Goal: Task Accomplishment & Management: Use online tool/utility

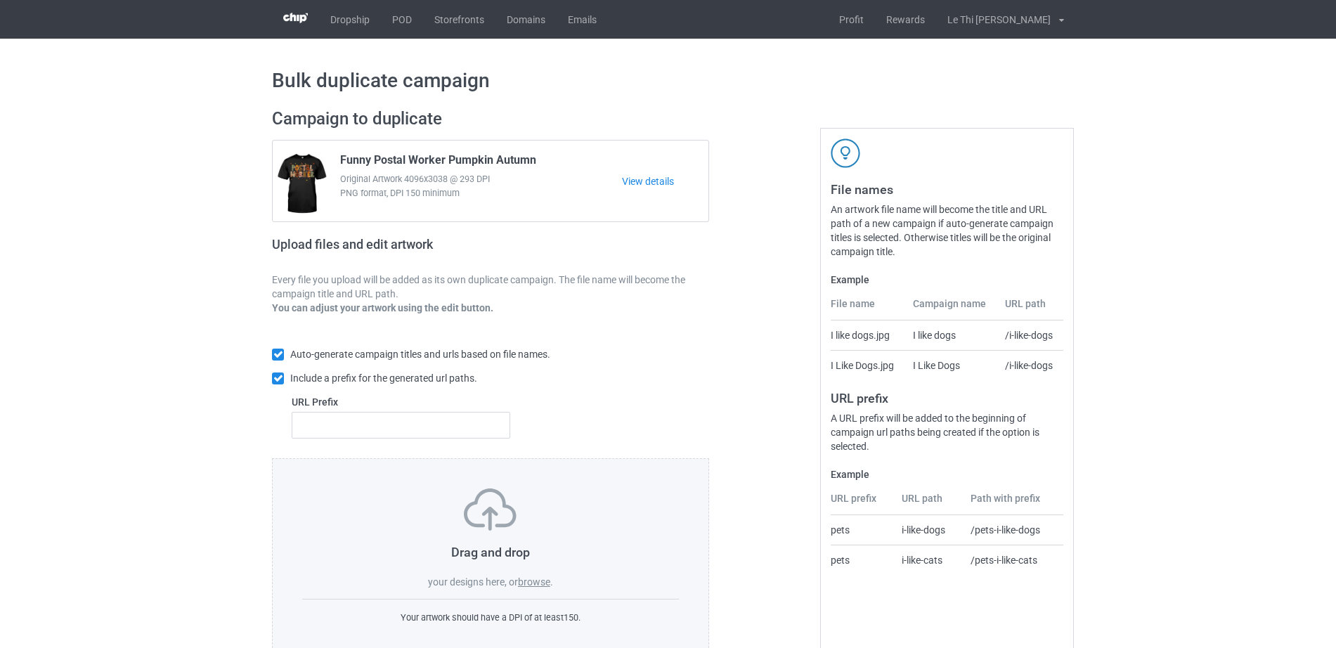
click at [549, 582] on label "browse" at bounding box center [534, 581] width 32 height 11
click at [0, 0] on input "browse" at bounding box center [0, 0] width 0 height 0
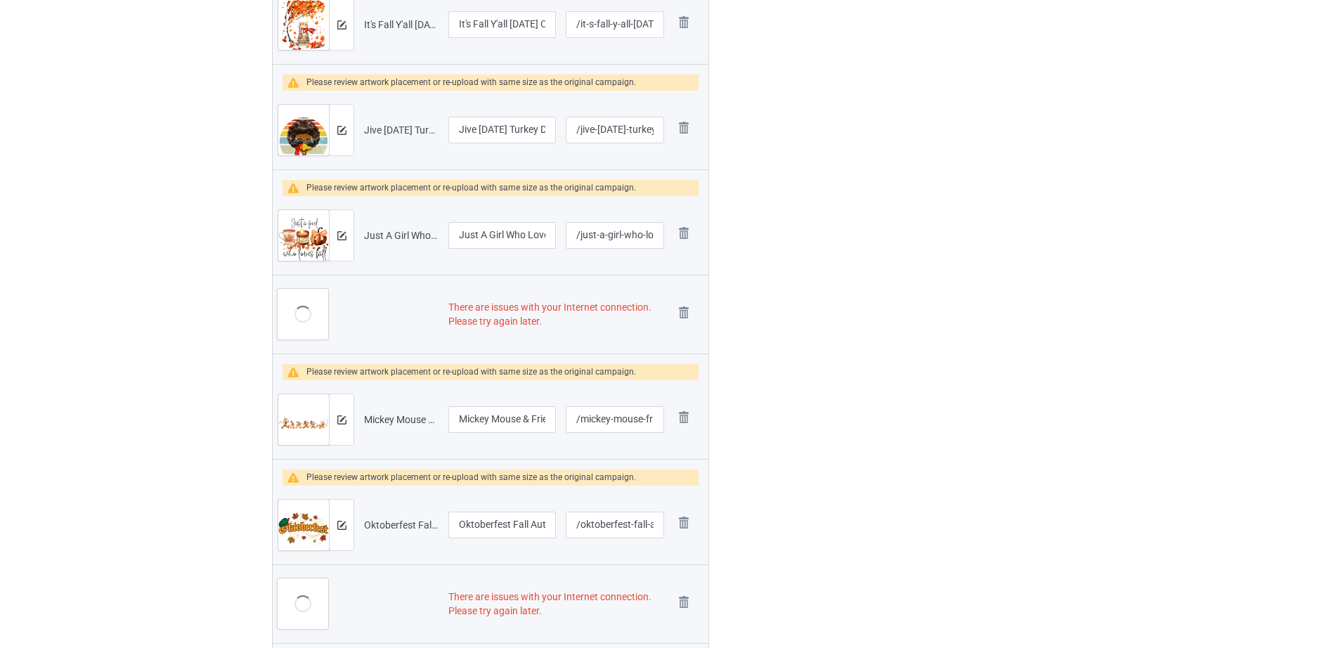
scroll to position [590, 0]
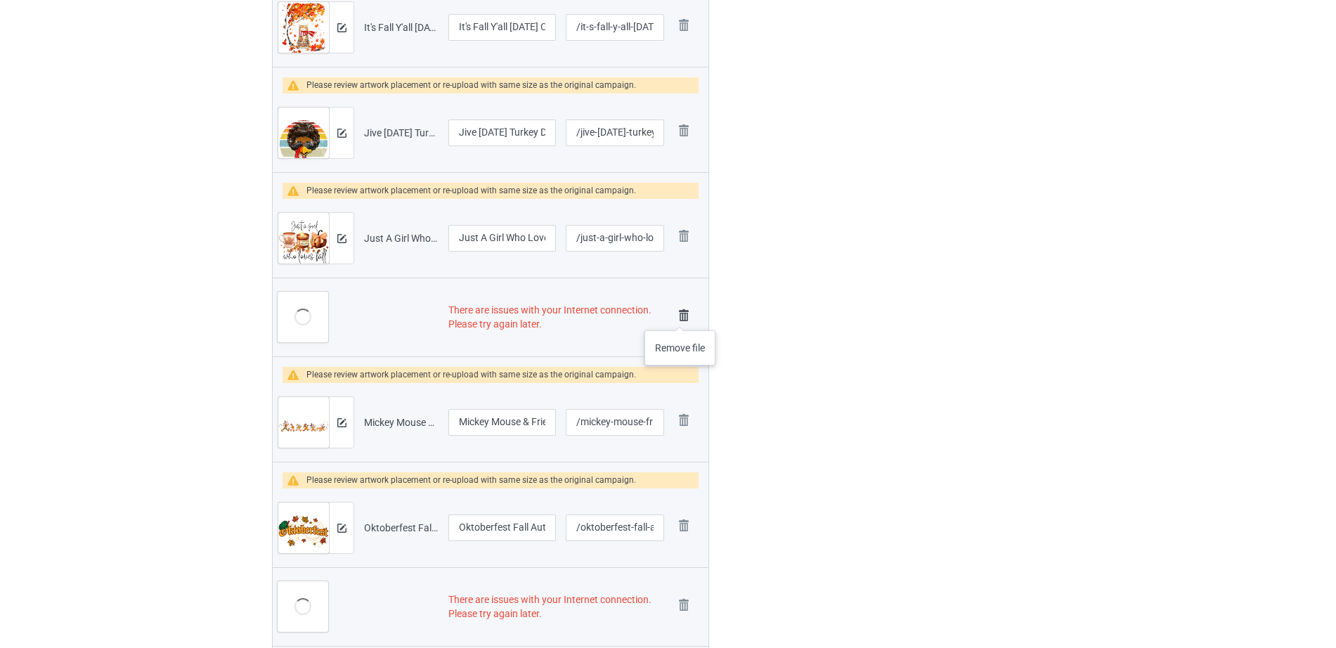
click at [680, 316] on img at bounding box center [684, 316] width 20 height 20
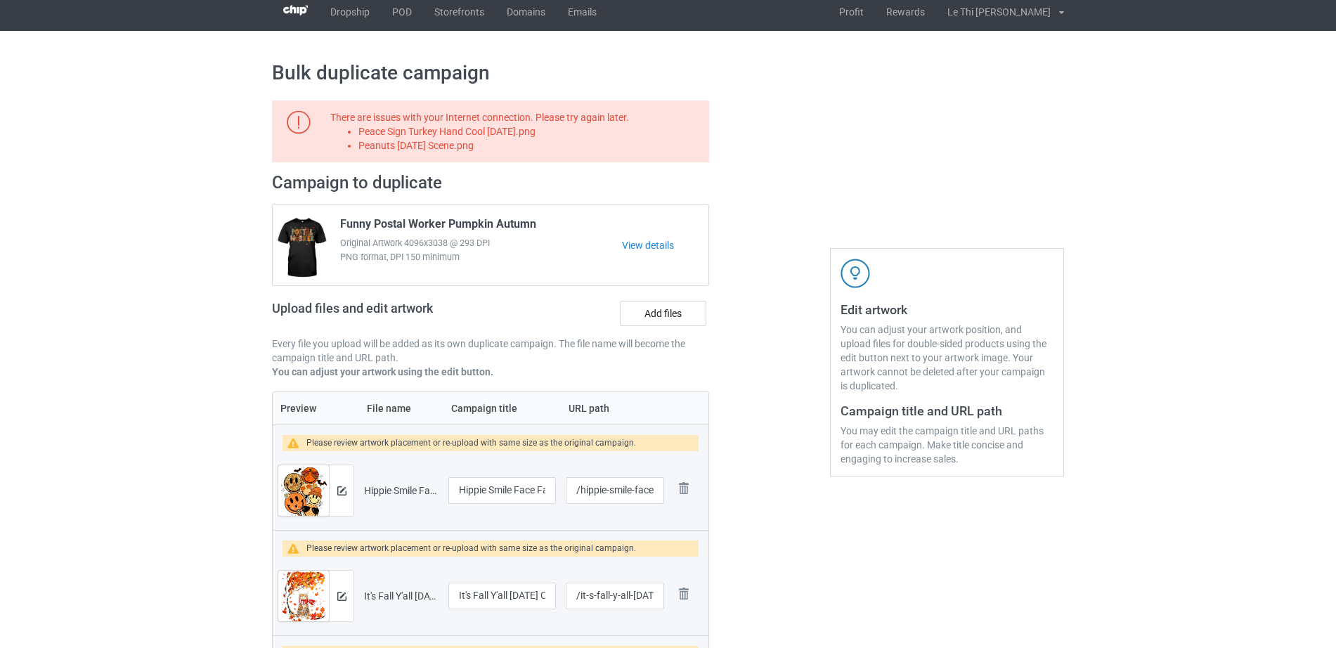
scroll to position [0, 0]
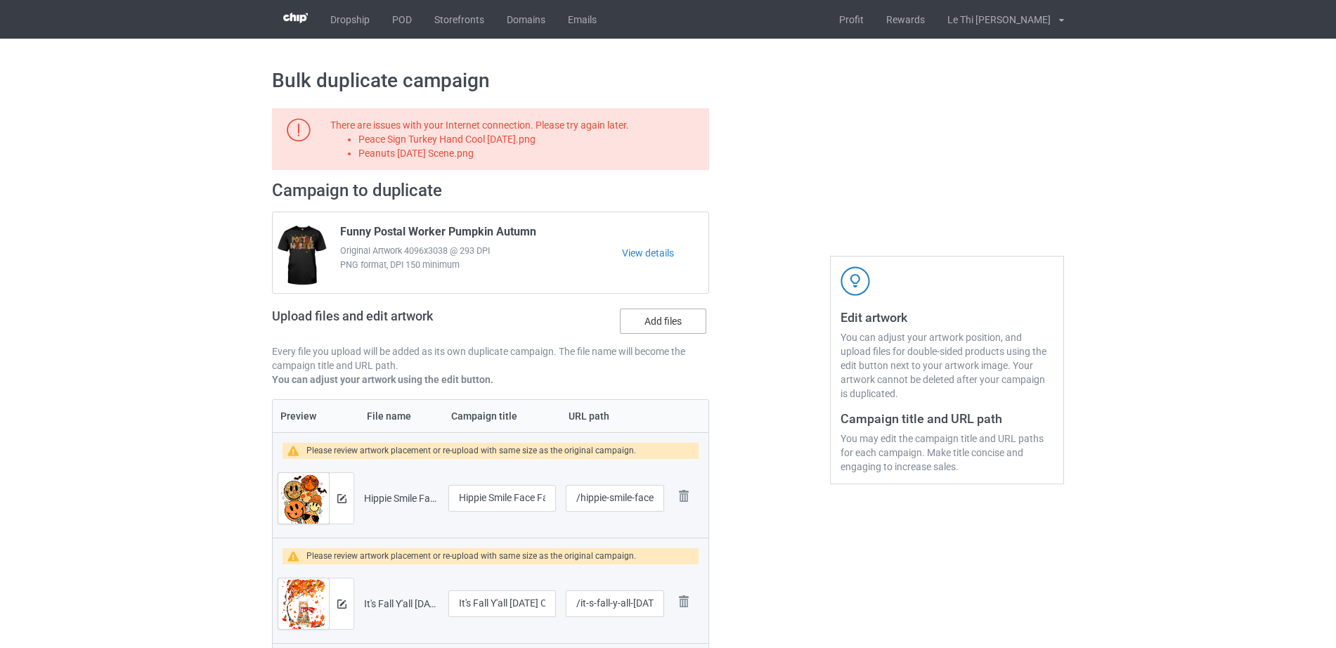
click at [668, 320] on label "Add files" at bounding box center [663, 320] width 86 height 25
click at [0, 0] on input "Add files" at bounding box center [0, 0] width 0 height 0
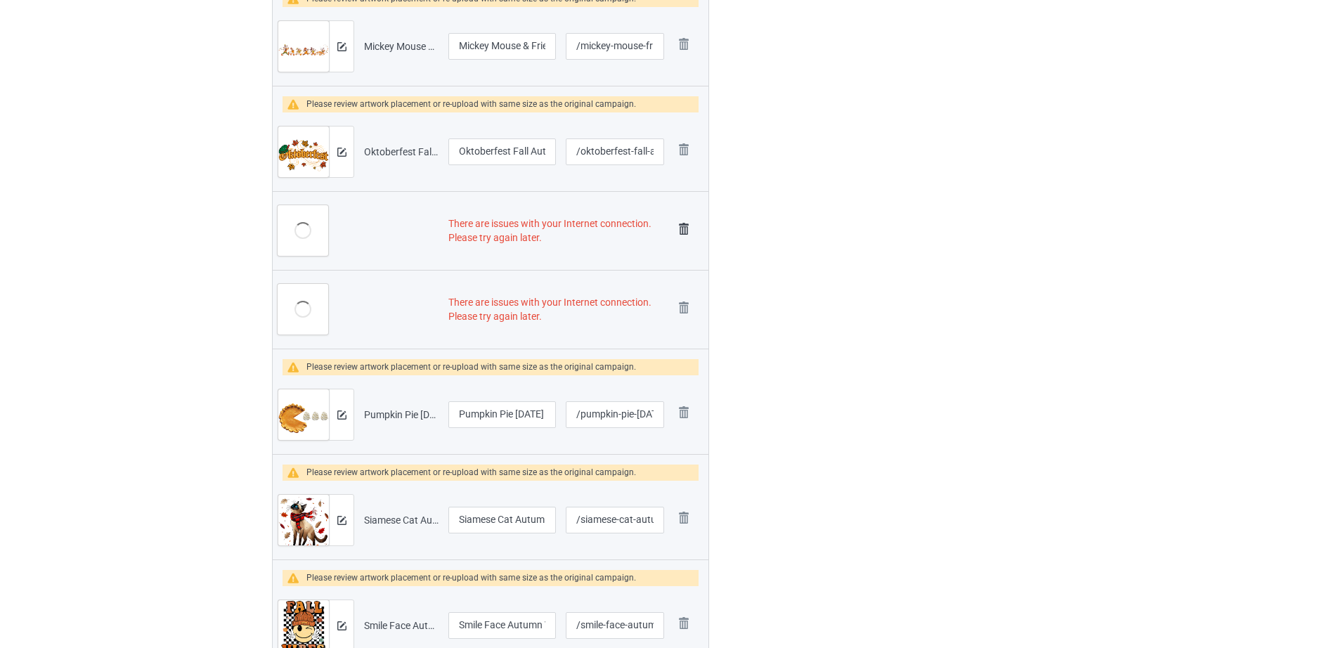
scroll to position [876, 0]
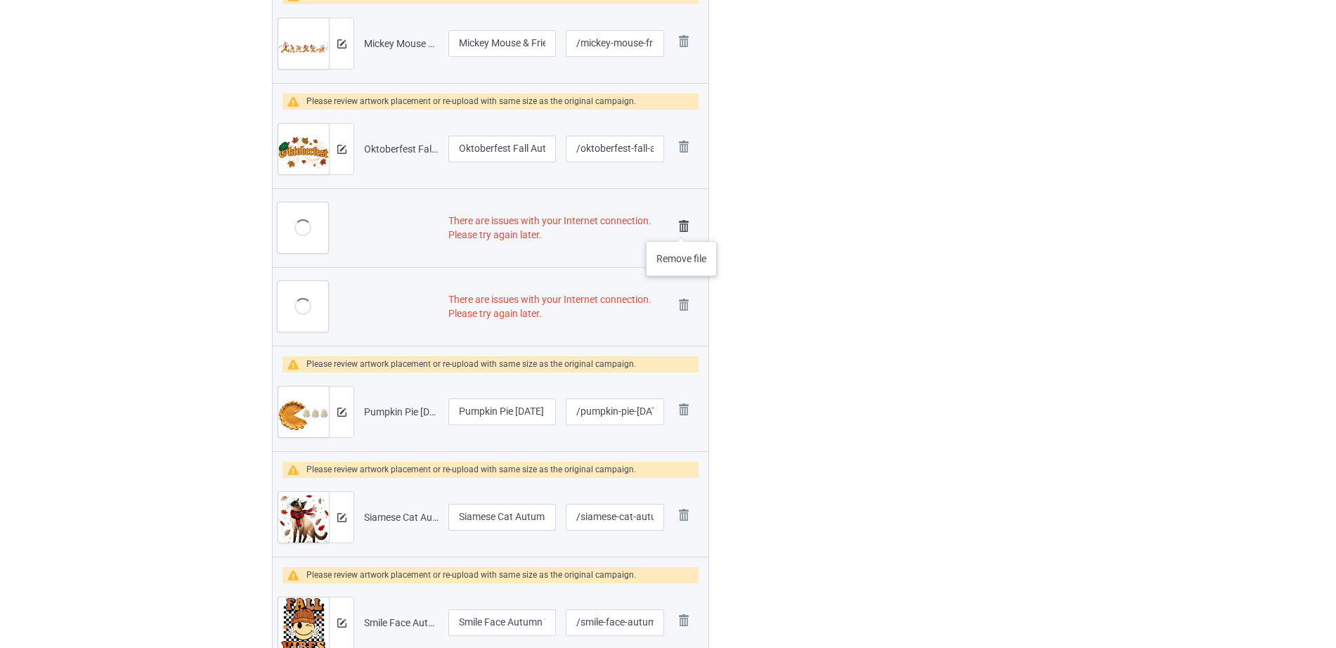
click at [682, 227] on img at bounding box center [684, 226] width 20 height 20
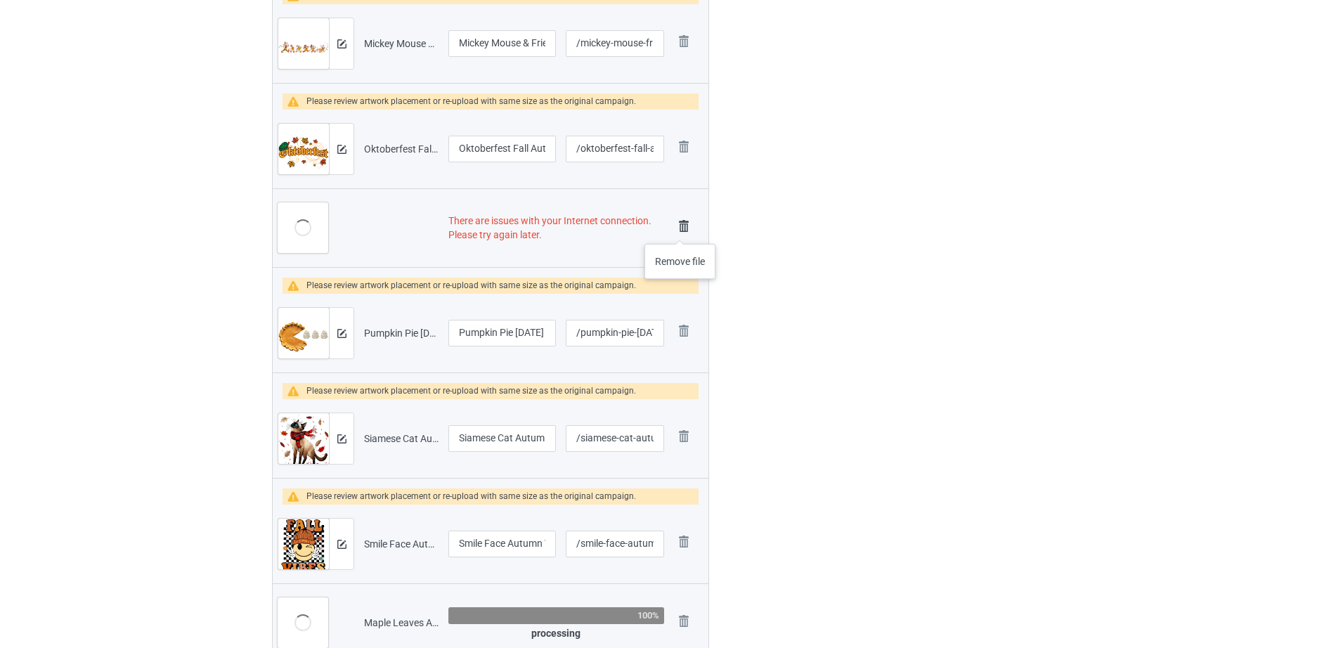
click at [680, 229] on img at bounding box center [684, 226] width 20 height 20
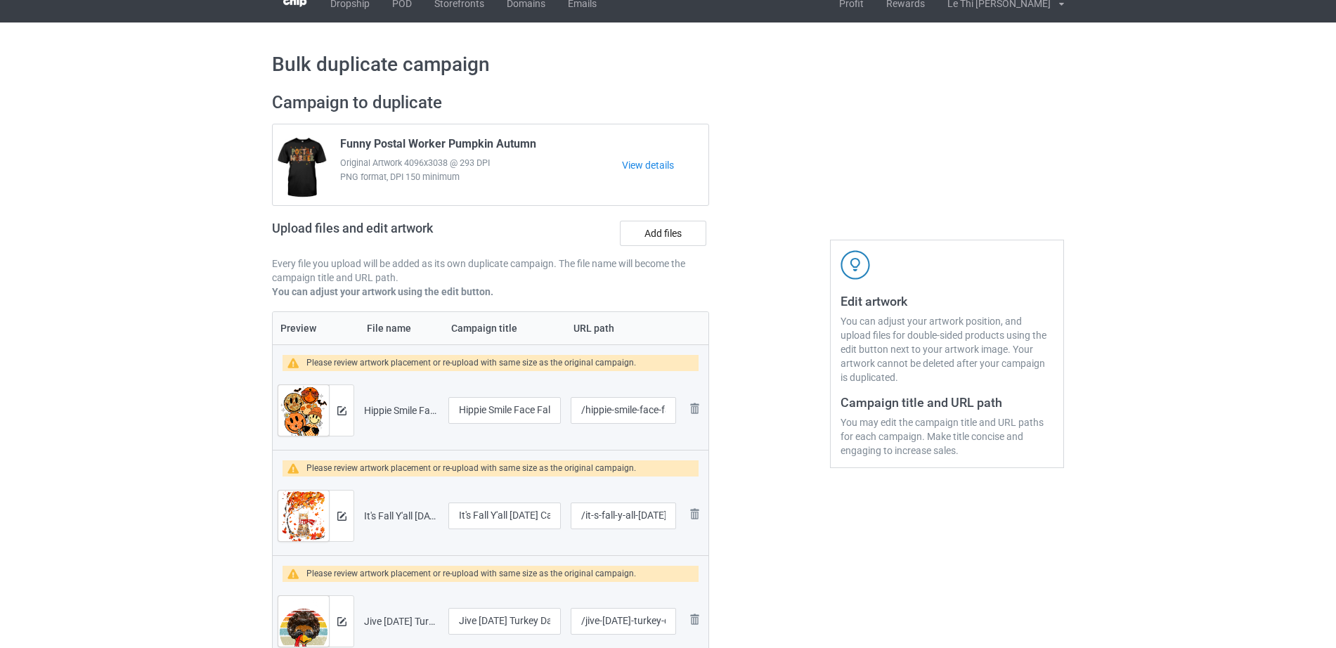
scroll to position [0, 0]
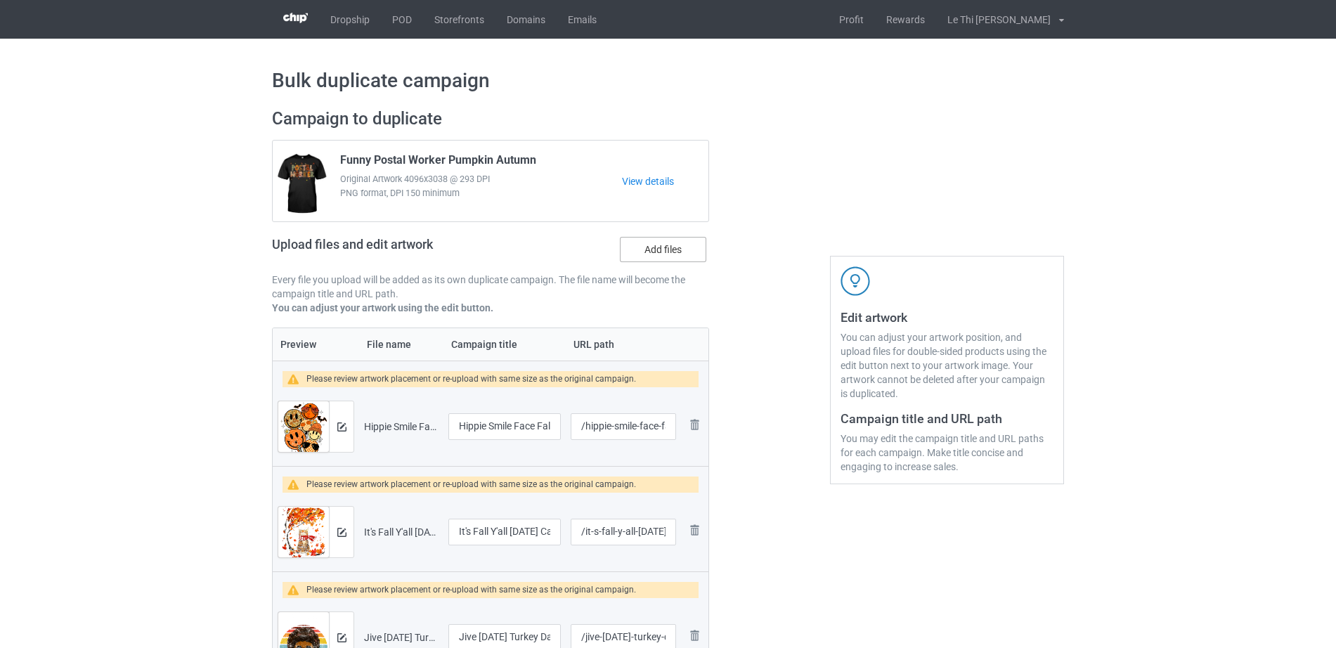
click at [641, 254] on label "Add files" at bounding box center [663, 249] width 86 height 25
click at [0, 0] on input "Add files" at bounding box center [0, 0] width 0 height 0
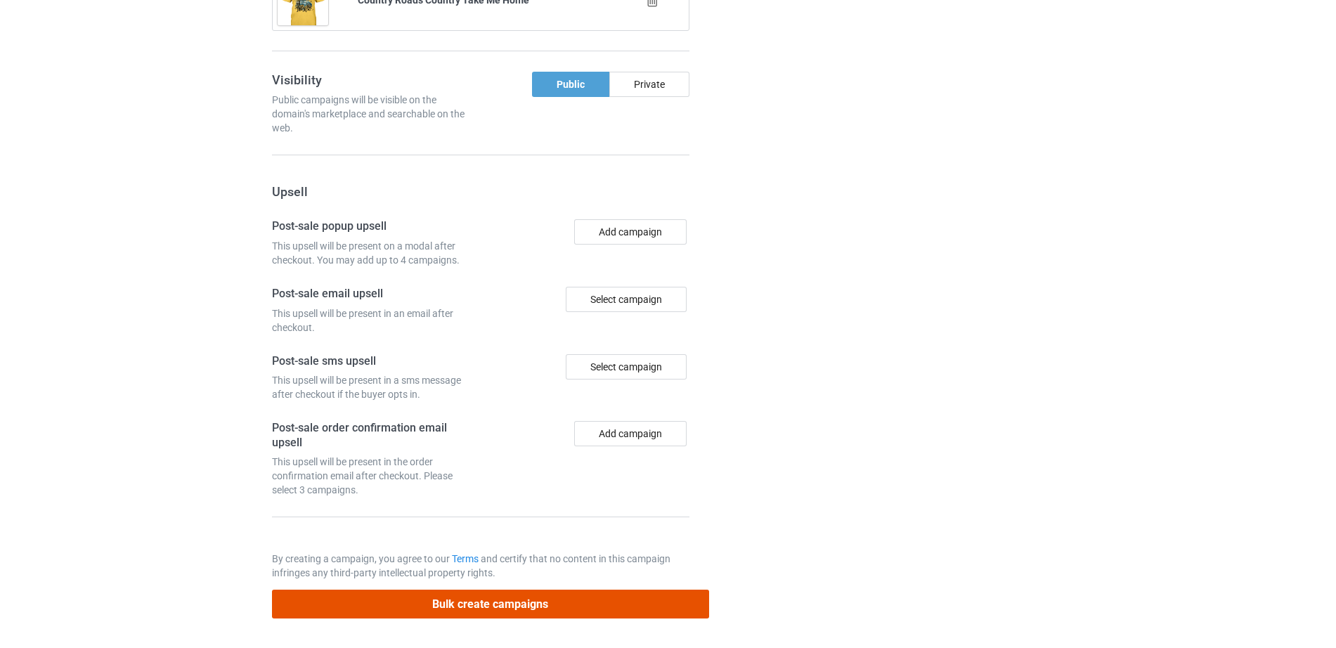
click at [476, 608] on button "Bulk create campaigns" at bounding box center [490, 603] width 437 height 29
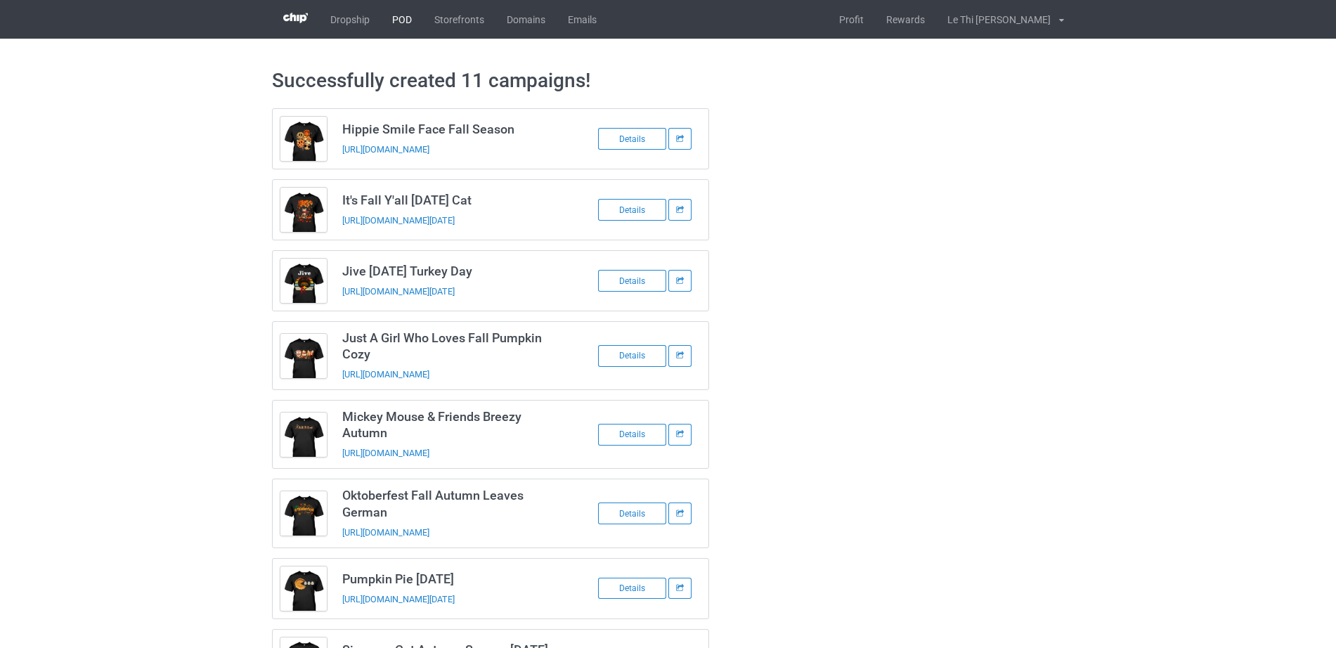
click at [405, 25] on link "POD" at bounding box center [402, 19] width 42 height 39
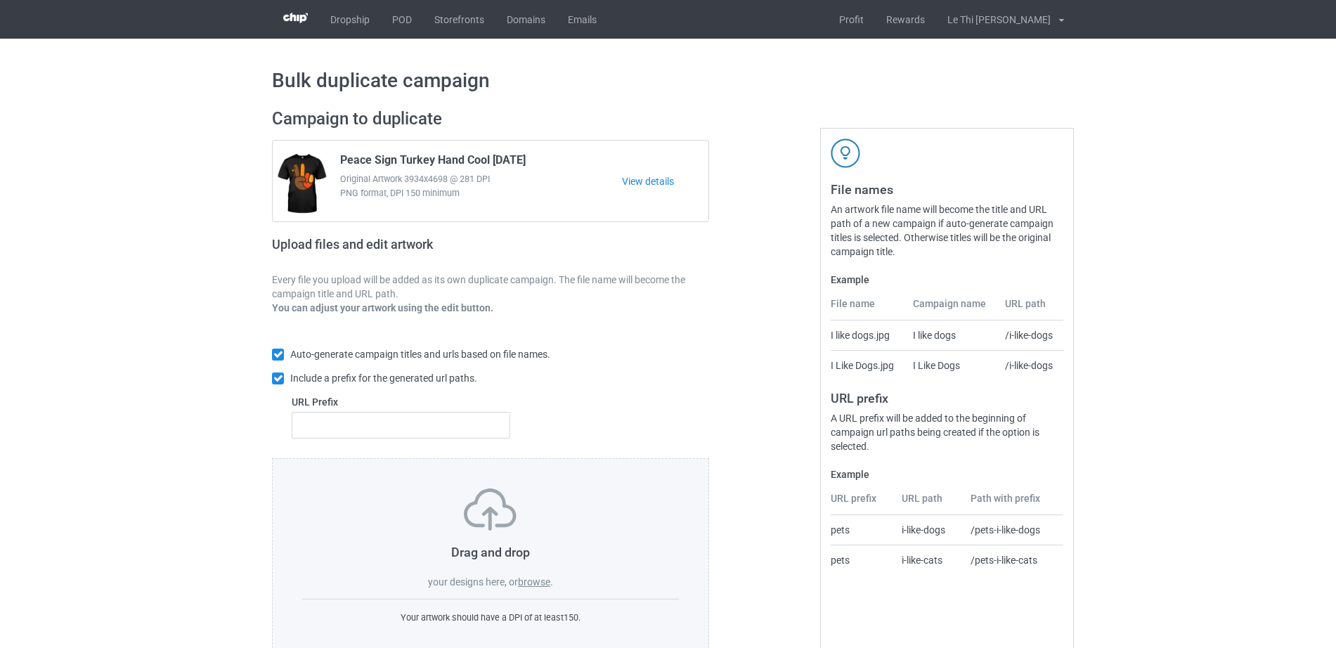
scroll to position [37, 0]
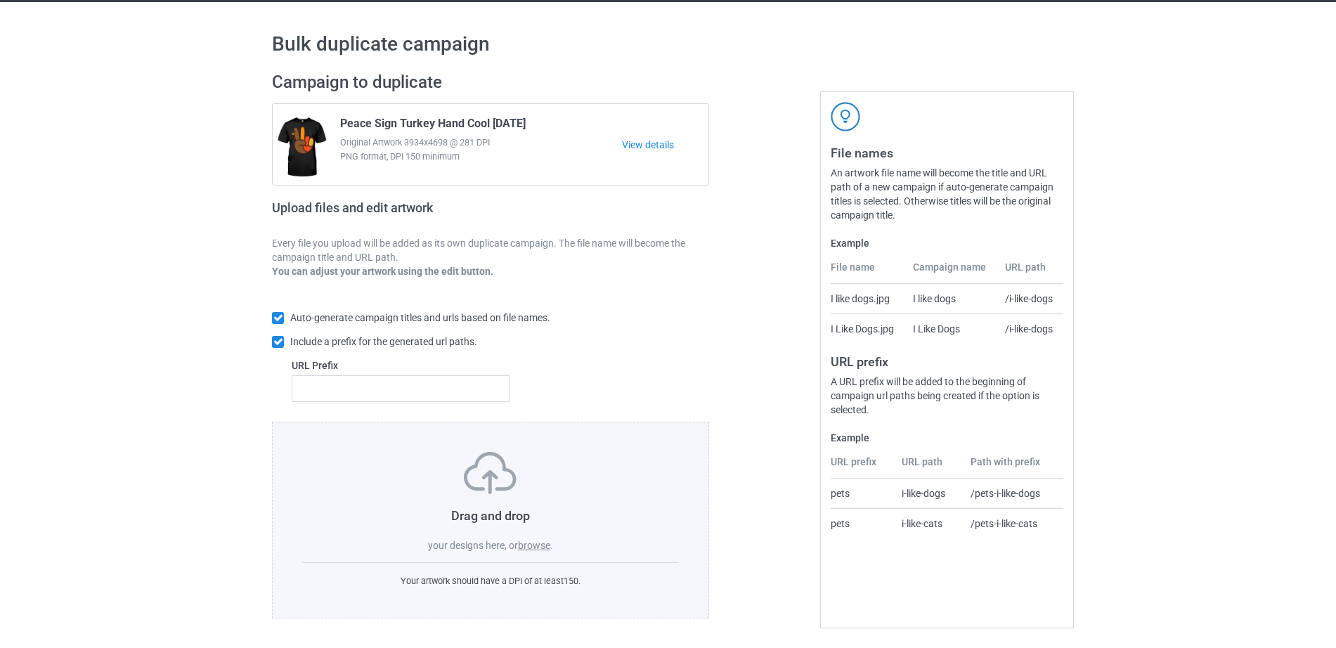
click at [521, 546] on label "browse" at bounding box center [534, 545] width 32 height 11
click at [0, 0] on input "browse" at bounding box center [0, 0] width 0 height 0
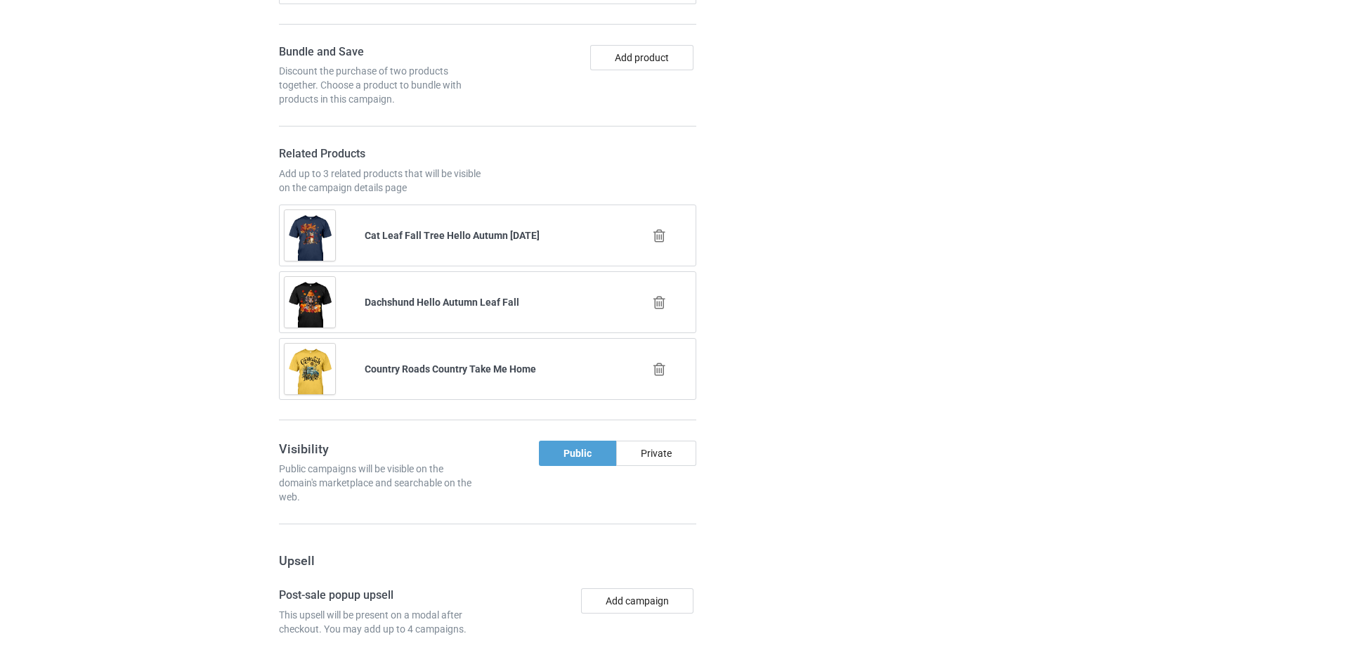
scroll to position [2082, 0]
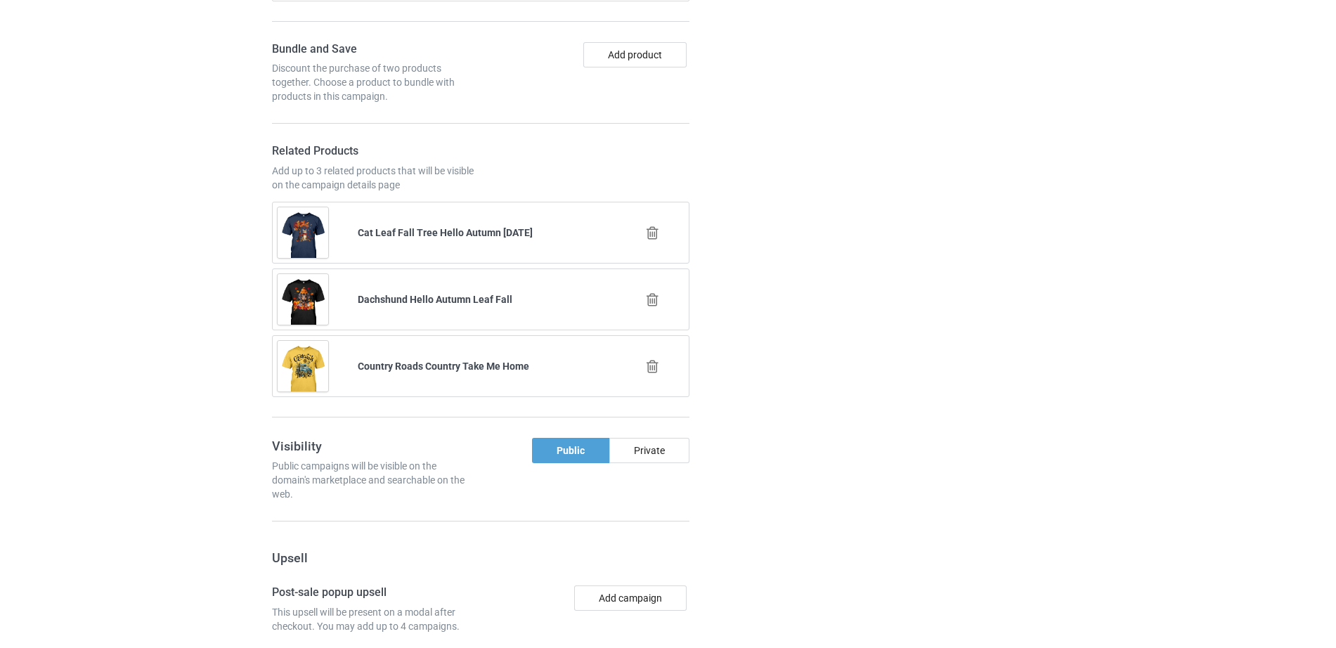
click at [651, 240] on icon at bounding box center [653, 233] width 18 height 15
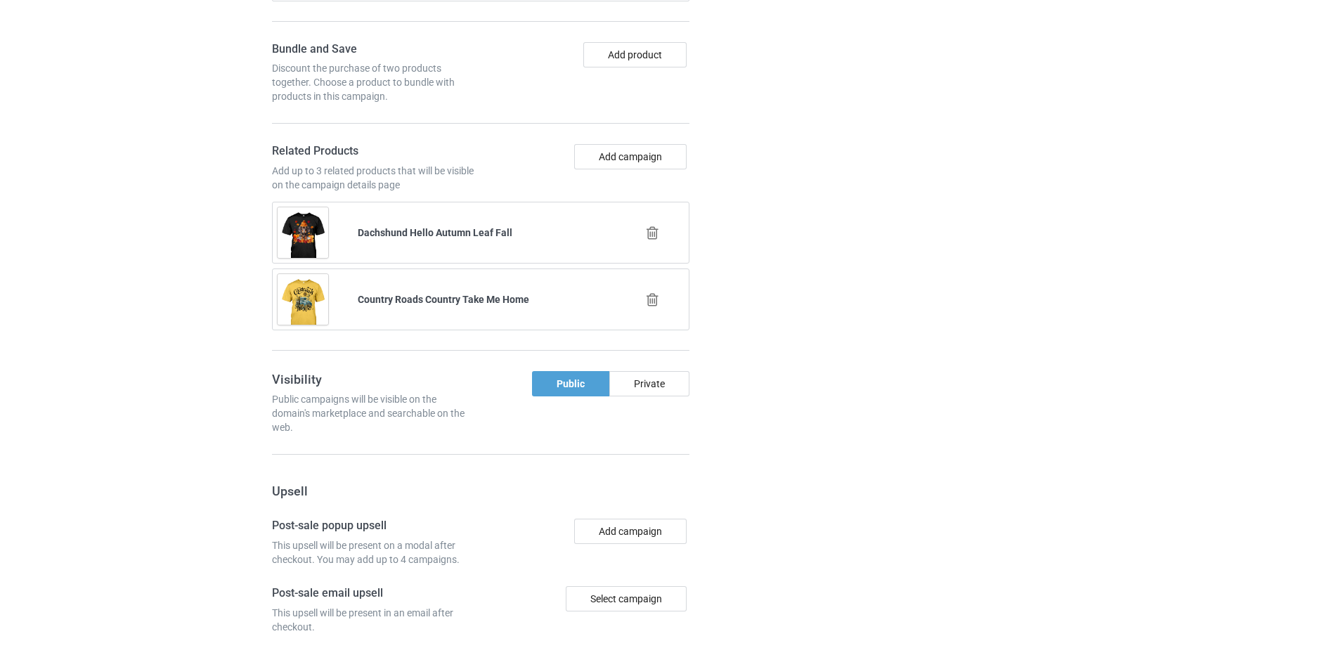
click at [653, 245] on div at bounding box center [653, 232] width 80 height 35
click at [647, 240] on icon at bounding box center [653, 233] width 18 height 15
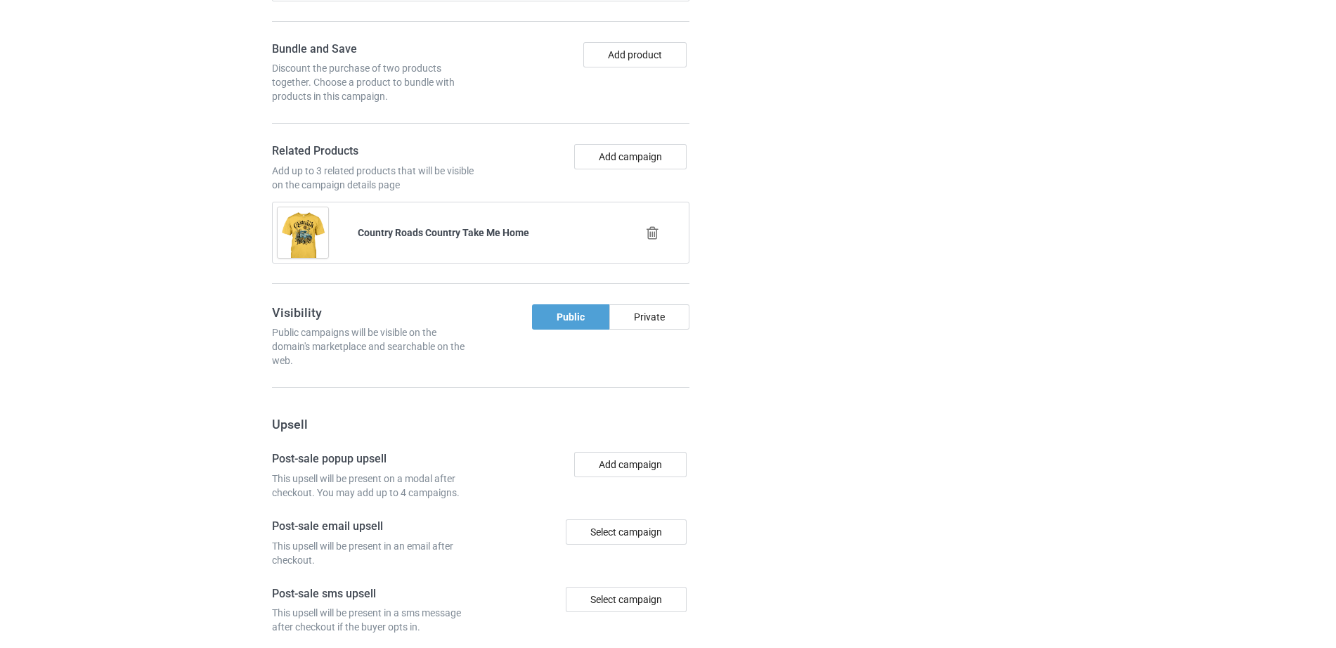
click at [653, 250] on div at bounding box center [653, 232] width 80 height 35
click at [651, 240] on icon at bounding box center [653, 233] width 18 height 15
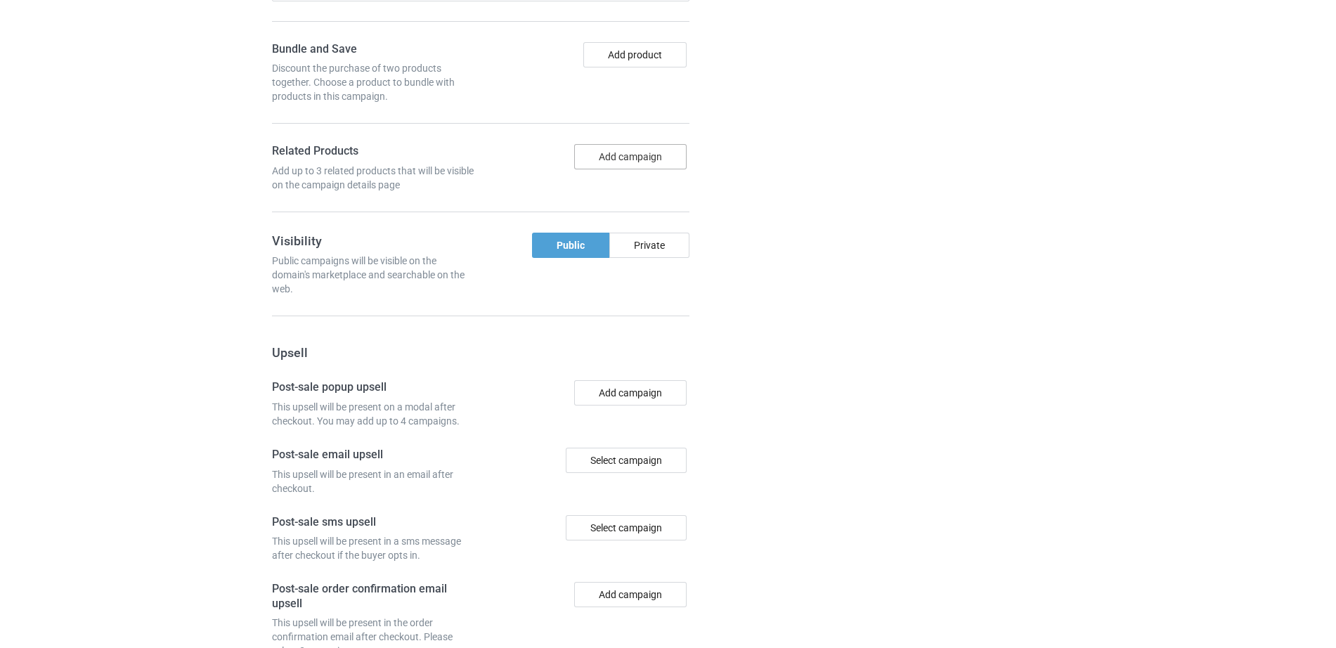
click at [608, 169] on button "Add campaign" at bounding box center [630, 156] width 112 height 25
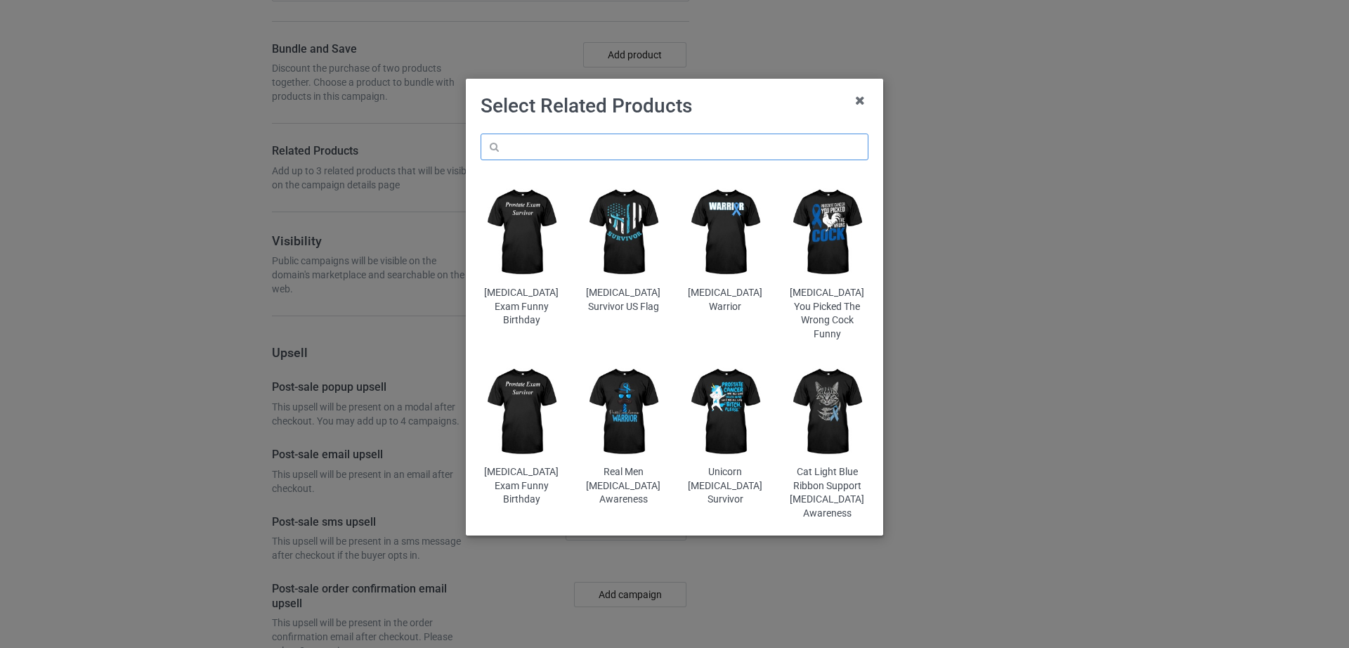
click at [660, 143] on input "text" at bounding box center [675, 146] width 388 height 27
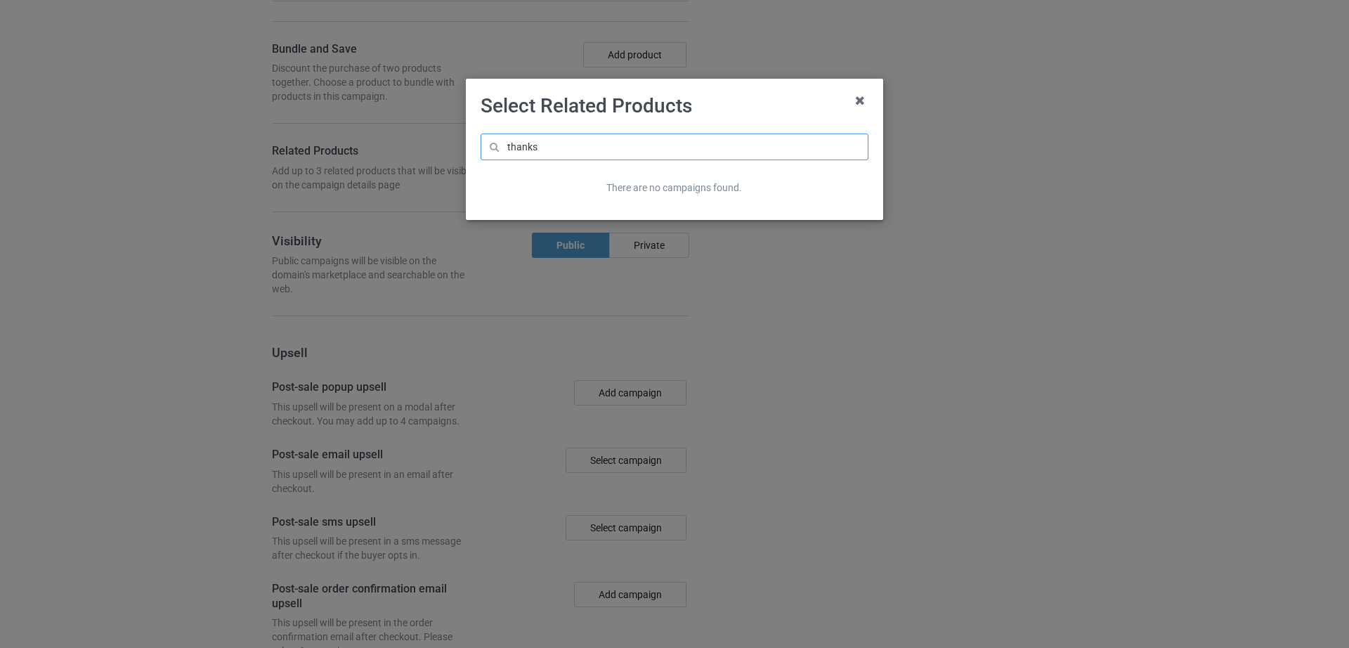
scroll to position [2135, 0]
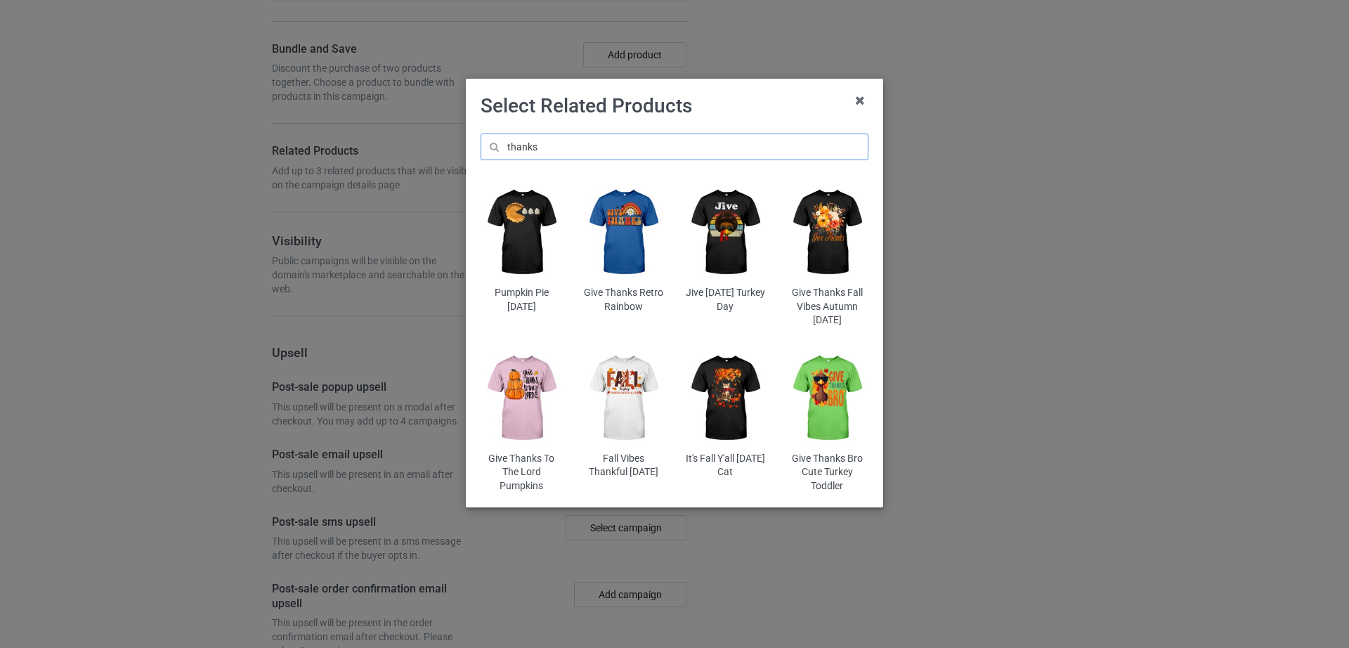
type input "thanks"
click at [532, 219] on img at bounding box center [522, 232] width 82 height 103
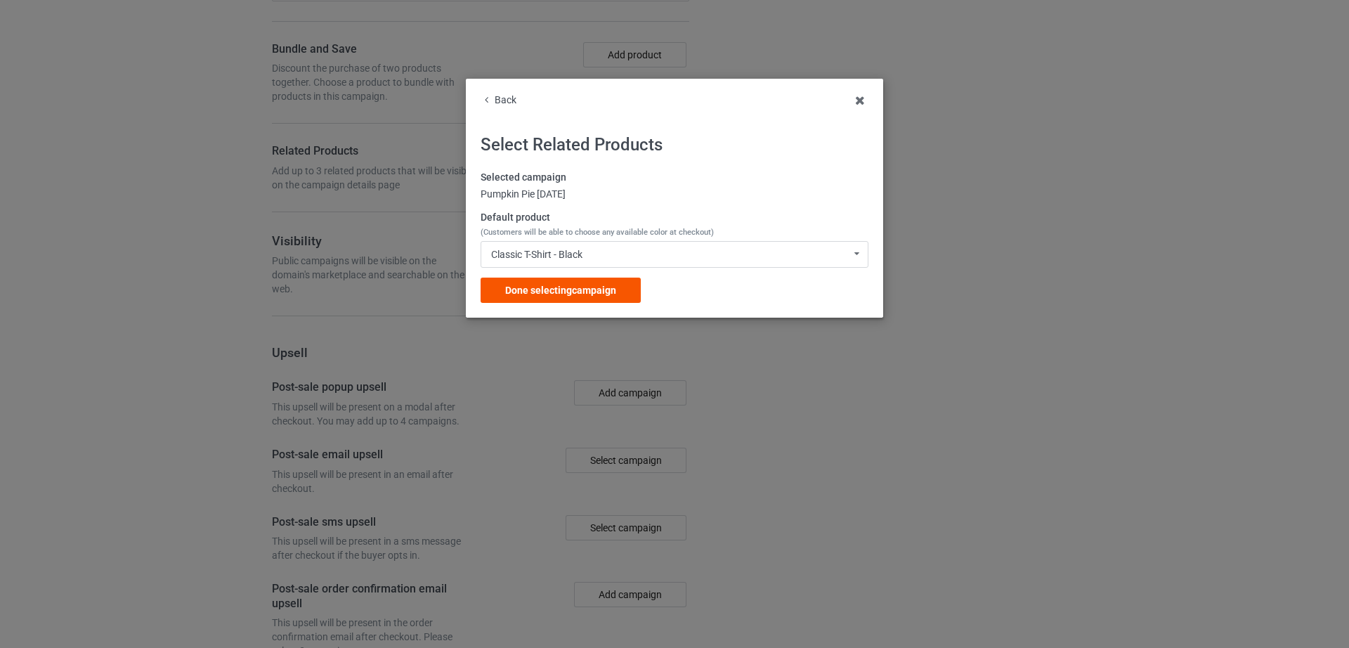
click at [554, 287] on span "Done selecting campaign" at bounding box center [560, 290] width 111 height 11
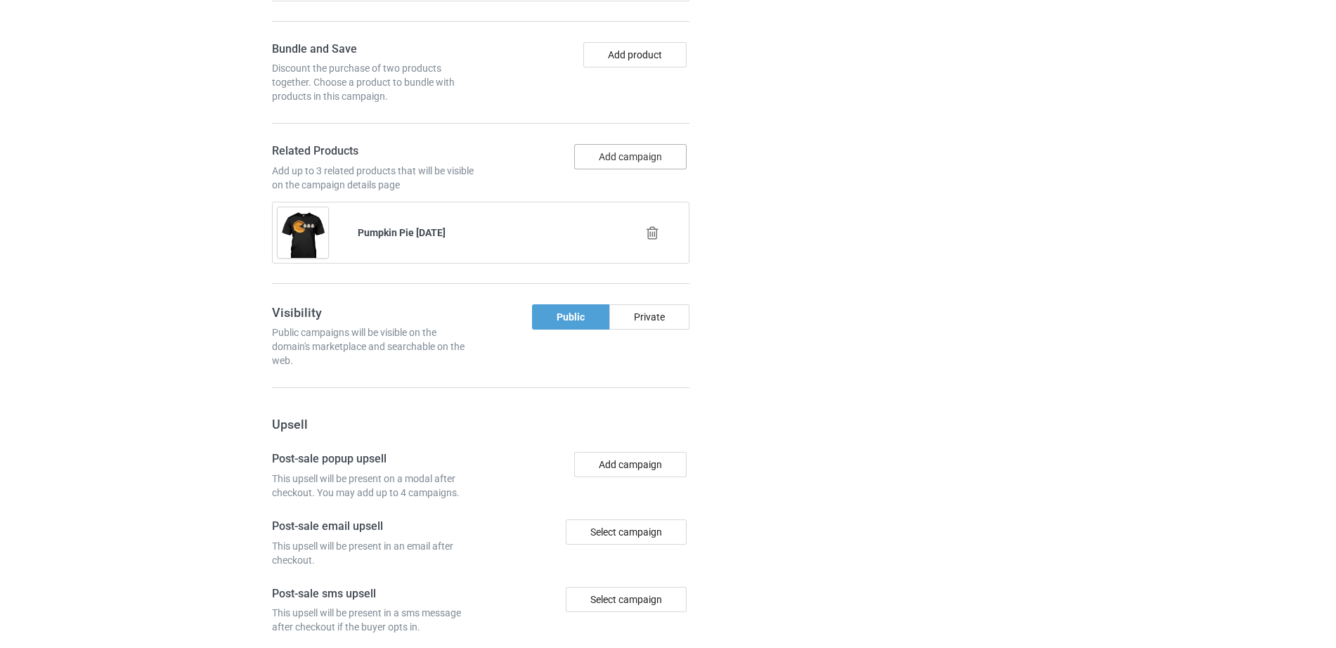
click at [593, 169] on button "Add campaign" at bounding box center [630, 156] width 112 height 25
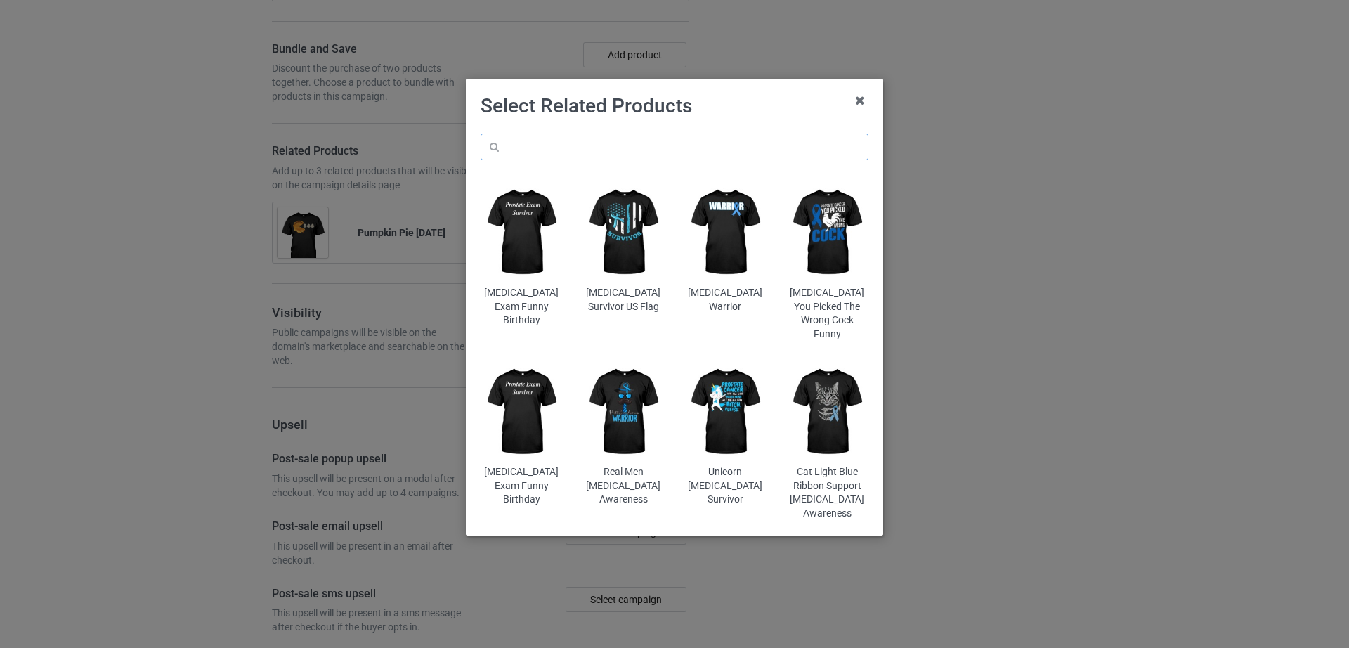
click at [596, 140] on input "text" at bounding box center [675, 146] width 388 height 27
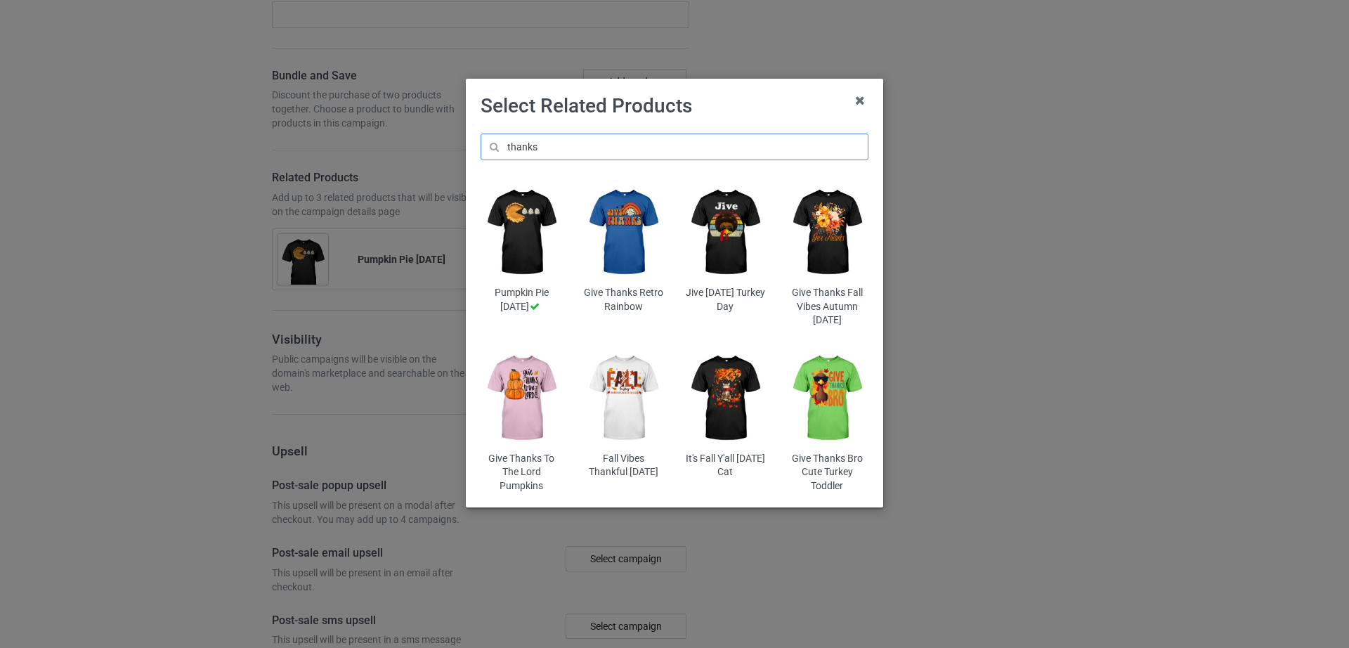
scroll to position [2162, 0]
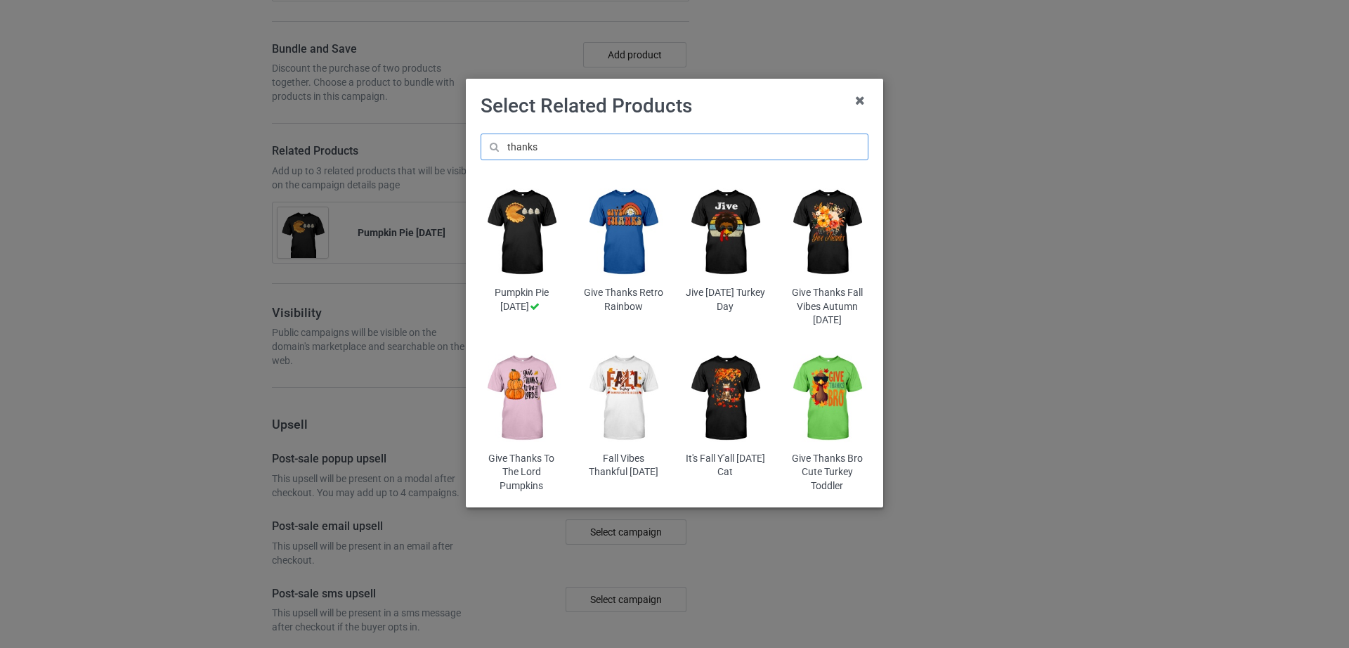
type input "thanks"
click at [719, 215] on img at bounding box center [725, 232] width 82 height 103
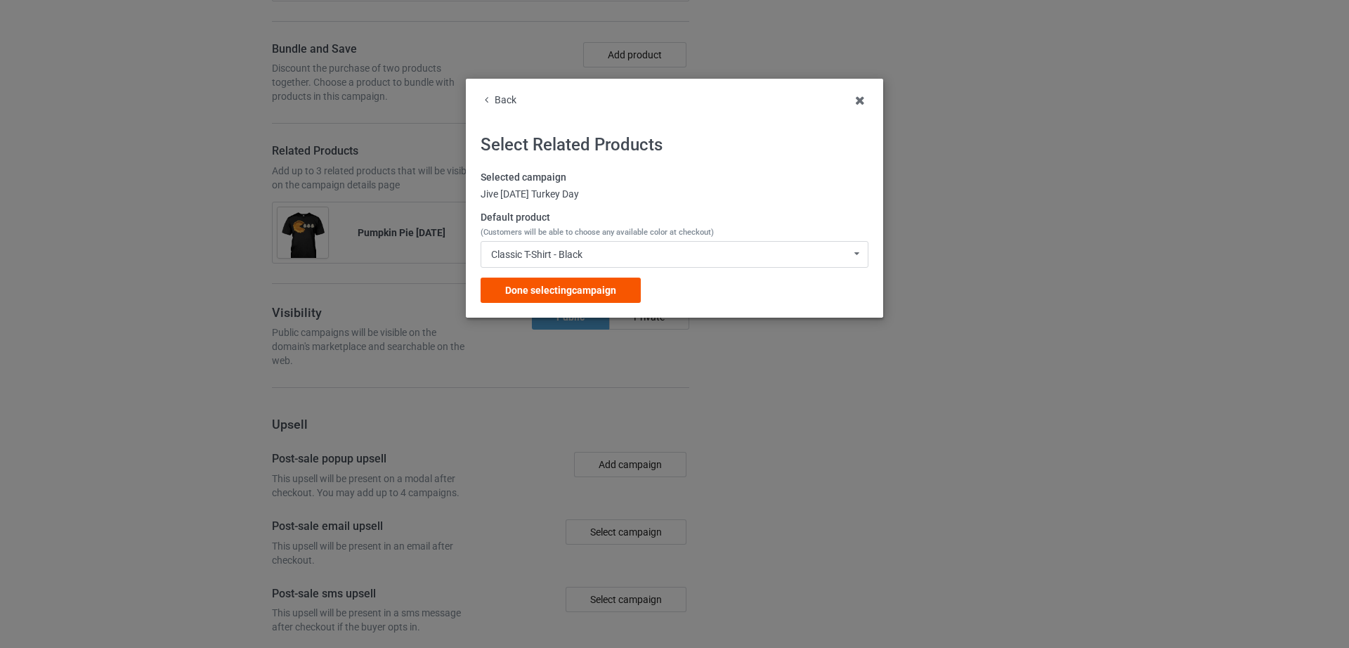
click at [544, 287] on span "Done selecting campaign" at bounding box center [560, 290] width 111 height 11
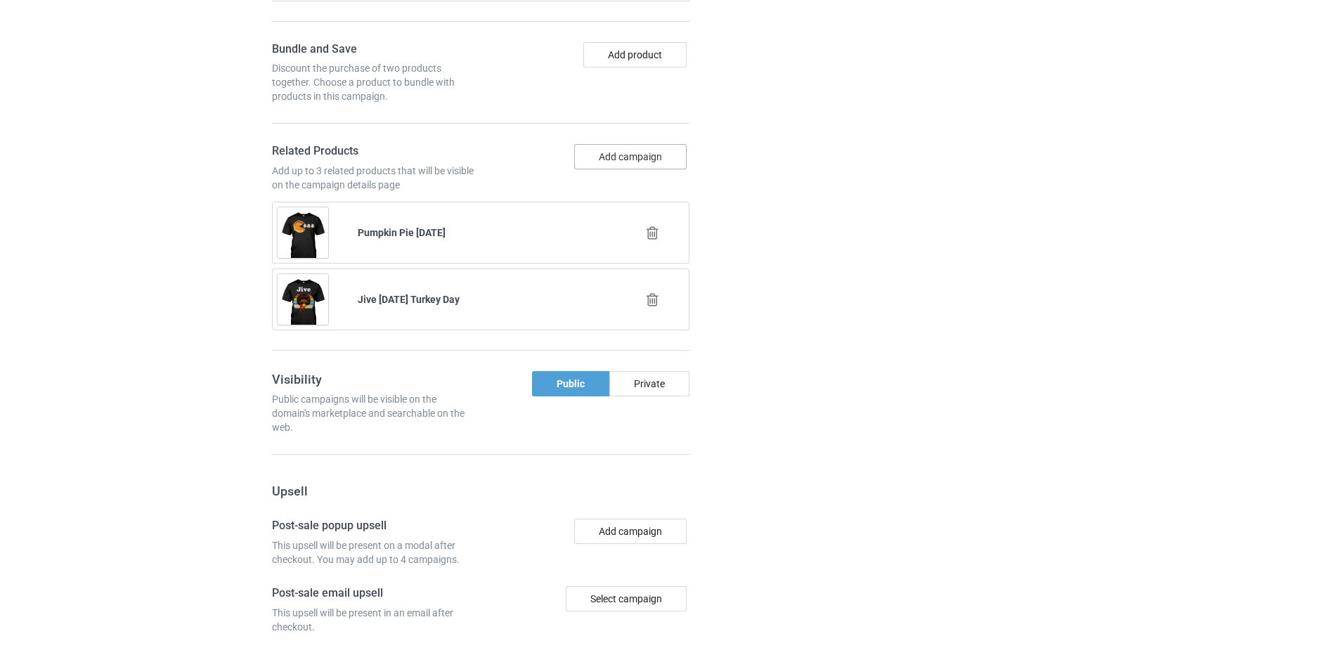
click at [606, 169] on button "Add campaign" at bounding box center [630, 156] width 112 height 25
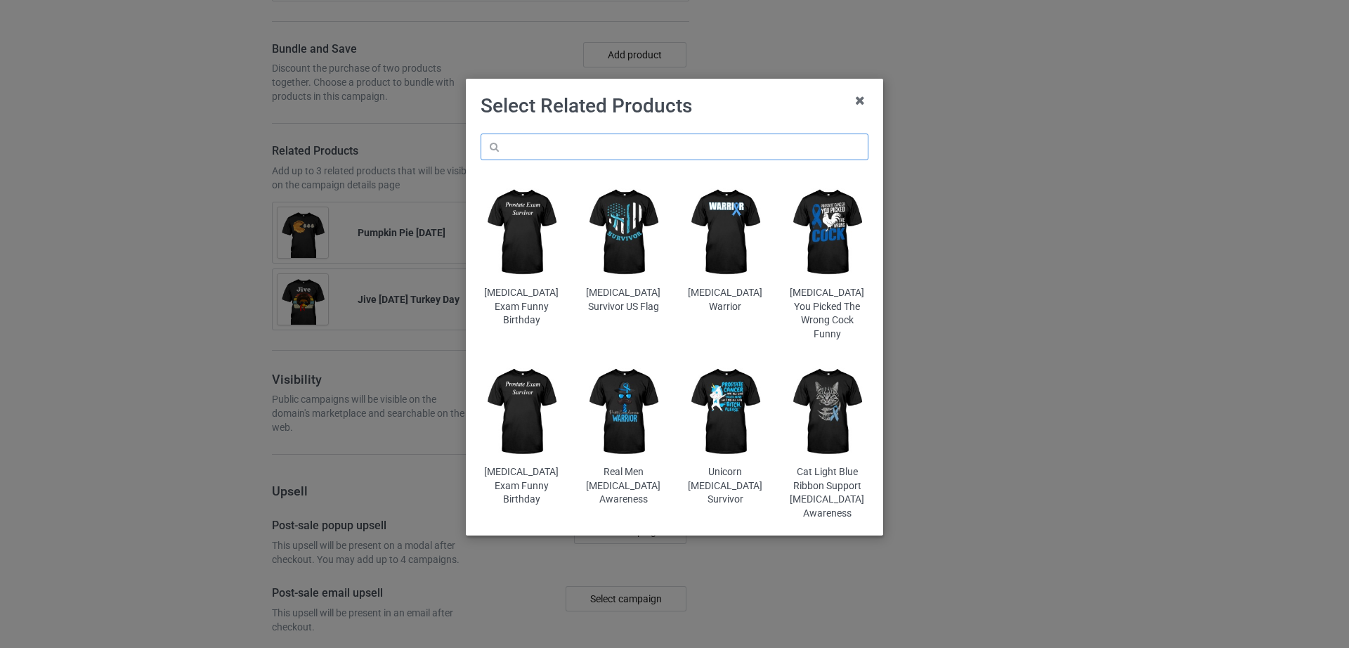
click at [609, 150] on input "text" at bounding box center [675, 146] width 388 height 27
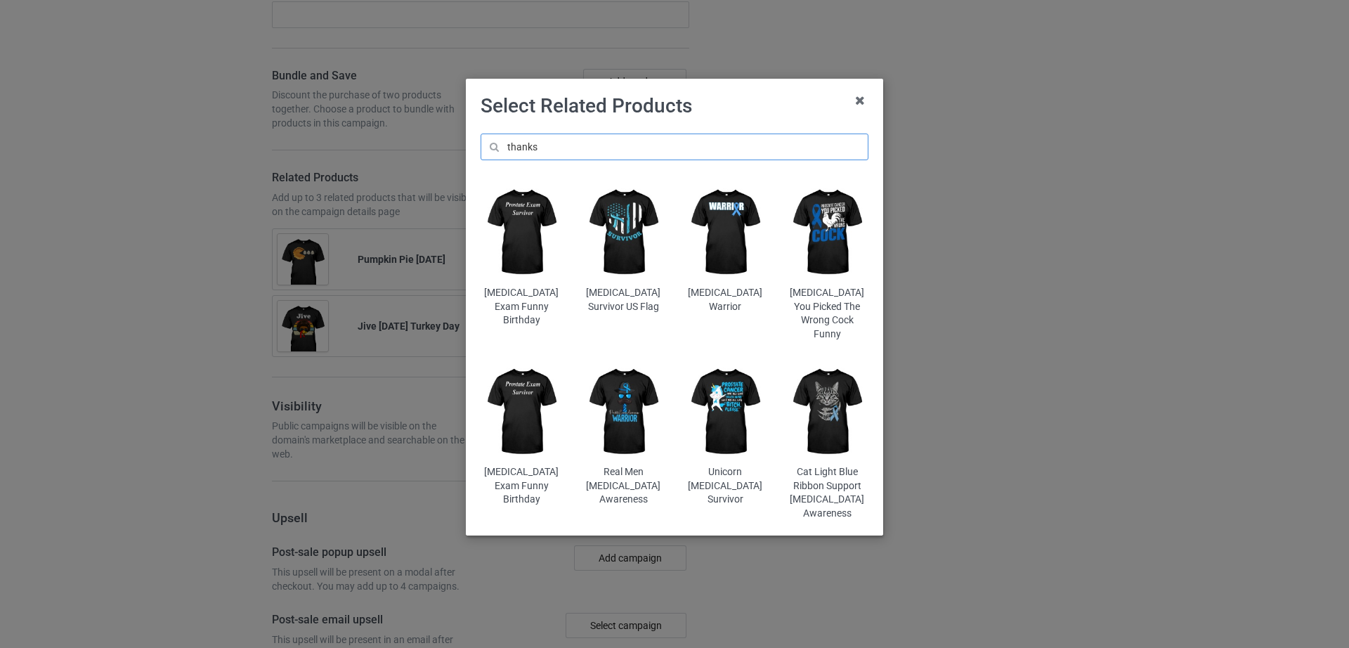
scroll to position [2188, 0]
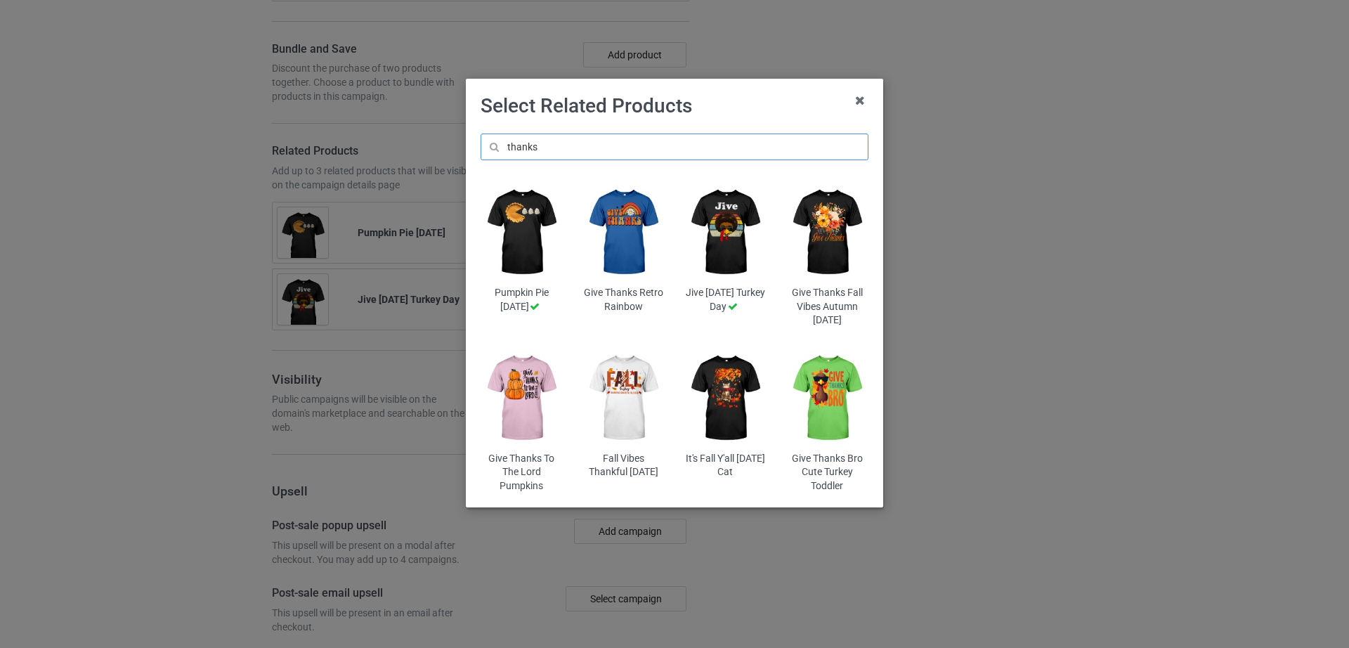
type input "thanks"
click at [835, 244] on img at bounding box center [827, 232] width 82 height 103
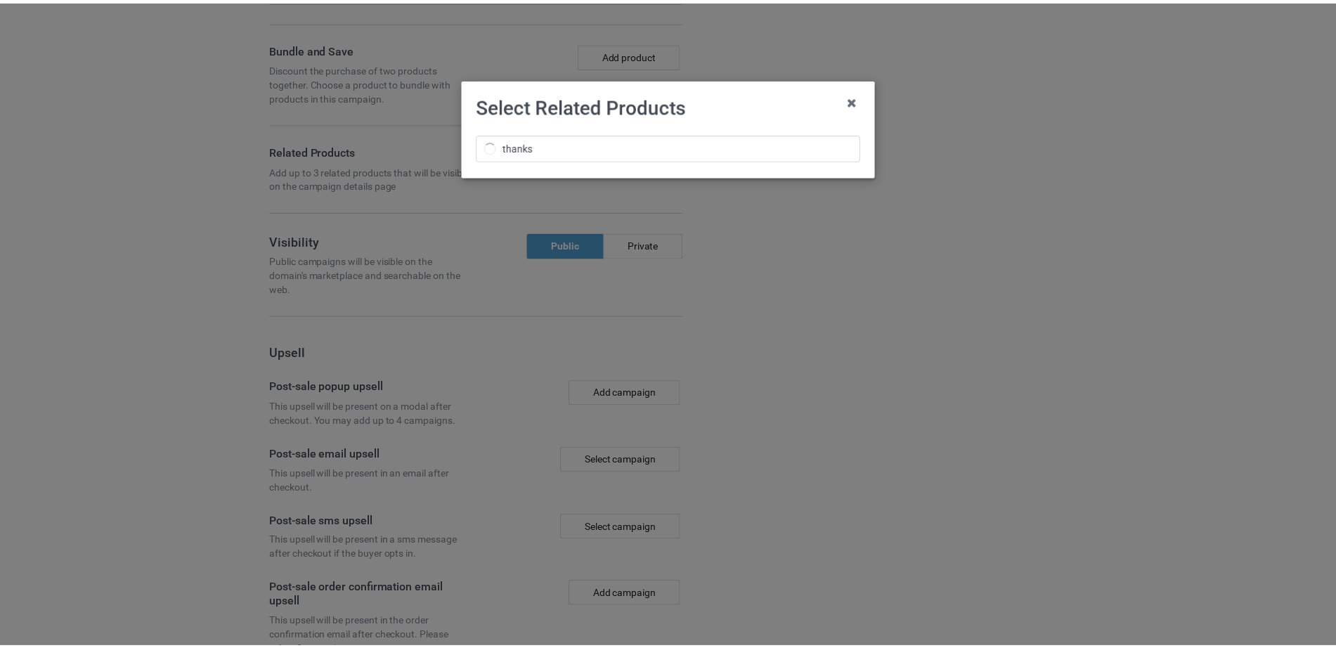
scroll to position [2215, 0]
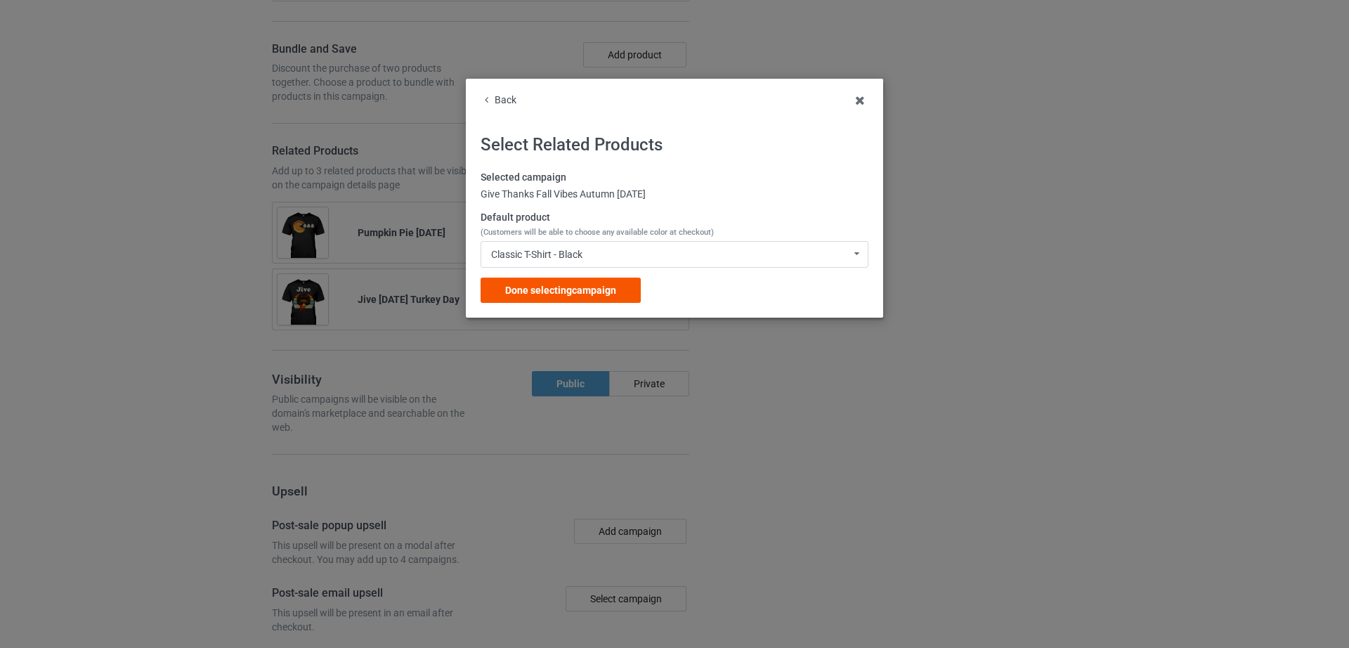
click at [569, 285] on span "Done selecting campaign" at bounding box center [560, 290] width 111 height 11
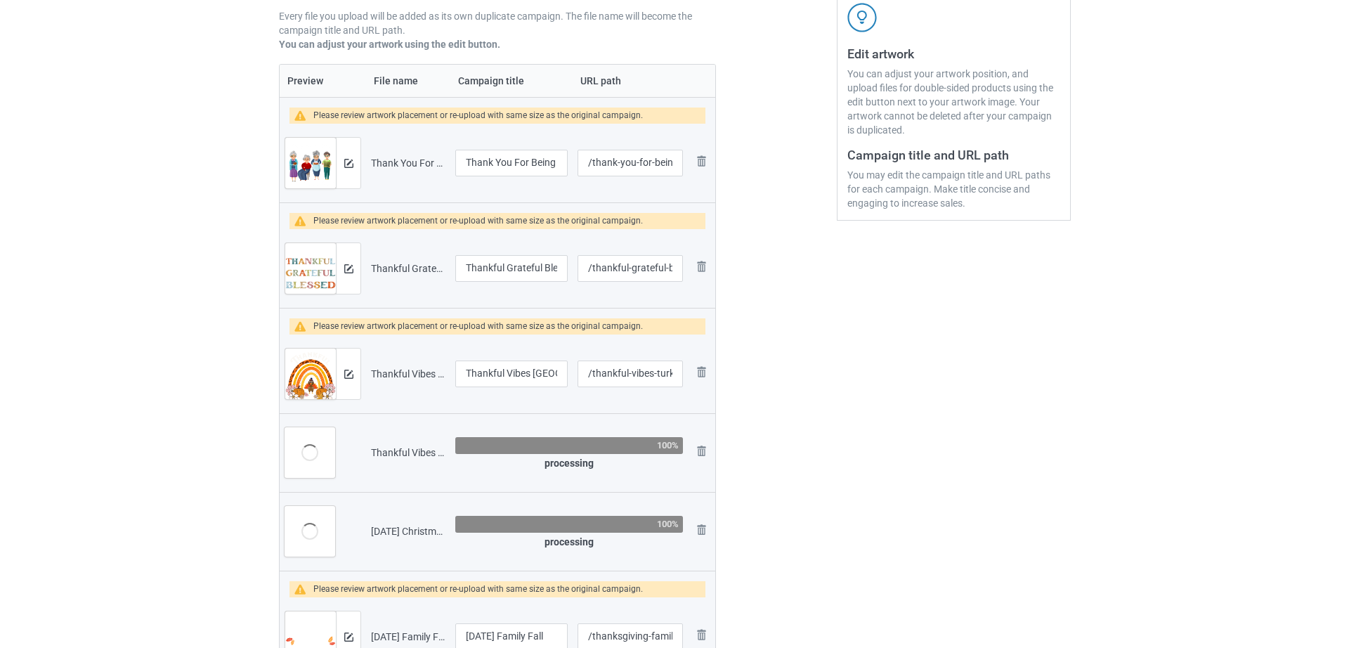
scroll to position [266, 0]
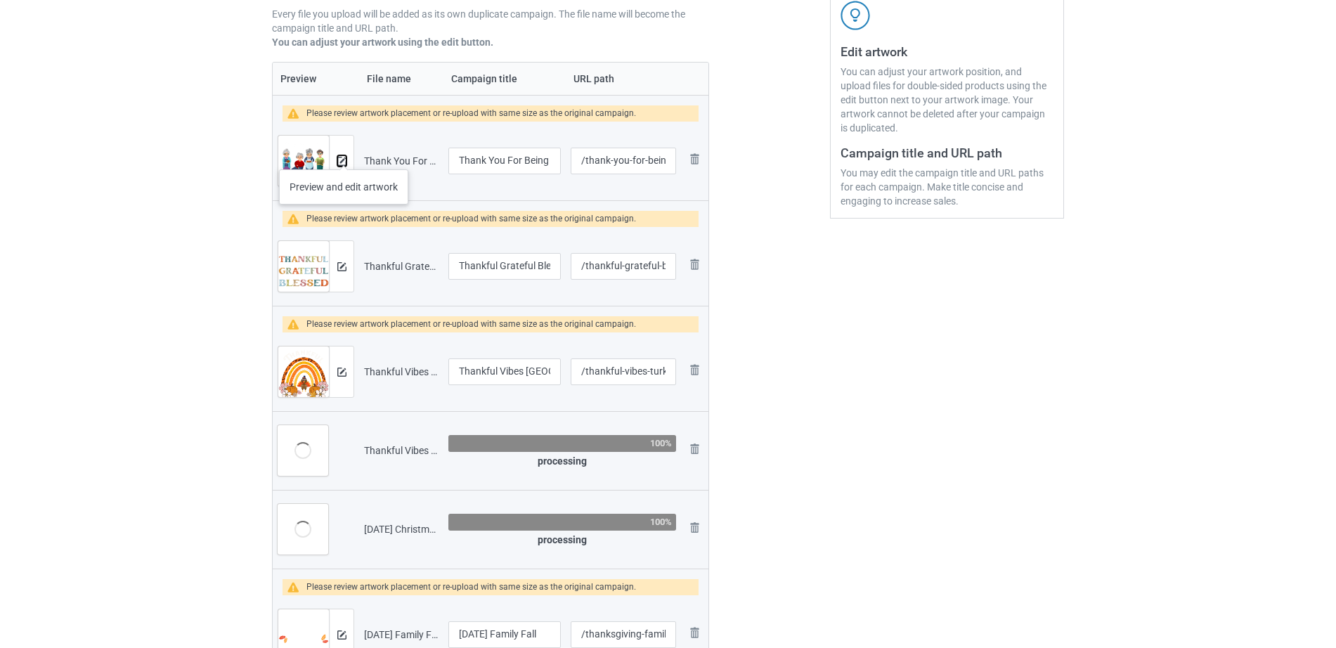
click at [340, 157] on img at bounding box center [341, 161] width 9 height 9
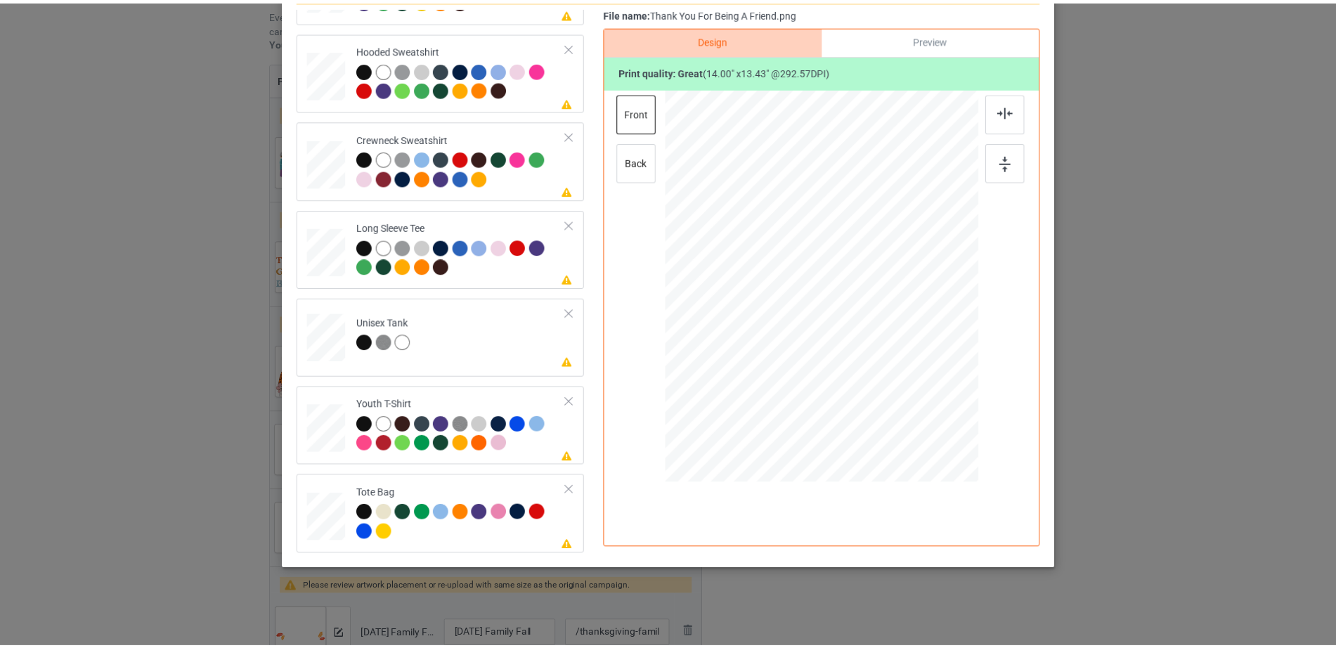
scroll to position [0, 0]
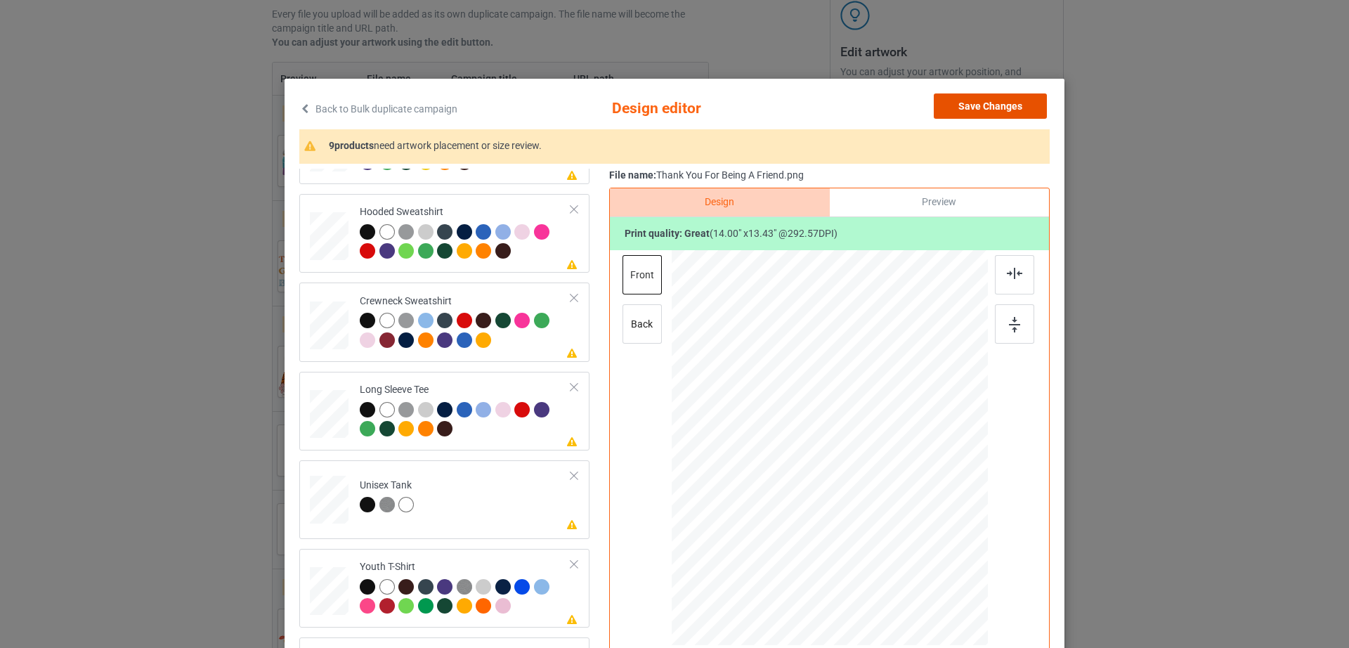
click at [991, 116] on button "Save Changes" at bounding box center [990, 105] width 113 height 25
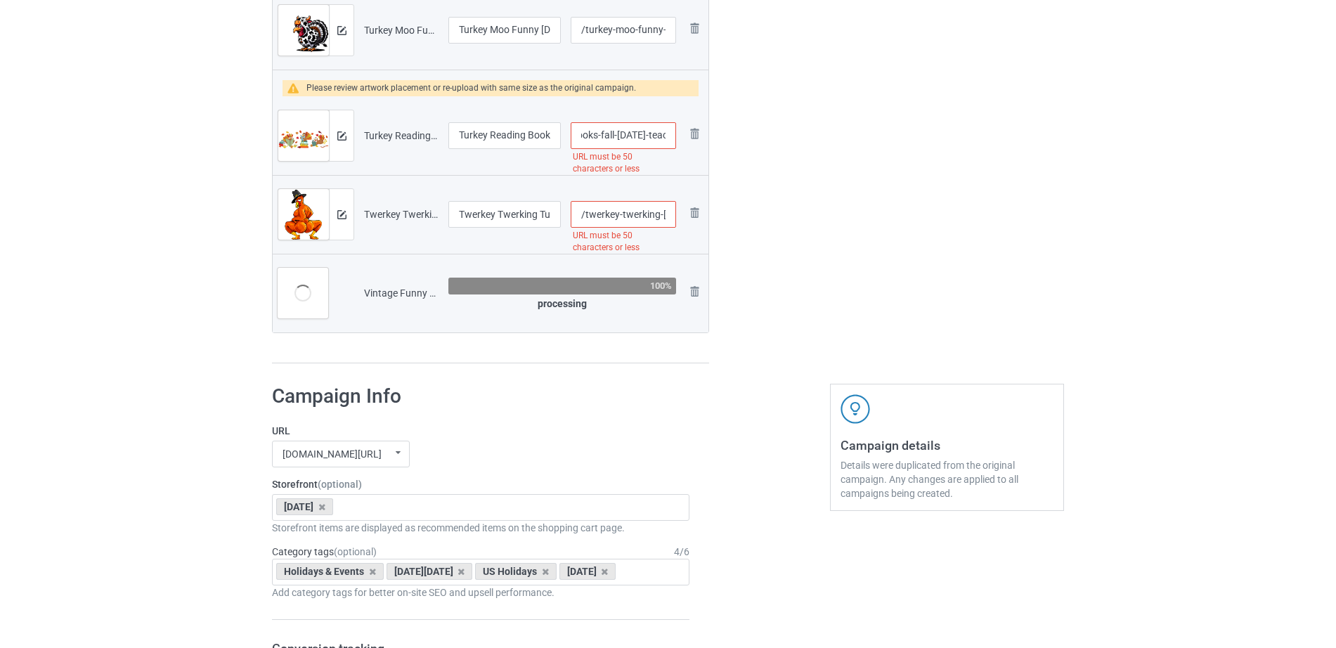
scroll to position [0, 202]
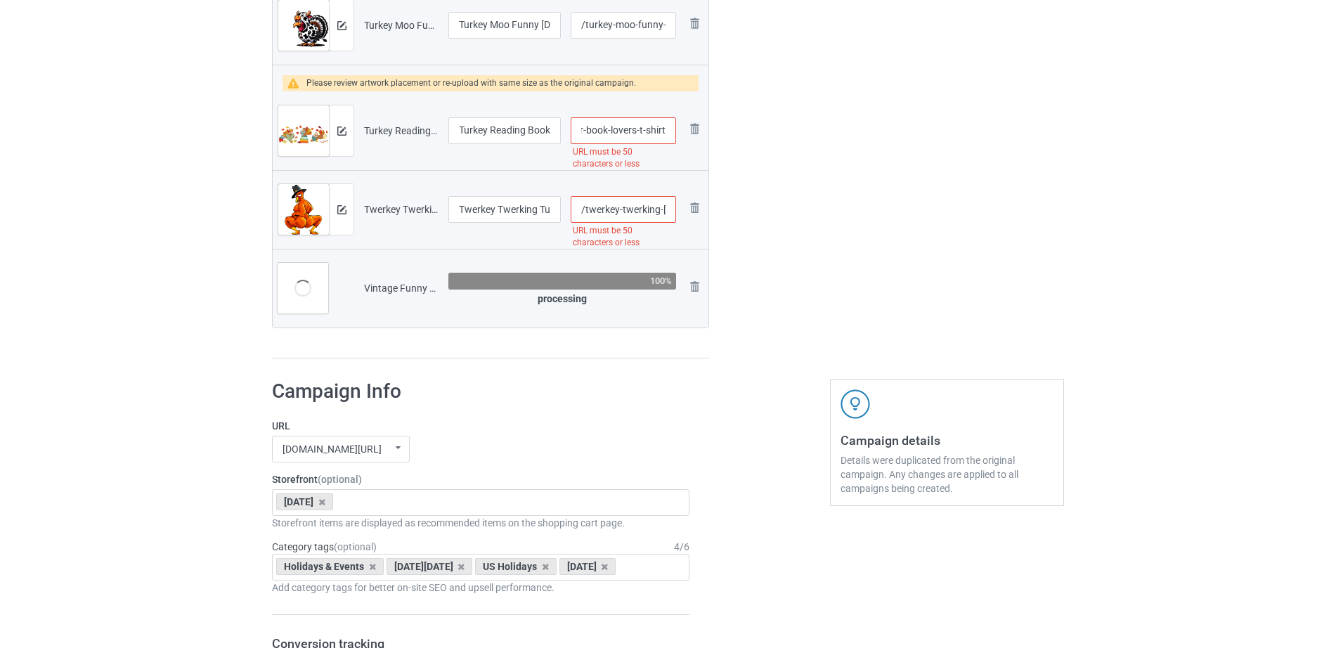
drag, startPoint x: 616, startPoint y: 149, endPoint x: 684, endPoint y: 132, distance: 70.2
click at [684, 132] on tr "Preview and edit artwork Turkey Reading Books Fall Thanksgiving Teacher Book Lo…" at bounding box center [491, 130] width 436 height 79
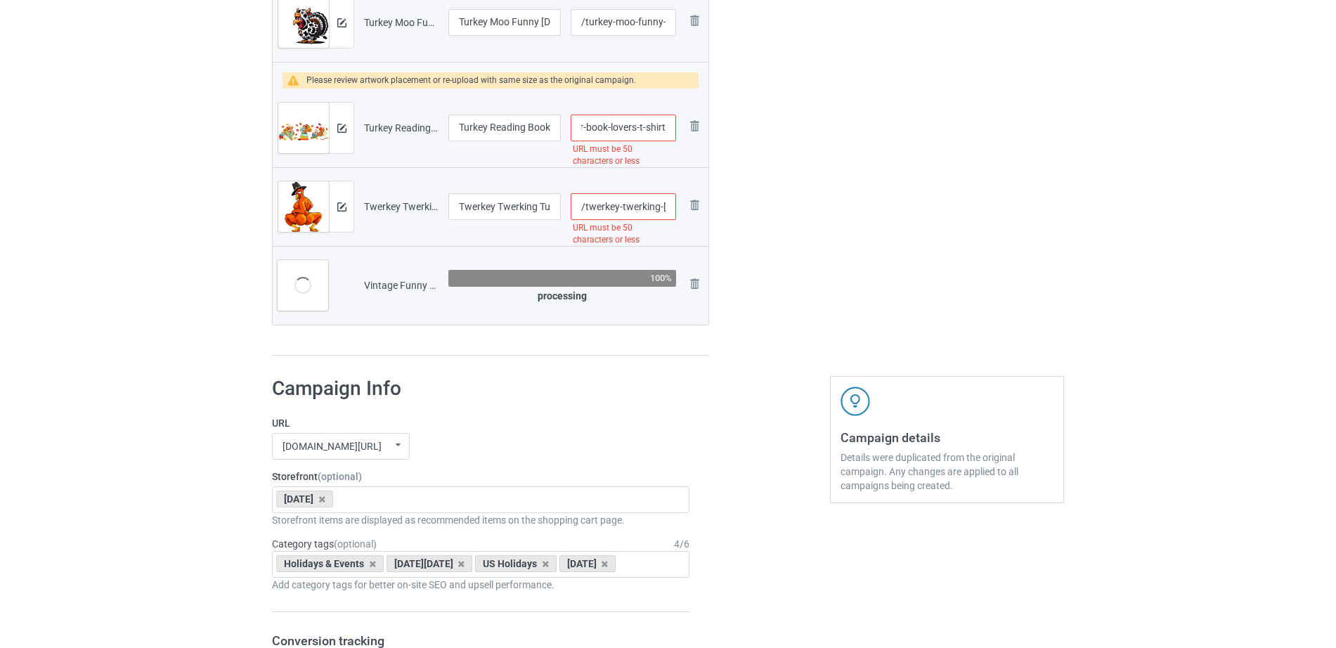
scroll to position [1432, 0]
click at [607, 131] on input "/turkey-reading-books-fall-thanksgiving-teacher-book-lovers-t-shirt" at bounding box center [622, 125] width 105 height 27
drag, startPoint x: 608, startPoint y: 128, endPoint x: 684, endPoint y: 126, distance: 75.9
click at [684, 126] on tr "Preview and edit artwork Turkey Reading Books Fall Thanksgiving Teacher Book Lo…" at bounding box center [491, 125] width 436 height 79
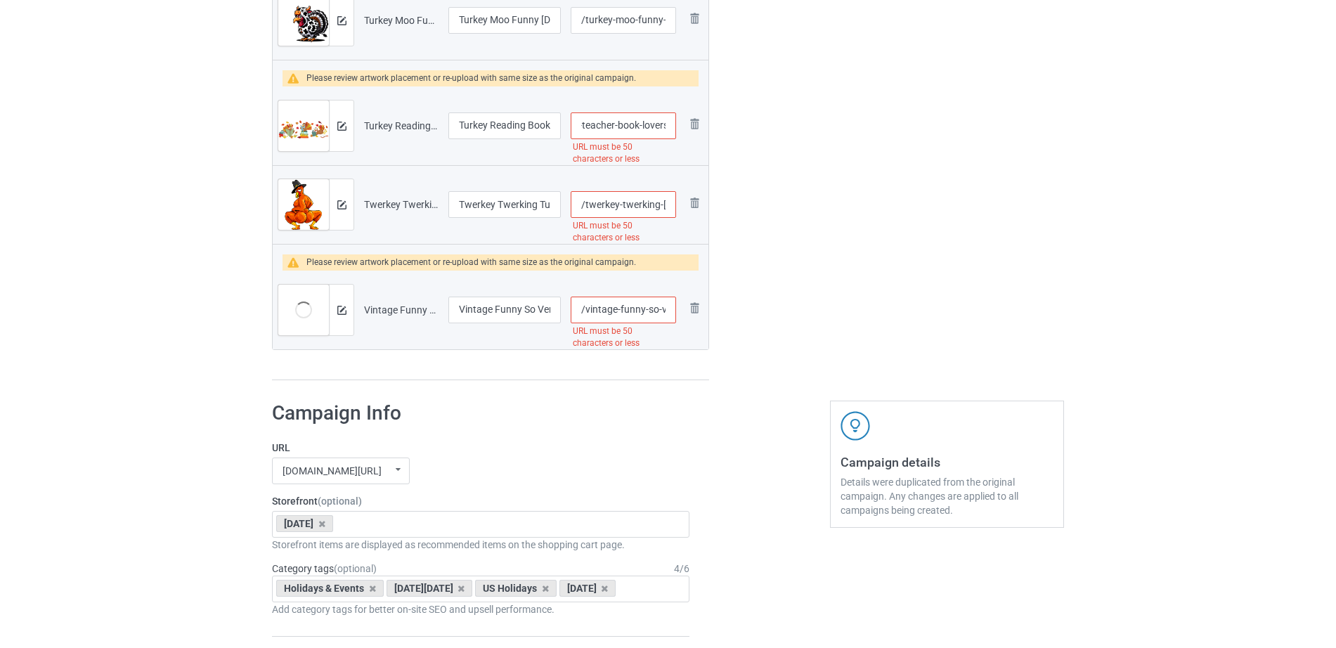
scroll to position [0, 199]
type input "/turkey-reading-books-fall-thanksgiving-teacher-book-lovers-t-shirt"
drag, startPoint x: 507, startPoint y: 124, endPoint x: 569, endPoint y: 123, distance: 61.8
click at [569, 123] on tr "Preview and edit artwork Turkey Reading Books Fall Thanksgiving Teacher Book Lo…" at bounding box center [491, 125] width 436 height 79
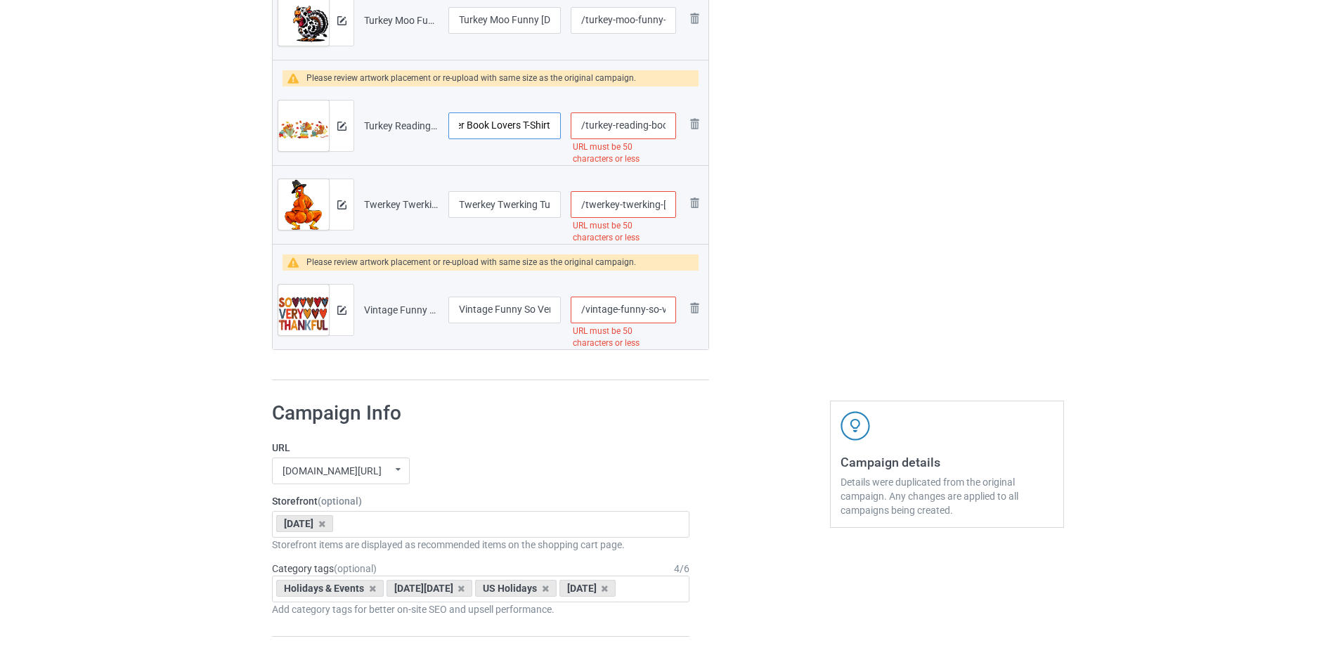
click at [518, 122] on input "Turkey Reading Books Fall Thanksgiving Teacher Book Lovers T-Shirt" at bounding box center [504, 125] width 112 height 27
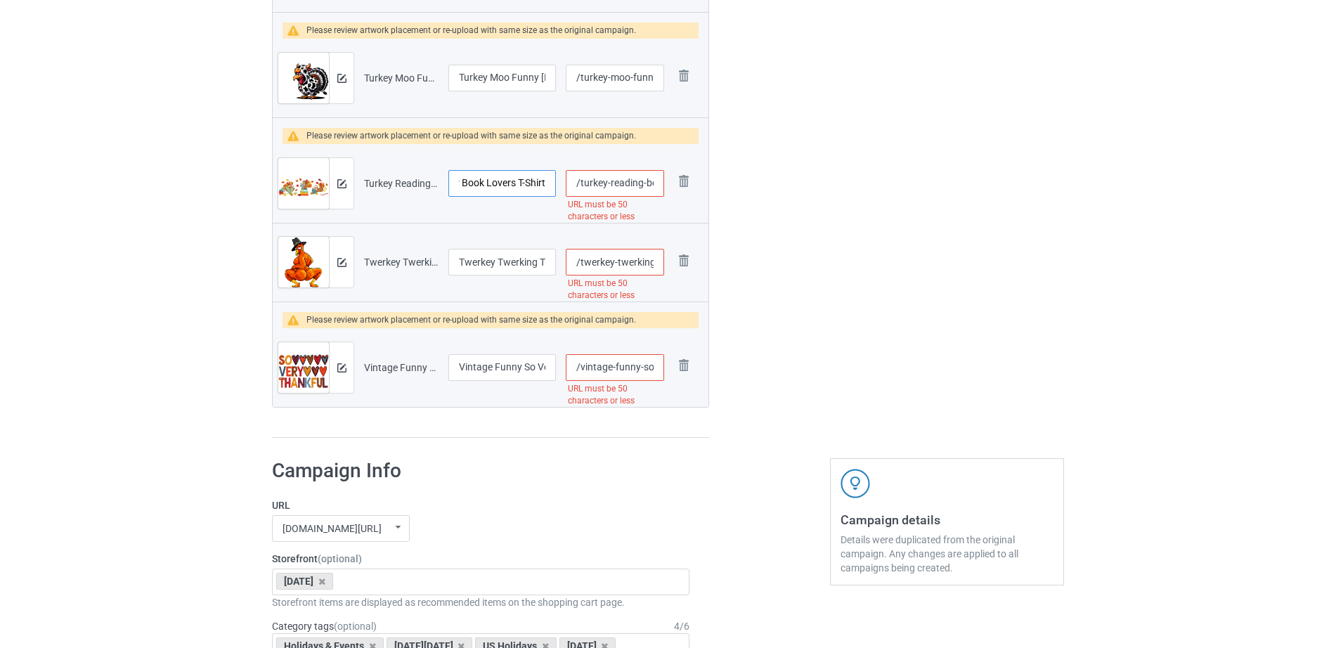
click at [519, 170] on input "Turkey Reading Books Fall Thanksgiving Teacher Book Lovers T-Shirt" at bounding box center [501, 183] width 107 height 27
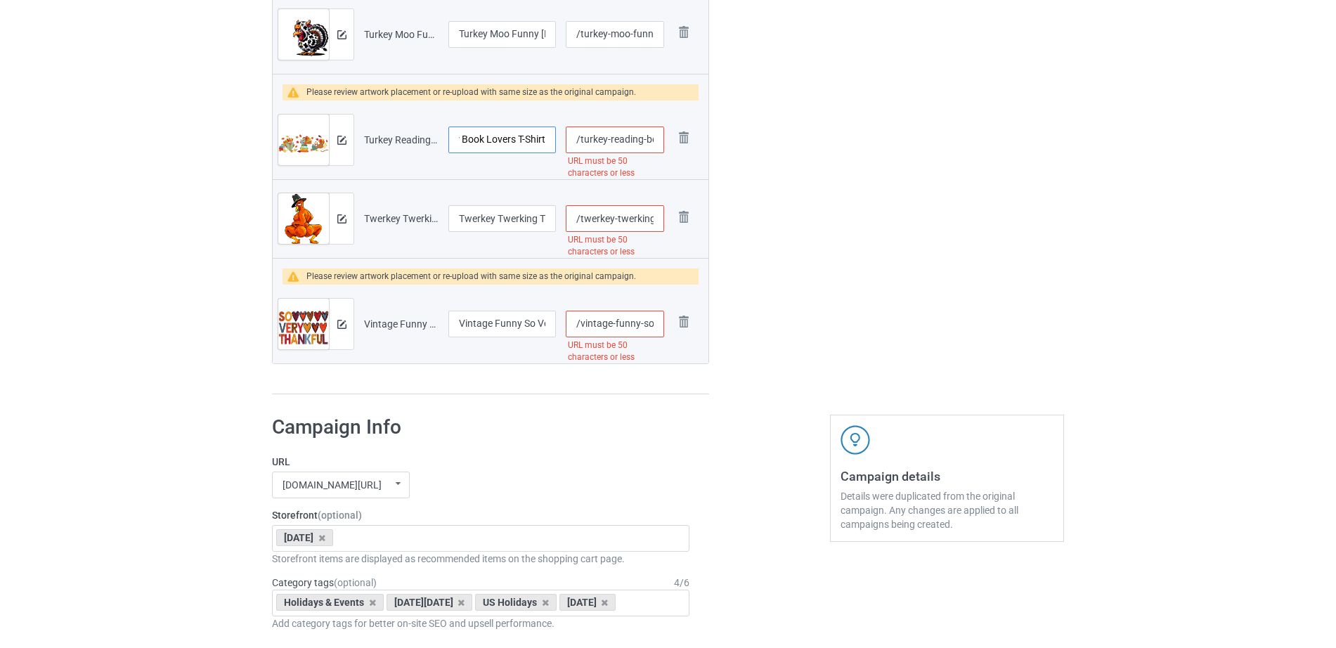
scroll to position [1503, 0]
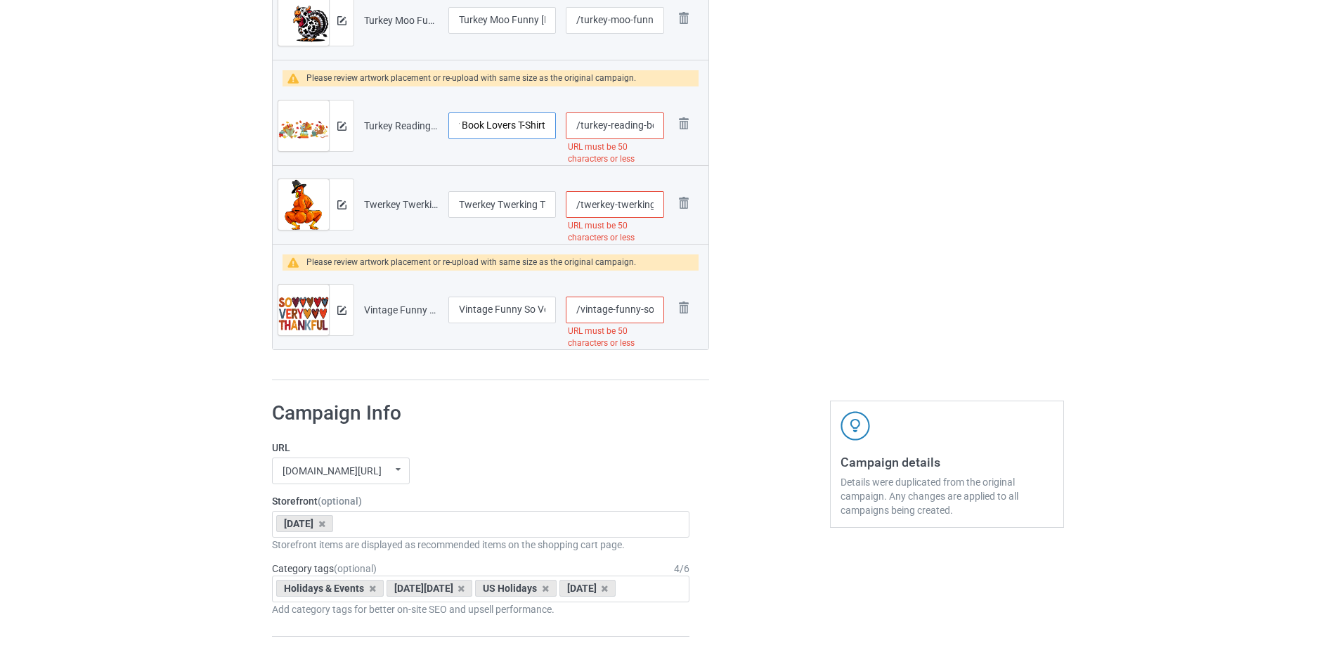
drag, startPoint x: 519, startPoint y: 126, endPoint x: 571, endPoint y: 131, distance: 52.2
click at [571, 131] on tr "Preview and edit artwork Turkey Reading Books Fall Thanksgiving Teacher Book Lo…" at bounding box center [491, 125] width 436 height 79
drag, startPoint x: 601, startPoint y: 211, endPoint x: 681, endPoint y: 202, distance: 80.5
click at [681, 202] on tr "Preview and edit artwork Twerkey Twerking Turkey Pilgrim Thanksgiving Twerk Tur…" at bounding box center [491, 204] width 436 height 79
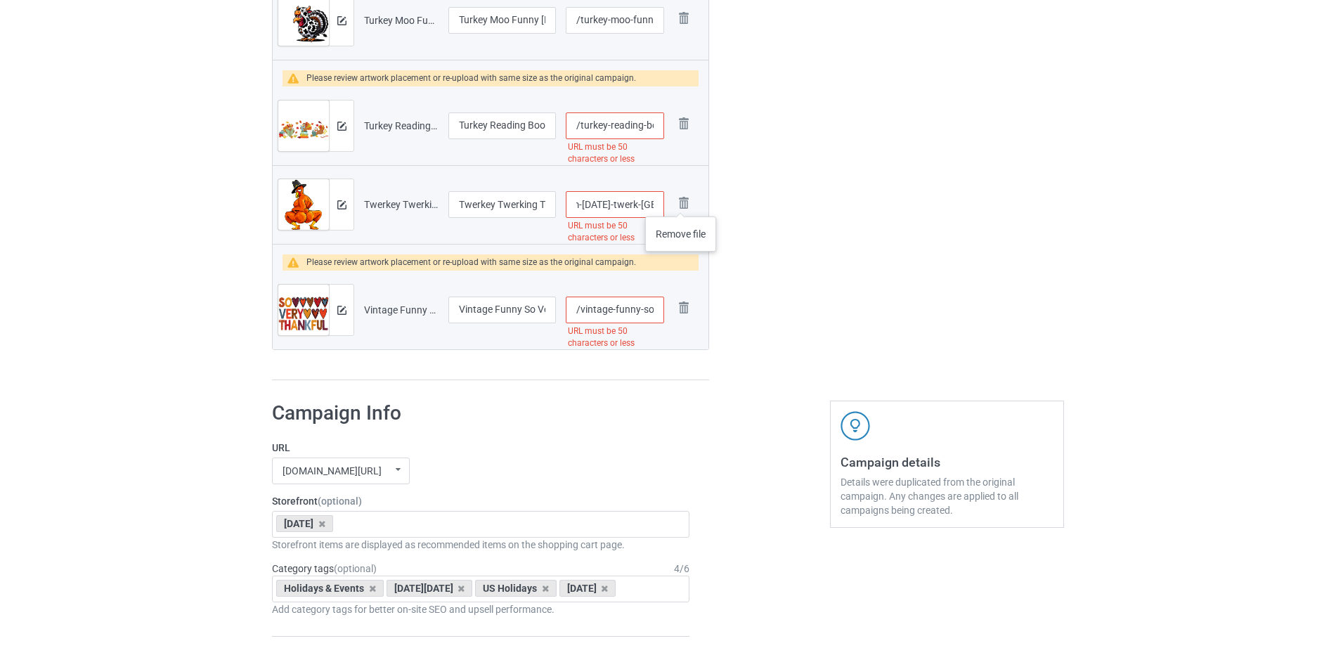
type input "Turkey Reading Books Fall Thanksgiving Teacher Book Lovers T-Shirt"
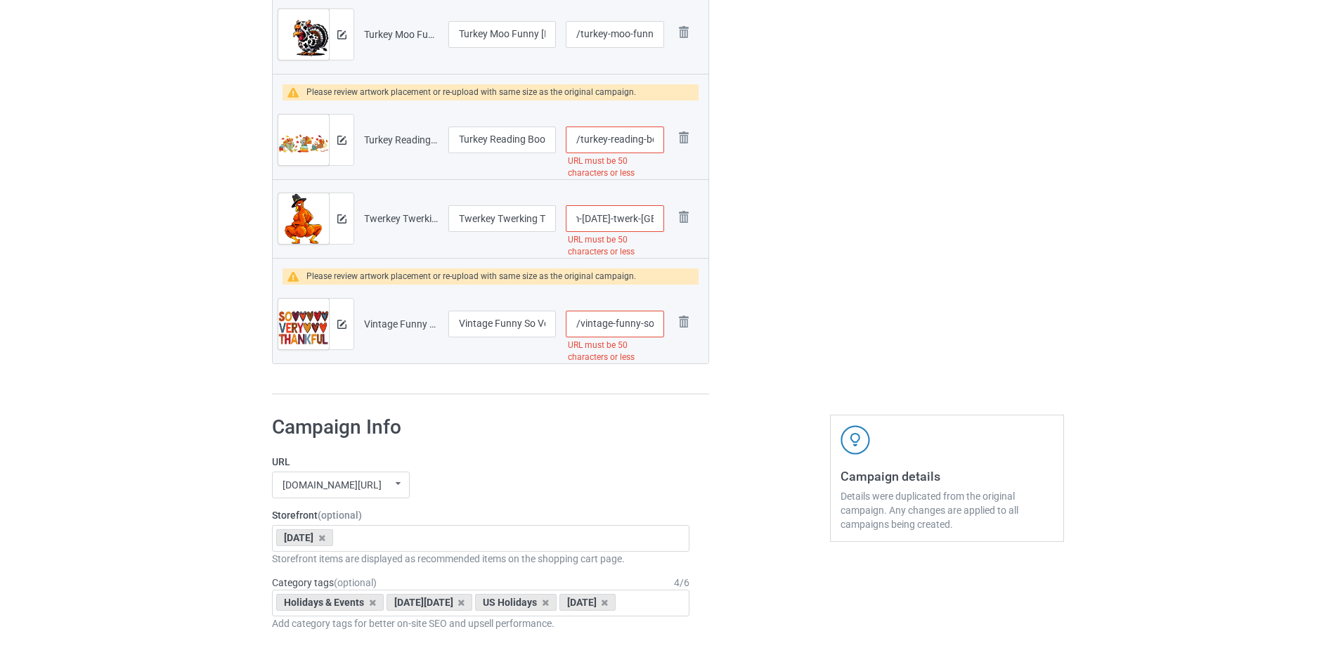
scroll to position [1518, 0]
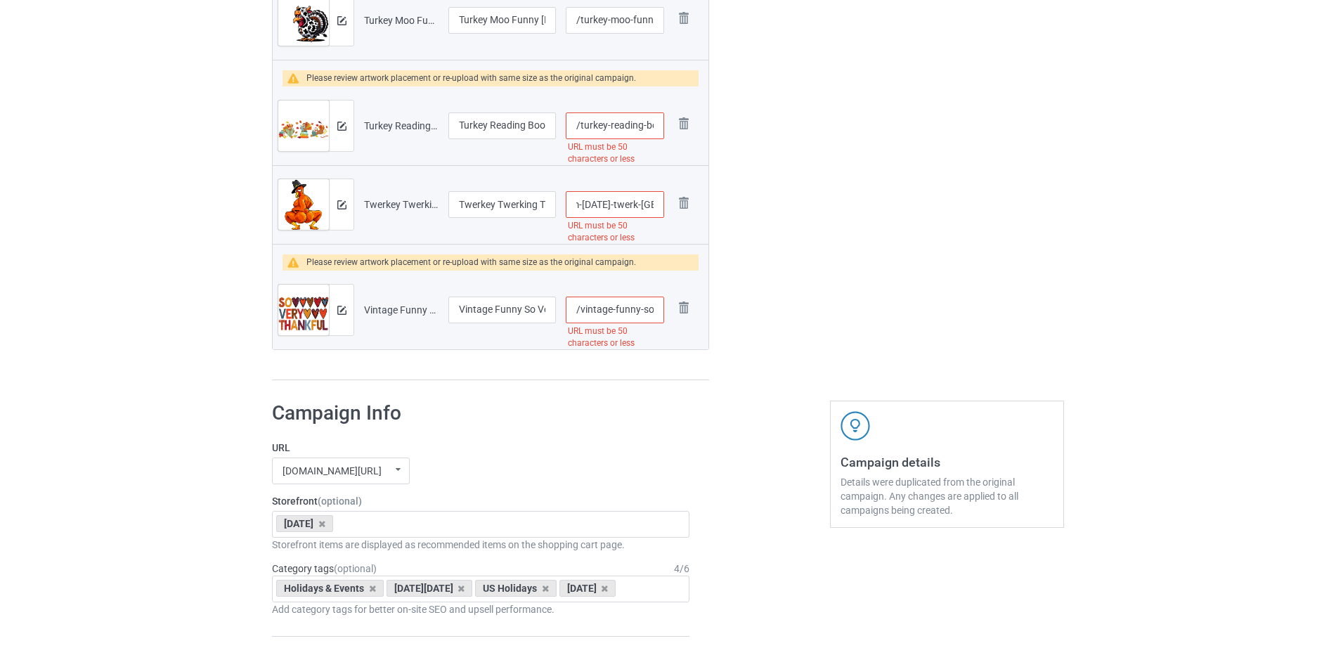
click at [619, 202] on input "/twerkey-twerking-turkey-pilgrim-thanksgiving-twerk-turkey-t-shirt" at bounding box center [615, 204] width 98 height 27
drag, startPoint x: 623, startPoint y: 204, endPoint x: 686, endPoint y: 204, distance: 63.2
click at [686, 204] on tr "Preview and edit artwork Twerkey Twerking Turkey Pilgrim Thanksgiving Twerk Tur…" at bounding box center [491, 204] width 436 height 79
type input "/twerkey-twerking-turkey-pilgrim-thanksgiving-twerk-turkey"
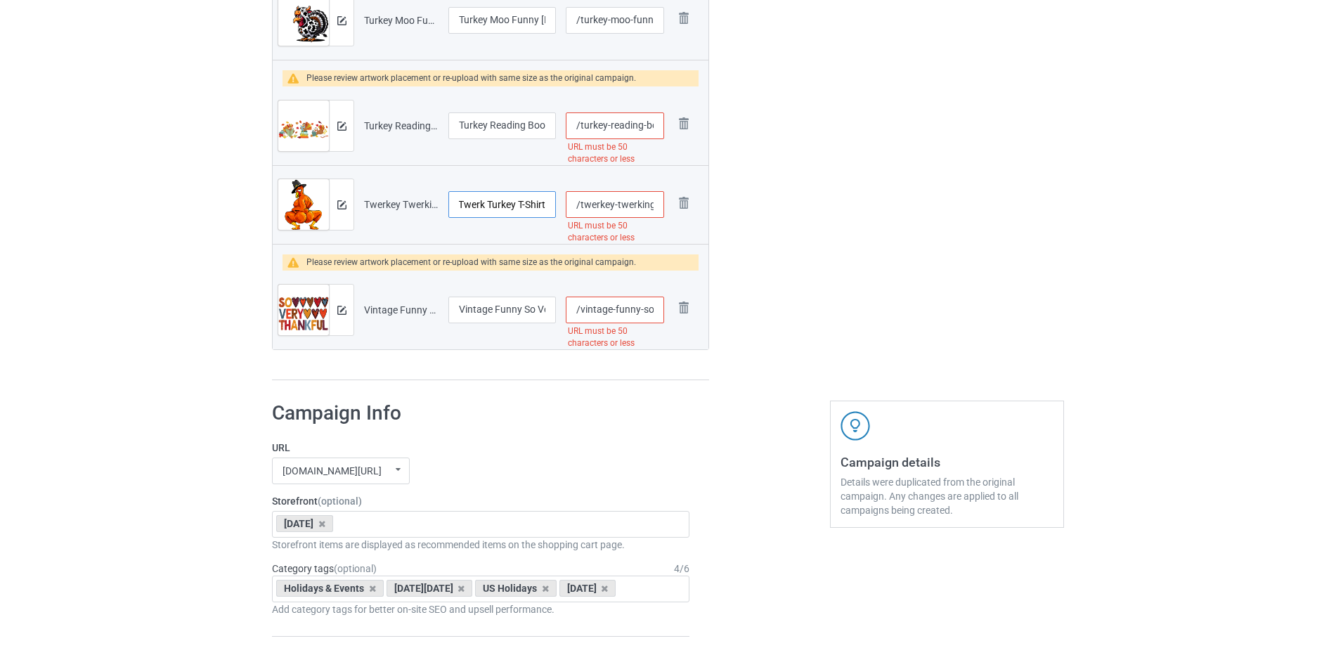
scroll to position [0, 207]
drag, startPoint x: 532, startPoint y: 202, endPoint x: 580, endPoint y: 202, distance: 48.5
click at [580, 202] on tr "Preview and edit artwork Twerkey Twerking Turkey Pilgrim Thanksgiving Twerk Tur…" at bounding box center [491, 204] width 436 height 79
click at [488, 200] on input "Twerkey Twerking Turkey Pilgrim Thanksgiving Twerk Turkey T-Shirt" at bounding box center [501, 204] width 107 height 27
drag, startPoint x: 514, startPoint y: 204, endPoint x: 575, endPoint y: 208, distance: 61.9
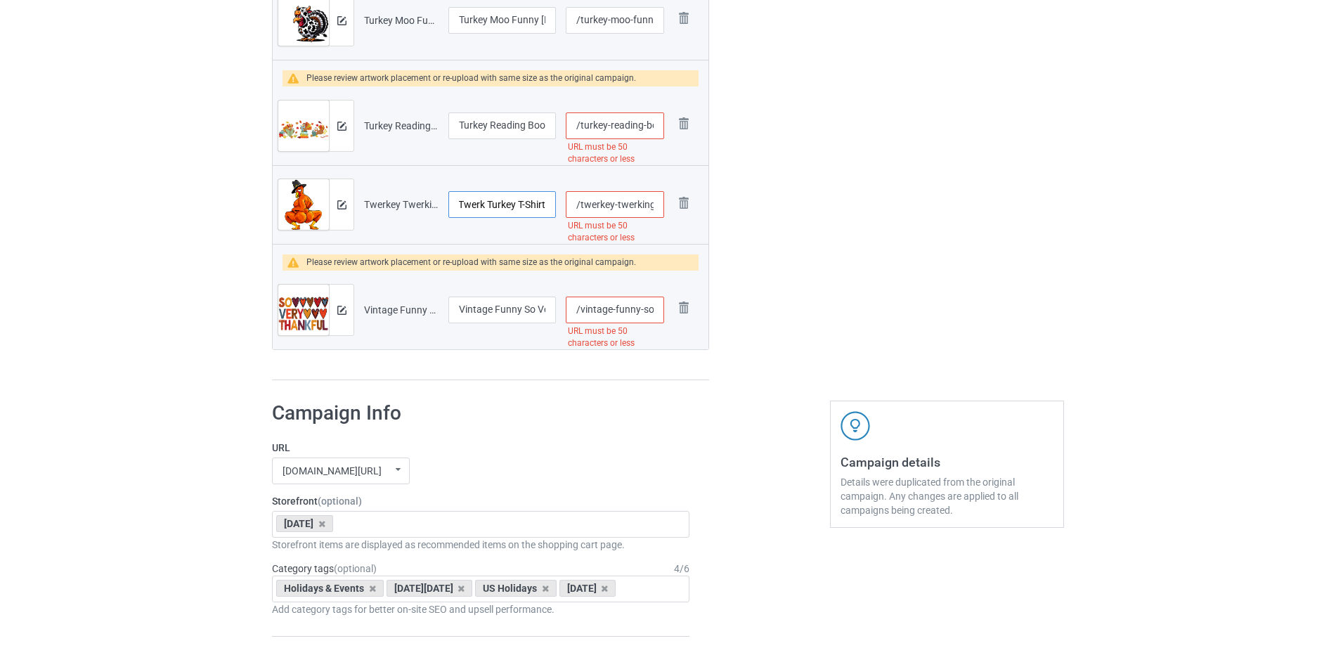
click at [575, 208] on tr "Preview and edit artwork Twerkey Twerking Turkey Pilgrim Thanksgiving Twerk Tur…" at bounding box center [491, 204] width 436 height 79
type input "Twerkey Twerking Turkey Pilgrim Thanksgiving Twerk Turkey"
click at [631, 311] on input "/vintage-funny-so-very-thankful-retro-fall-vibes-thanksgiving-premium-t-shirt" at bounding box center [615, 309] width 98 height 27
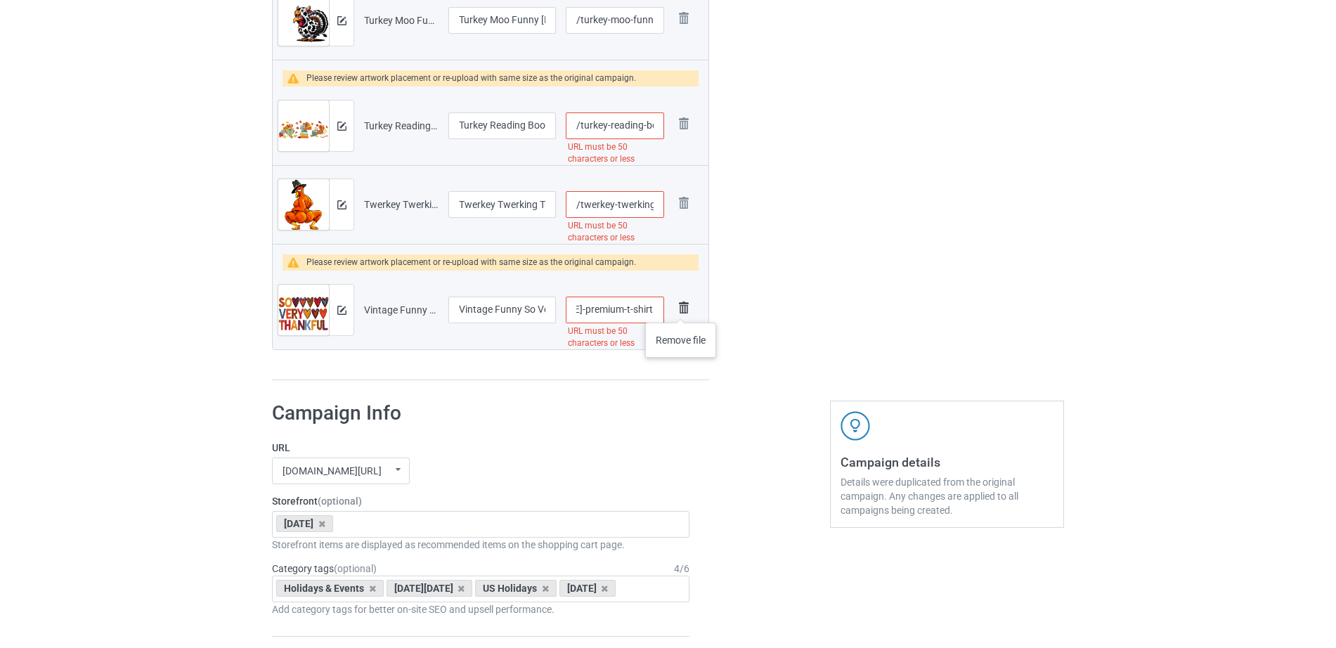
drag, startPoint x: 629, startPoint y: 308, endPoint x: 681, endPoint y: 308, distance: 52.0
click at [681, 308] on tr "Preview and edit artwork Vintage Funny So Very Thankful Retro Fall Vibes Thanks…" at bounding box center [491, 309] width 436 height 79
click at [625, 306] on input "/vintage-funny-so-very-thankful-retro-fall-vibes-thanksgiving-premium-t-shirt" at bounding box center [615, 309] width 98 height 27
drag, startPoint x: 582, startPoint y: 309, endPoint x: 706, endPoint y: 312, distance: 123.7
click at [706, 312] on tr "Preview and edit artwork Vintage Funny So Very Thankful Retro Fall Vibes Thanks…" at bounding box center [491, 309] width 436 height 79
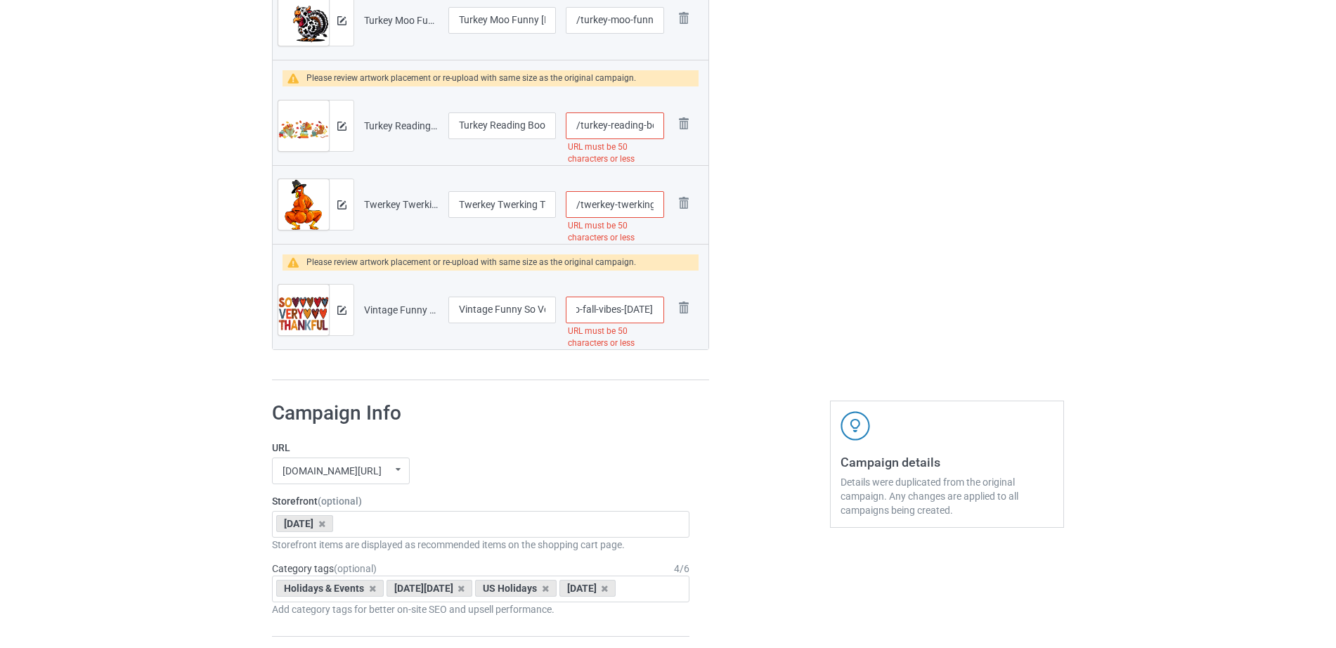
type input "/vintage-funny-so-very-thankful-retro-fall-vibes-thanksgiving"
drag, startPoint x: 521, startPoint y: 311, endPoint x: 585, endPoint y: 308, distance: 64.7
click at [585, 308] on tr "Preview and edit artwork Vintage Funny So Very Thankful Retro Fall Vibes Thanks…" at bounding box center [491, 309] width 436 height 79
click at [525, 313] on input "Vintage Funny So Very Thankful Retro Fall Vibes Thanksgiving Premium T-Shirt" at bounding box center [501, 309] width 107 height 27
click at [477, 306] on input "Vintage Funny So Very Thankful Retro Fall Vibes Thanksgiving Premium T-Shirt" at bounding box center [501, 309] width 107 height 27
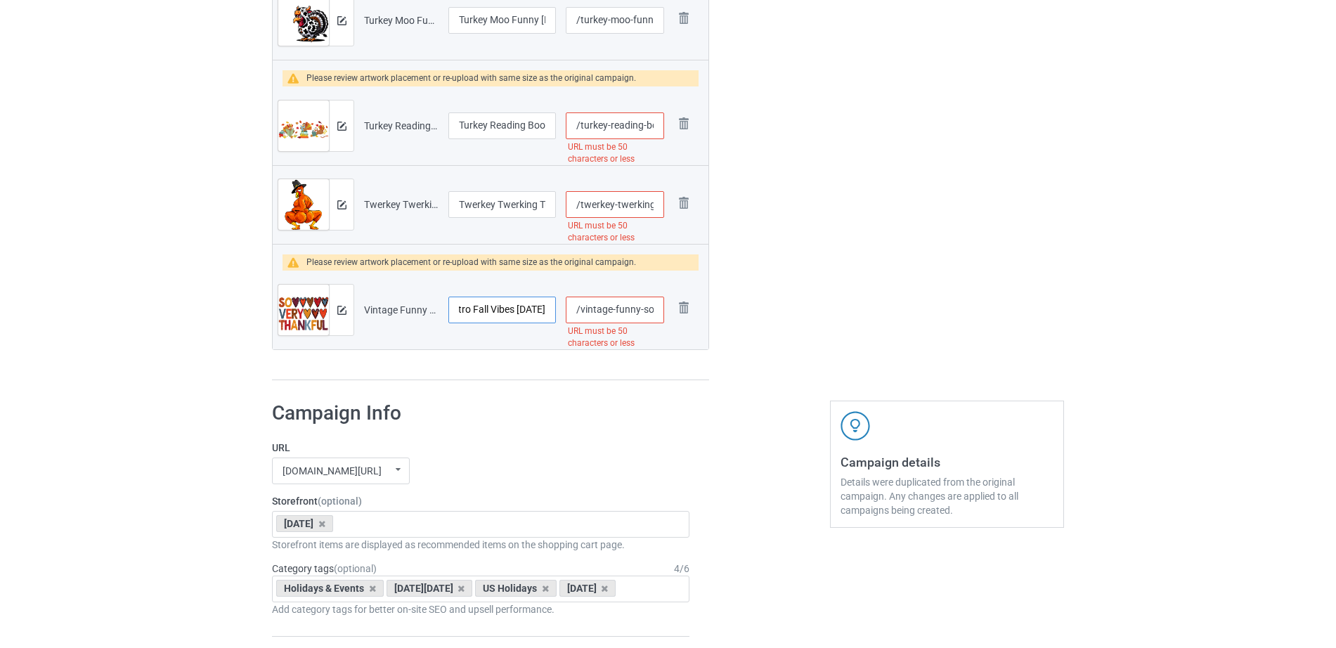
drag, startPoint x: 476, startPoint y: 308, endPoint x: 595, endPoint y: 309, distance: 118.7
click at [595, 309] on tr "Preview and edit artwork Vintage Funny So Very Thankful Retro Fall Vibes Thanks…" at bounding box center [491, 309] width 436 height 79
type input "Vintage Funny So Very Thankful Retro Fall Vibes Thanksgiving"
click at [514, 203] on input "Twerkey Twerking Turkey Pilgrim Thanksgiving Twerk Turkey" at bounding box center [501, 204] width 107 height 27
drag, startPoint x: 505, startPoint y: 204, endPoint x: 601, endPoint y: 210, distance: 95.8
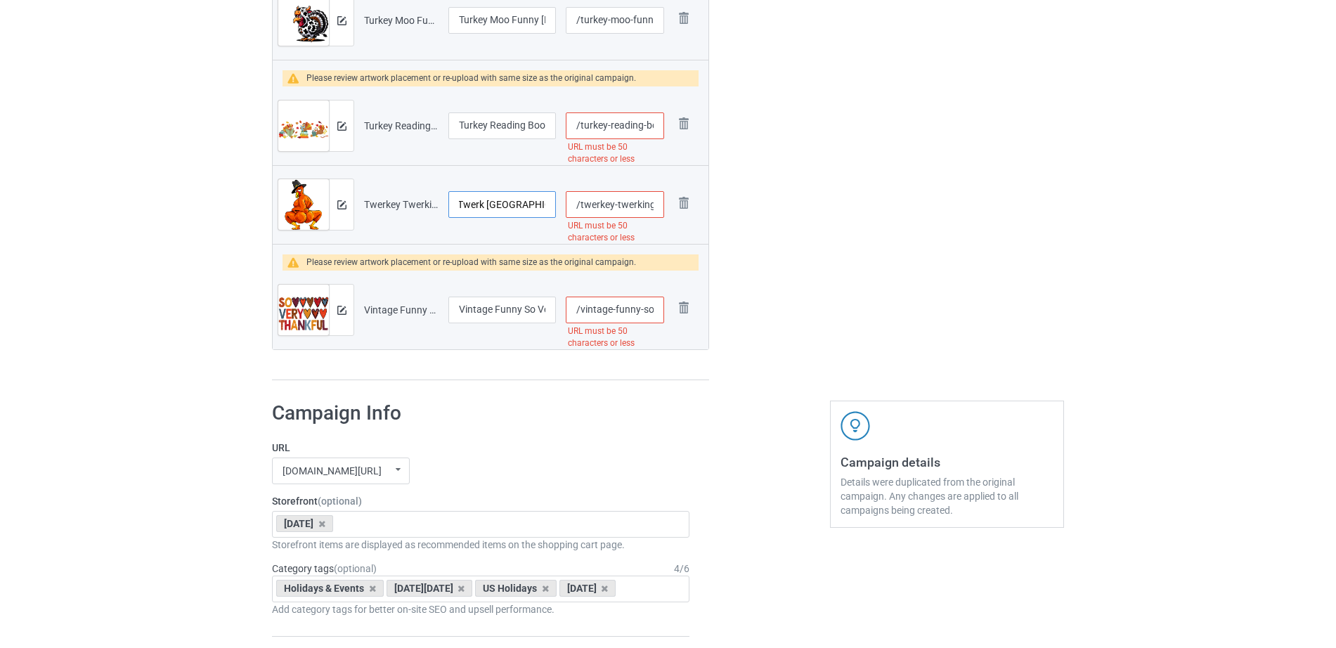
click at [601, 210] on tr "Preview and edit artwork Twerkey Twerking Turkey Pilgrim Thanksgiving Twerk Tur…" at bounding box center [491, 204] width 436 height 79
click at [518, 209] on input "Twerkey Twerking Turkey Pilgrim Thanksgiving Twerk Turkey" at bounding box center [501, 204] width 107 height 27
drag, startPoint x: 485, startPoint y: 202, endPoint x: 582, endPoint y: 211, distance: 97.4
click at [582, 211] on tr "Preview and edit artwork Twerkey Twerking Turkey Pilgrim Thanksgiving Twerk Tur…" at bounding box center [491, 204] width 436 height 79
type input "Twerkey Twerking Turkey Pilgrim Thanksgiving"
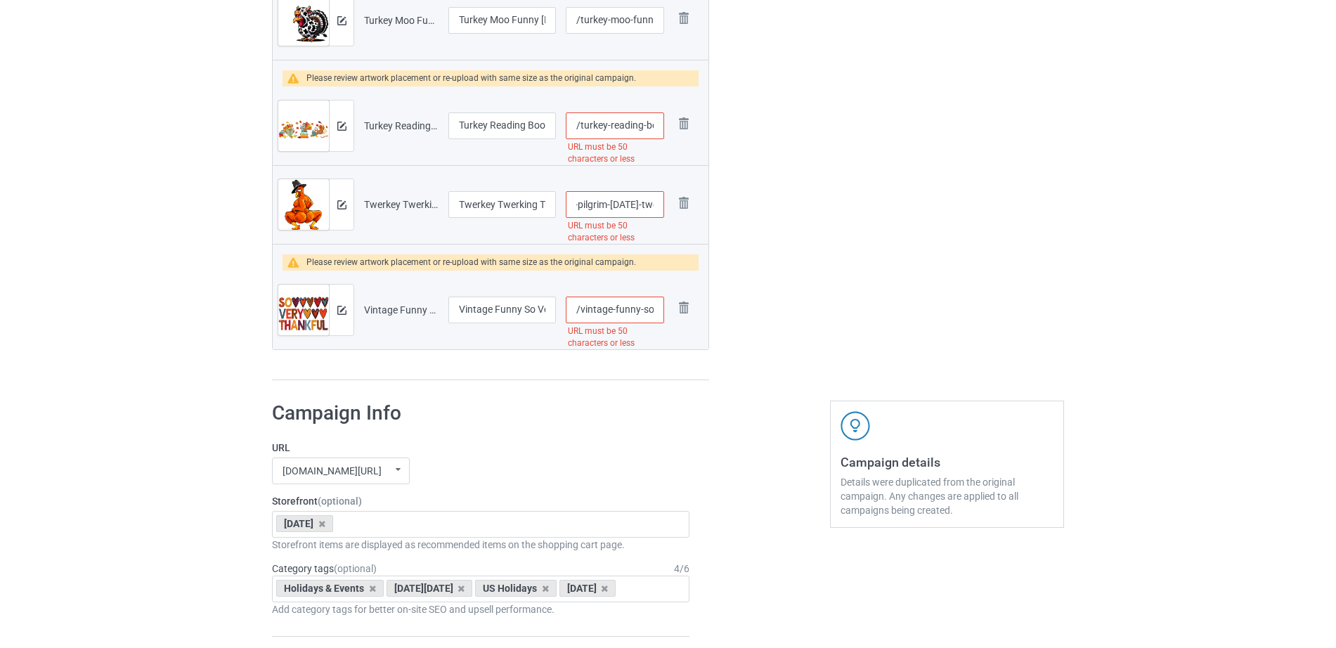
drag, startPoint x: 618, startPoint y: 209, endPoint x: 703, endPoint y: 209, distance: 85.0
click at [703, 209] on tr "Preview and edit artwork Twerkey Twerking Turkey Pilgrim Thanksgiving Twerk Tur…" at bounding box center [491, 204] width 436 height 79
click at [608, 197] on input "/twerkey-twerking-turkey-pilgrim-thanksgiving-twerk-turkey" at bounding box center [615, 204] width 98 height 27
drag, startPoint x: 596, startPoint y: 202, endPoint x: 752, endPoint y: 204, distance: 155.3
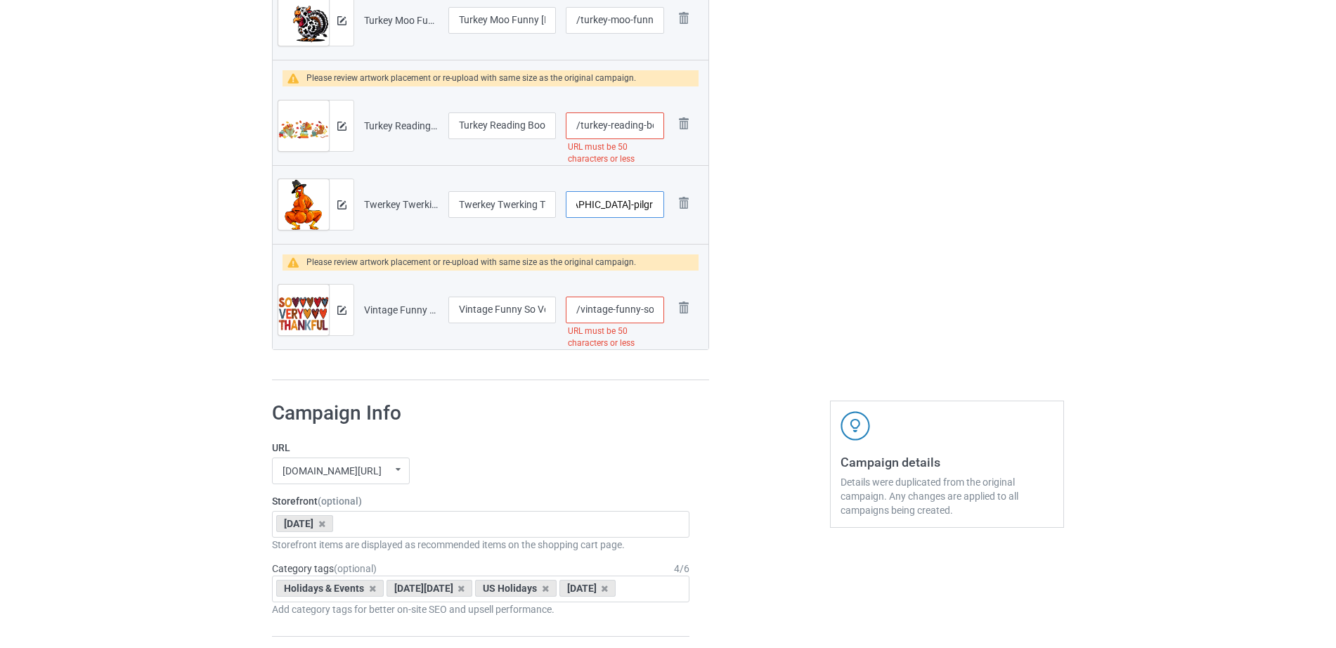
type input "/twerkey-twerking-turkey-pilgrim-thanksgiving"
drag, startPoint x: 623, startPoint y: 308, endPoint x: 686, endPoint y: 303, distance: 62.8
click at [686, 303] on tr "Preview and edit artwork Vintage Funny So Very Thankful Retro Fall Vibes Thanks…" at bounding box center [491, 309] width 436 height 79
click at [654, 303] on input "/vintage-funny-so-very-thankful-retro-fall-vibes-thanksgiving" at bounding box center [615, 309] width 98 height 27
drag, startPoint x: 594, startPoint y: 311, endPoint x: 729, endPoint y: 311, distance: 134.9
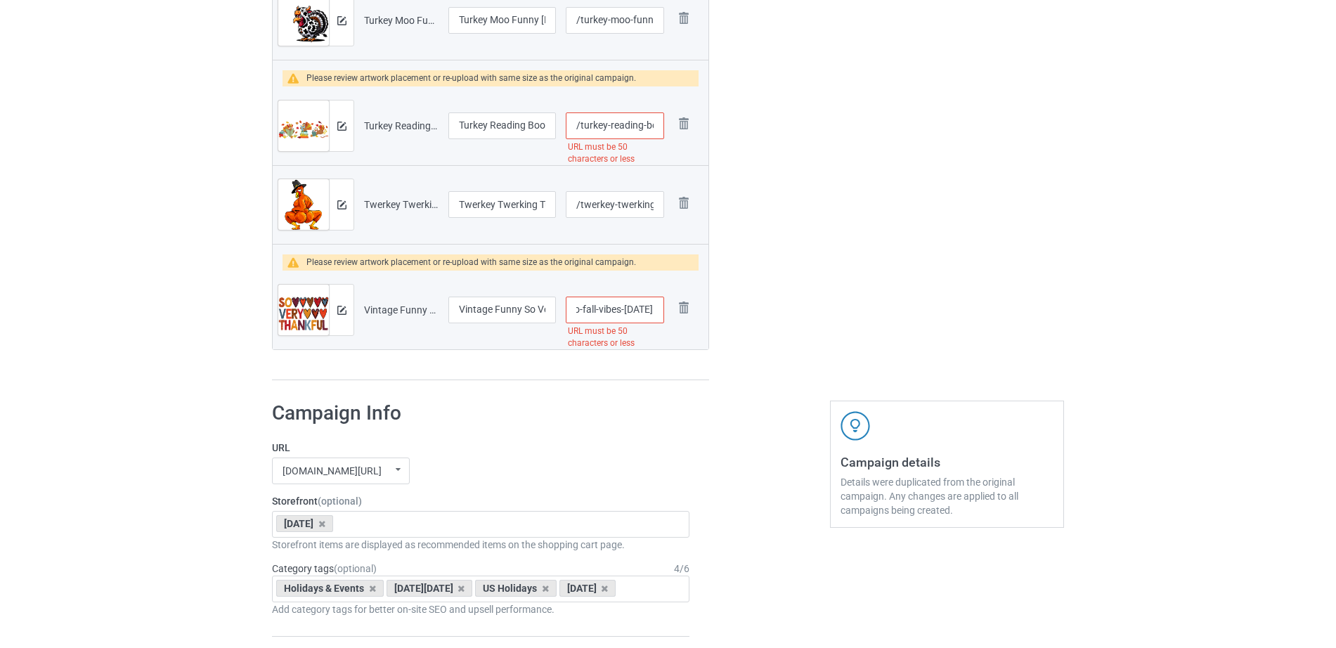
type input "/vintage-funny-so-very-thankful-retro-fall-vibes"
click at [627, 126] on input "/turkey-reading-books-fall-thanksgiving-teacher-book-lovers-t-shirt" at bounding box center [615, 125] width 98 height 27
drag, startPoint x: 523, startPoint y: 131, endPoint x: 561, endPoint y: 131, distance: 37.9
click at [561, 131] on tr "Preview and edit artwork Turkey Reading Books Fall Thanksgiving Teacher Book Lo…" at bounding box center [491, 125] width 436 height 79
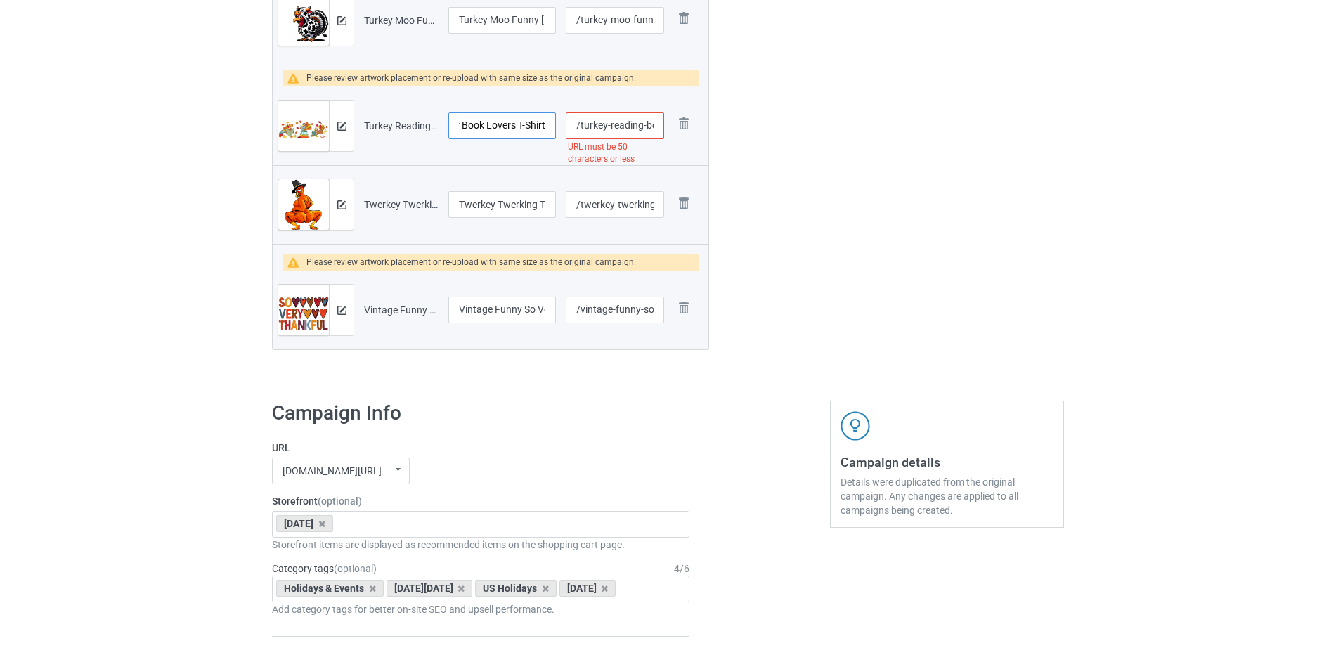
click at [490, 126] on input "Turkey Reading Books Fall Thanksgiving Teacher Book Lovers T-Shirt" at bounding box center [501, 125] width 107 height 27
drag, startPoint x: 464, startPoint y: 123, endPoint x: 590, endPoint y: 124, distance: 125.8
click at [590, 124] on tr "Preview and edit artwork Turkey Reading Books Fall Thanksgiving Teacher Book Lo…" at bounding box center [491, 125] width 436 height 79
click at [496, 126] on input "Turkey Reading Books Fall Thanksgiving Teacher Book Lovers T-Shirt" at bounding box center [501, 125] width 107 height 27
click at [516, 124] on input "Turkey Reading Books Fall Thanksgiving Teacher Book Lovers T-Shirt" at bounding box center [501, 125] width 107 height 27
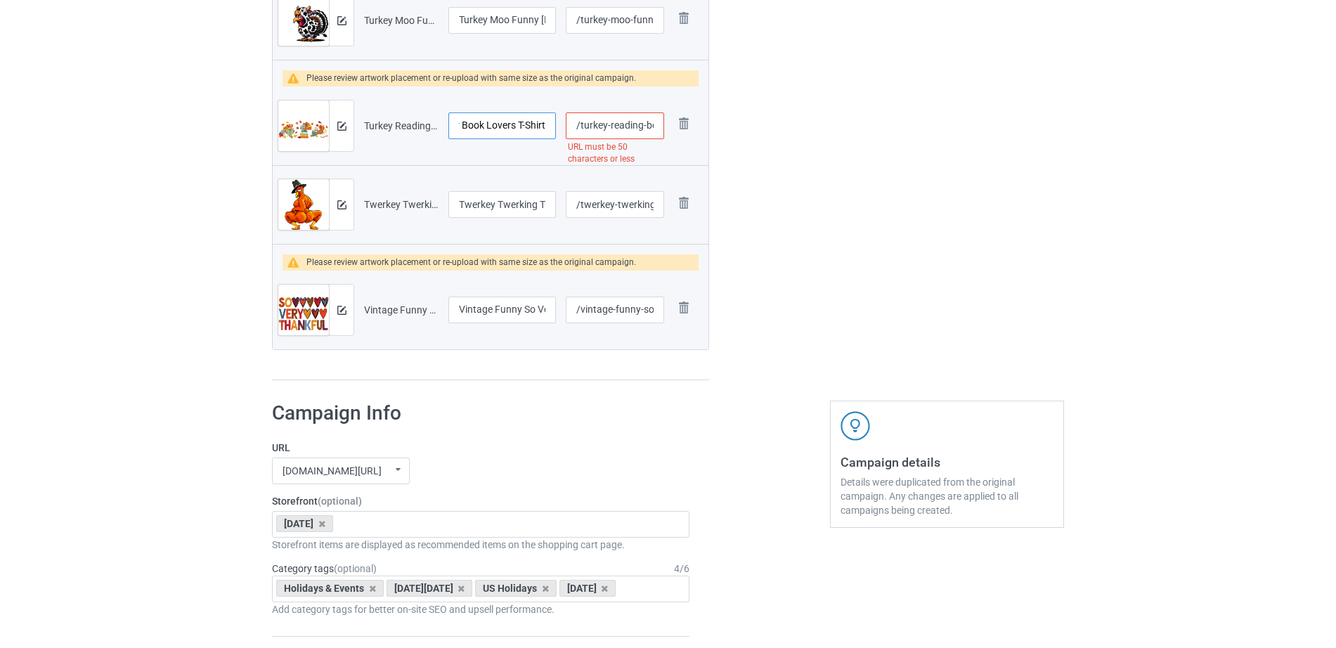
drag, startPoint x: 518, startPoint y: 121, endPoint x: 565, endPoint y: 125, distance: 46.6
click at [565, 125] on tr "Preview and edit artwork Turkey Reading Books Fall Thanksgiving Teacher Book Lo…" at bounding box center [491, 125] width 436 height 79
type input "Turkey Reading Books Fall Thanksgiving Teacher Book Lovers"
drag, startPoint x: 594, startPoint y: 121, endPoint x: 703, endPoint y: 122, distance: 109.6
click at [703, 122] on tr "Preview and edit artwork Turkey Reading Books Fall Thanksgiving Teacher Book Lo…" at bounding box center [491, 125] width 436 height 79
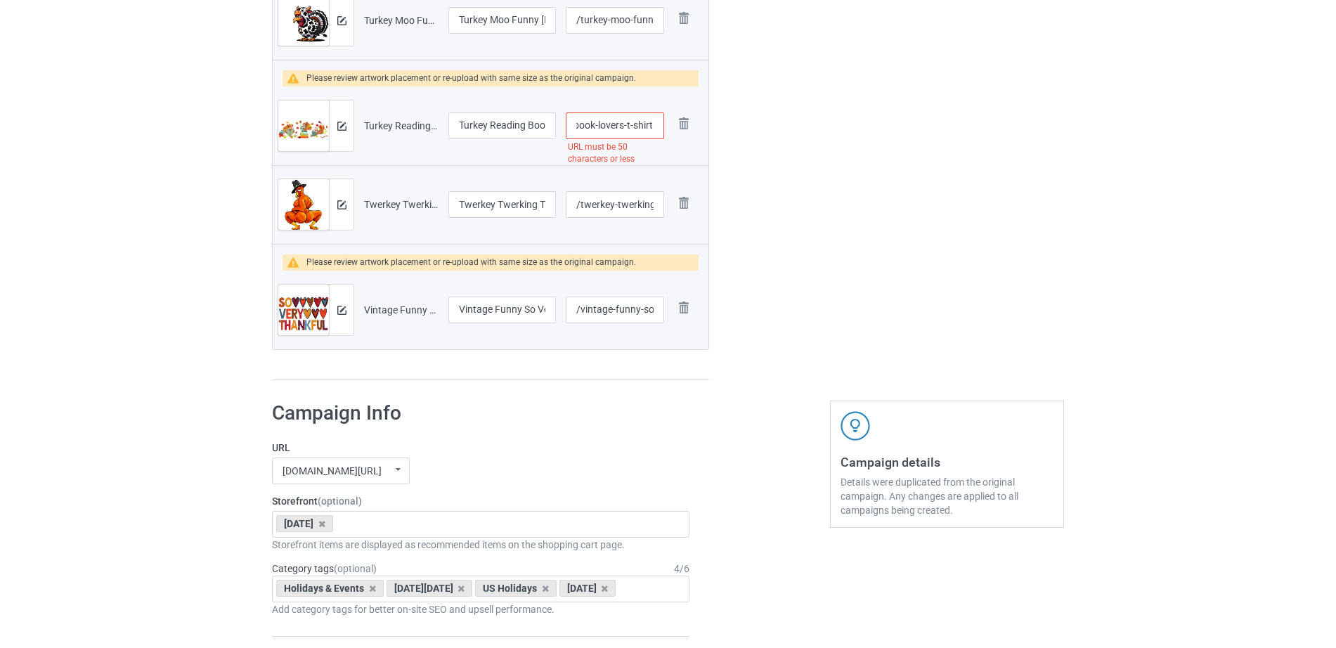
click at [618, 122] on input "/turkey-reading-books-fall-thanksgiving-teacher-book-lovers-t-shirt" at bounding box center [615, 125] width 98 height 27
drag, startPoint x: 625, startPoint y: 123, endPoint x: 691, endPoint y: 124, distance: 66.0
click at [691, 124] on tr "Preview and edit artwork Turkey Reading Books Fall Thanksgiving Teacher Book Lo…" at bounding box center [491, 125] width 436 height 79
drag, startPoint x: 808, startPoint y: 183, endPoint x: 805, endPoint y: 200, distance: 16.4
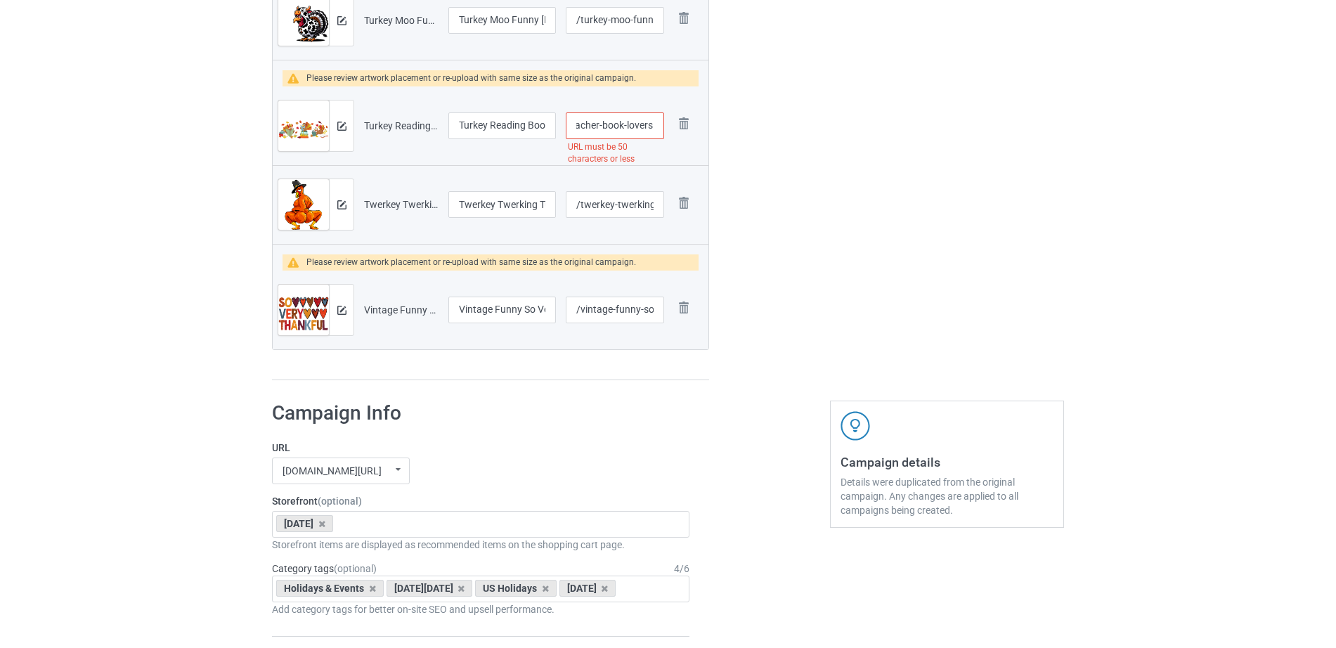
drag, startPoint x: 598, startPoint y: 129, endPoint x: 648, endPoint y: 132, distance: 50.0
click at [648, 132] on input "/turkey-reading-books-fall-thanksgiving-teacher-book-lovers" at bounding box center [615, 125] width 98 height 27
click at [608, 126] on input "/turkey-reading-books-fall-thanksgiving-teacher-book-lovers" at bounding box center [615, 125] width 98 height 27
click at [637, 122] on input "/turkey-reading-books-fall-thanksgiving-teacher-book-lovers" at bounding box center [615, 125] width 98 height 27
drag, startPoint x: 599, startPoint y: 124, endPoint x: 694, endPoint y: 128, distance: 94.9
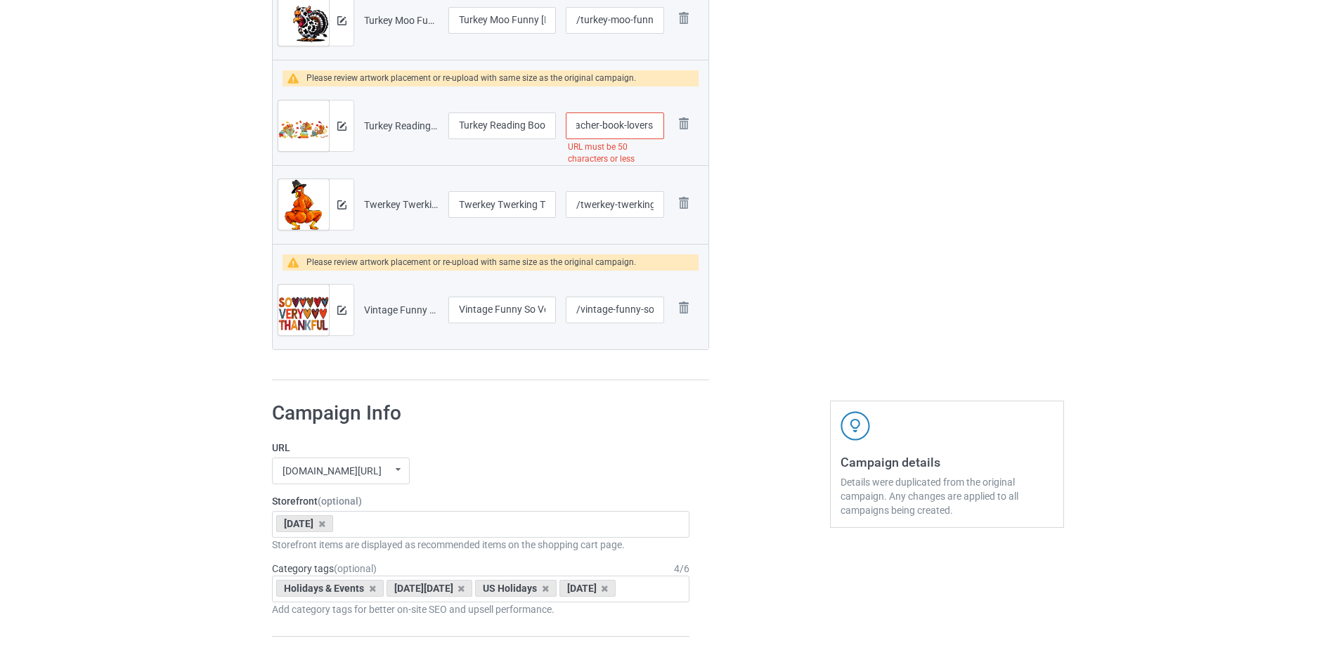
click at [694, 128] on tr "Preview and edit artwork Turkey Reading Books Fall Thanksgiving Teacher Book Lo…" at bounding box center [491, 125] width 436 height 79
type input "/turkey-reading-books-fall-thanksgiving-teacher"
drag, startPoint x: 528, startPoint y: 117, endPoint x: 603, endPoint y: 111, distance: 75.4
click at [603, 111] on tr "Preview and edit artwork Turkey Reading Books Fall Thanksgiving Teacher Book Lo…" at bounding box center [491, 125] width 436 height 79
click at [516, 122] on input "Turkey Reading Books Fall Thanksgiving Teacher Book Lovers" at bounding box center [501, 125] width 107 height 27
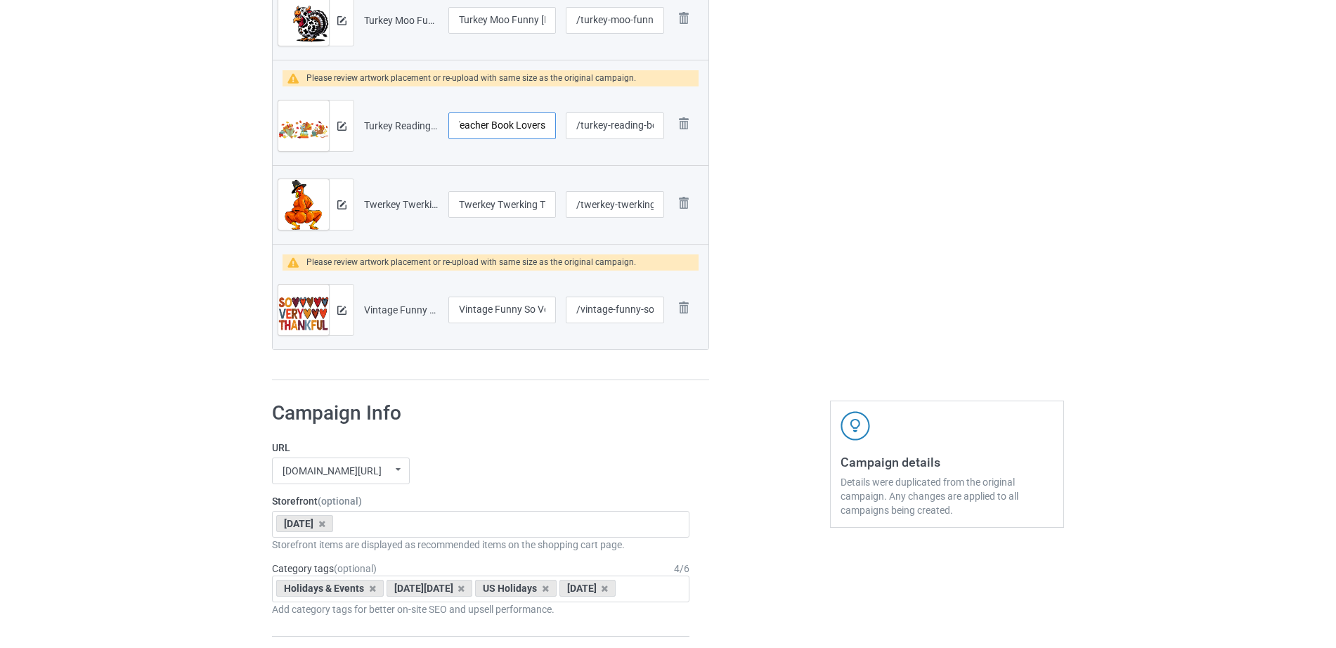
drag, startPoint x: 498, startPoint y: 128, endPoint x: 587, endPoint y: 124, distance: 89.3
click at [587, 124] on tr "Preview and edit artwork Turkey Reading Books Fall Thanksgiving Teacher Book Lo…" at bounding box center [491, 125] width 436 height 79
type input "Turkey Reading Books Fall Thanksgiving Teacher"
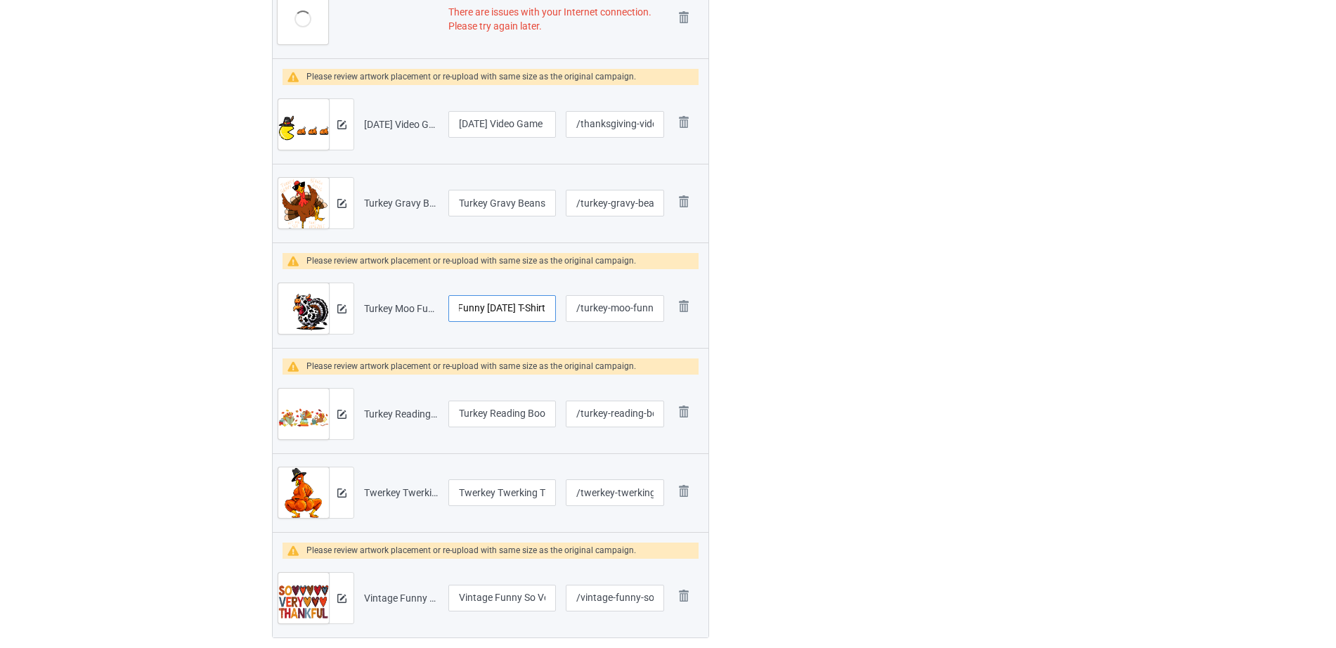
scroll to position [1227, 0]
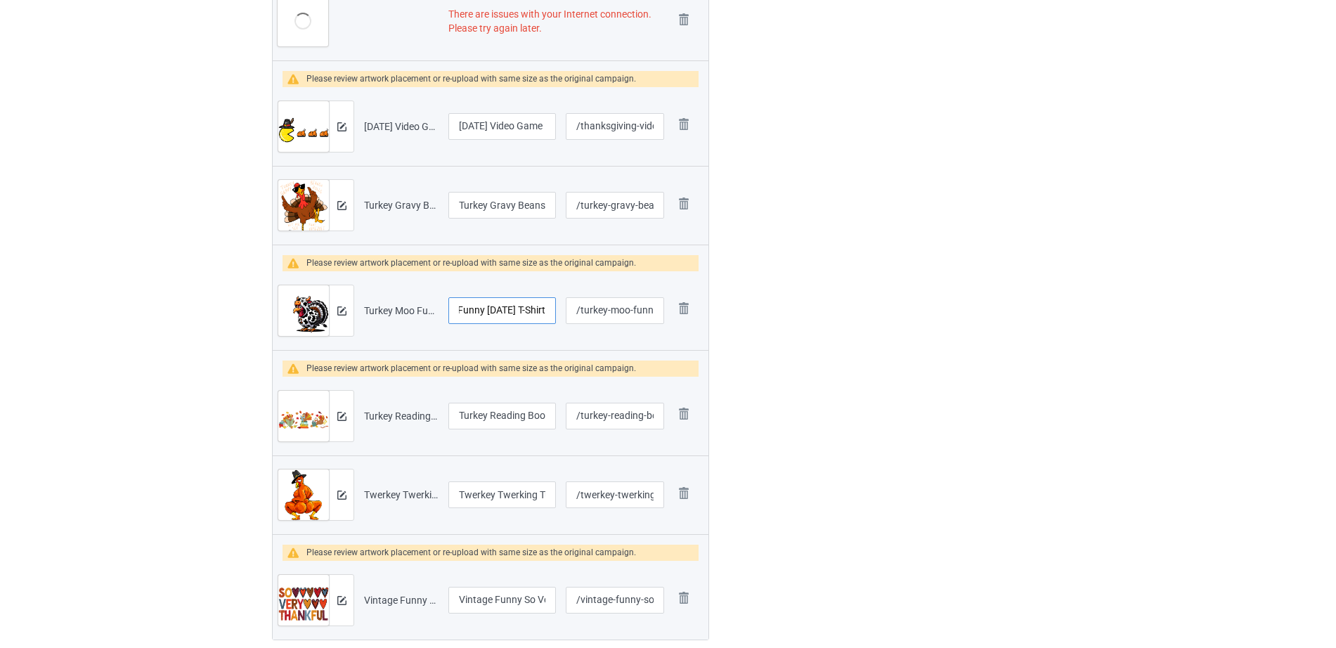
drag, startPoint x: 528, startPoint y: 295, endPoint x: 575, endPoint y: 304, distance: 48.6
click at [575, 304] on tr "Preview and edit artwork Turkey Moo Funny Thanksgiving T-Shirt.png Turkey Moo F…" at bounding box center [491, 310] width 436 height 79
click at [511, 309] on input "Turkey Moo Funny Thanksgiving T-Shirt" at bounding box center [501, 310] width 107 height 27
click at [513, 309] on input "Turkey Moo Funny Thanksgiving T-Shirt" at bounding box center [501, 310] width 107 height 27
drag, startPoint x: 513, startPoint y: 309, endPoint x: 570, endPoint y: 310, distance: 56.9
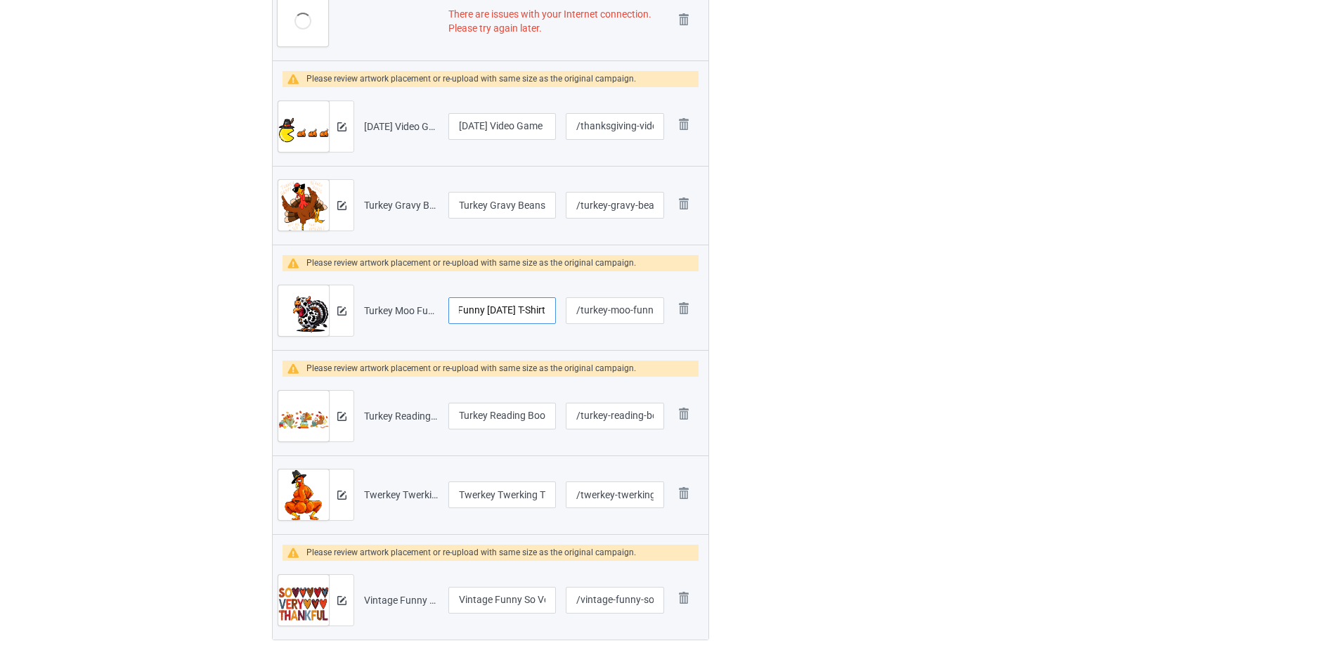
click at [570, 310] on tr "Preview and edit artwork Turkey Moo Funny Thanksgiving T-Shirt.png Turkey Moo F…" at bounding box center [491, 310] width 436 height 79
type input "Turkey Moo Funny Thanksgiving"
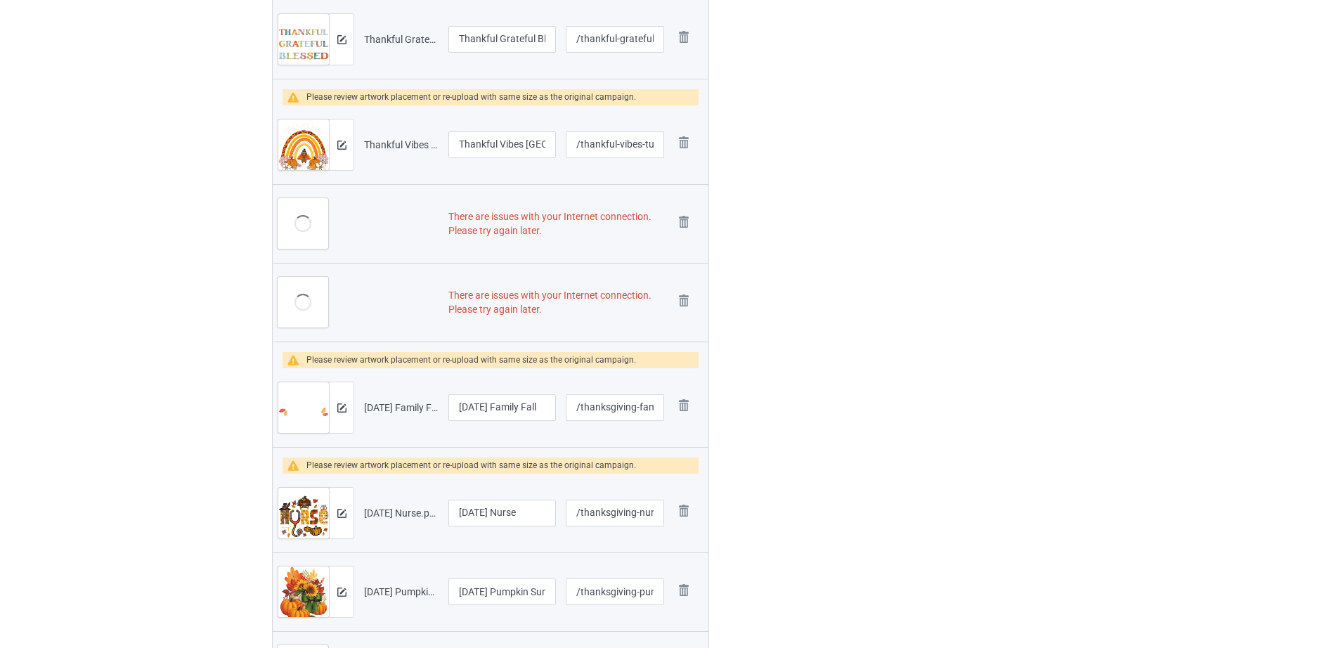
scroll to position [580, 0]
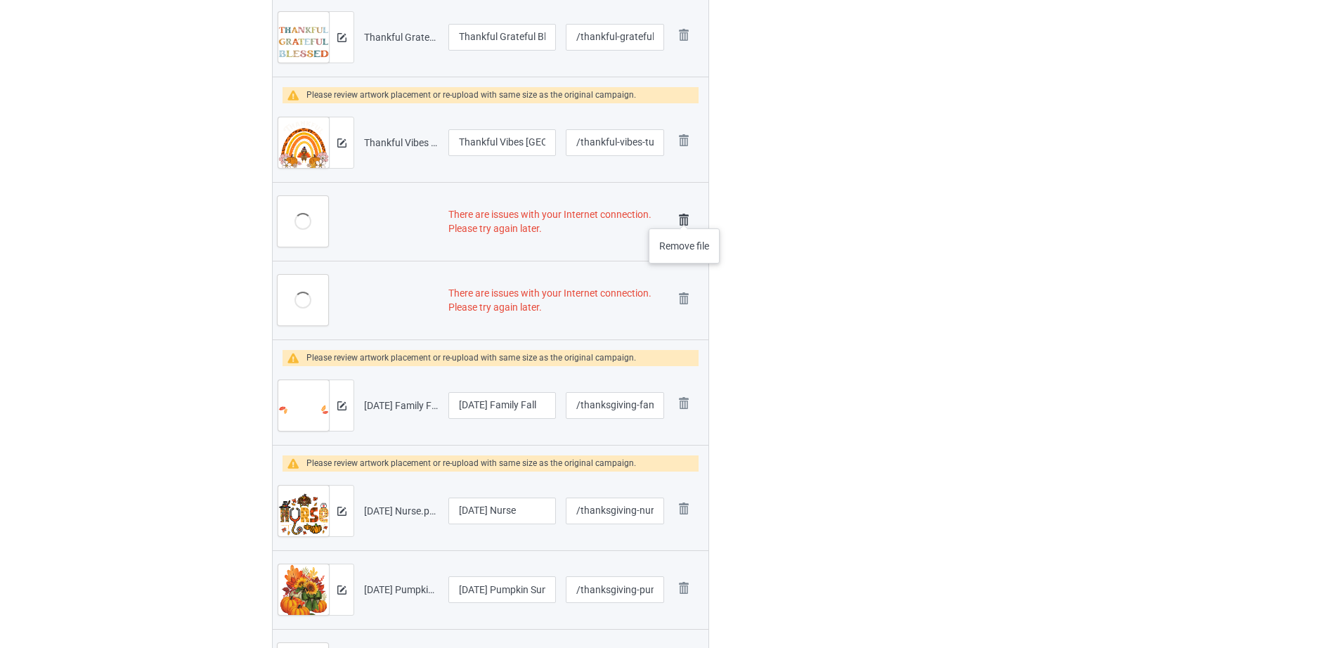
click at [684, 214] on img at bounding box center [684, 220] width 20 height 20
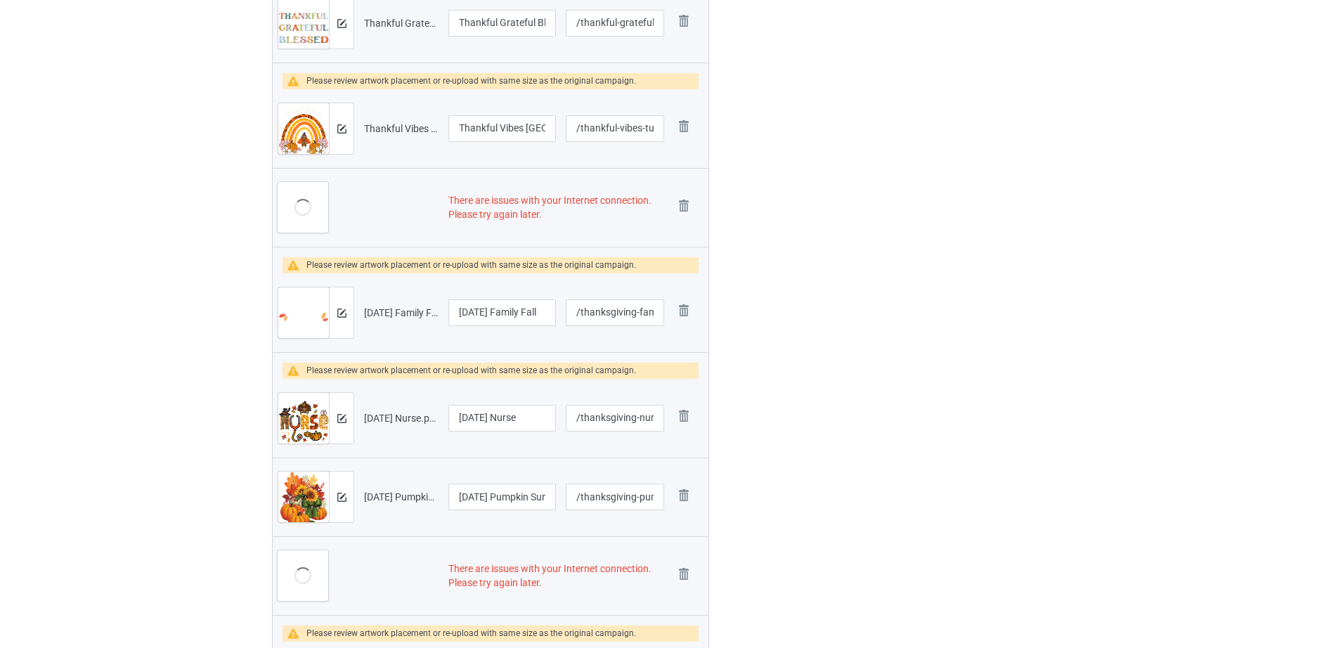
scroll to position [566, 0]
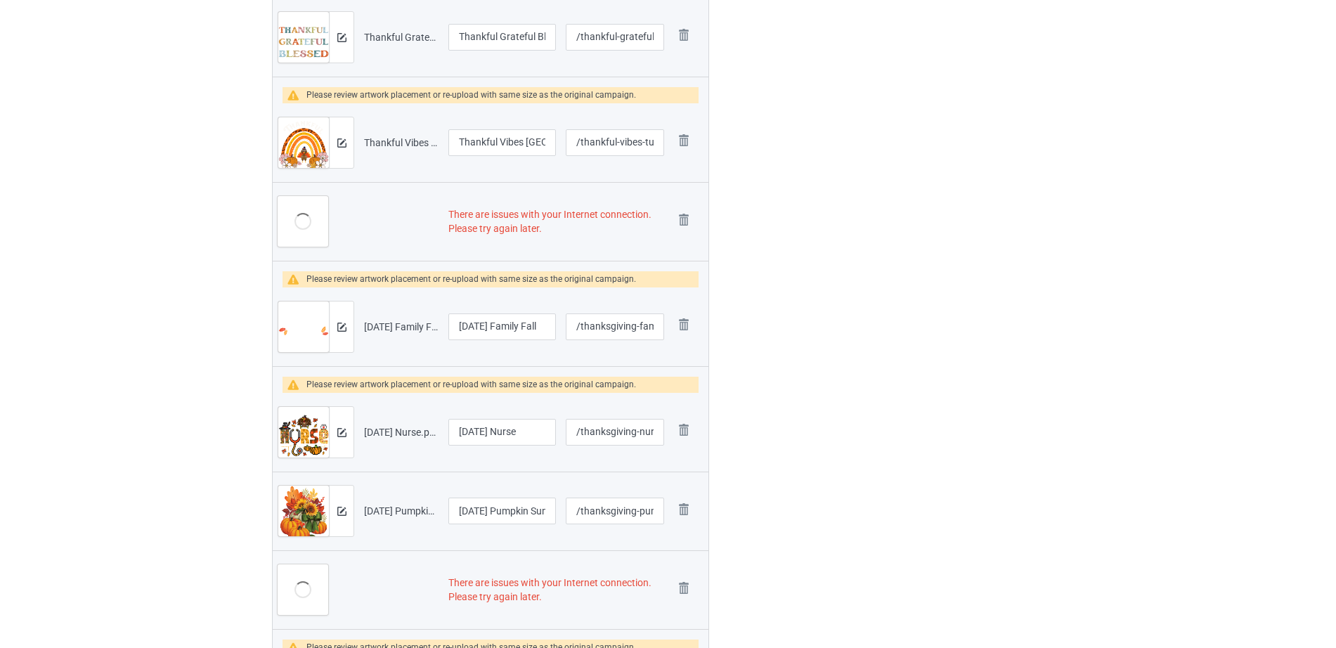
click at [0, 0] on img at bounding box center [0, 0] width 0 height 0
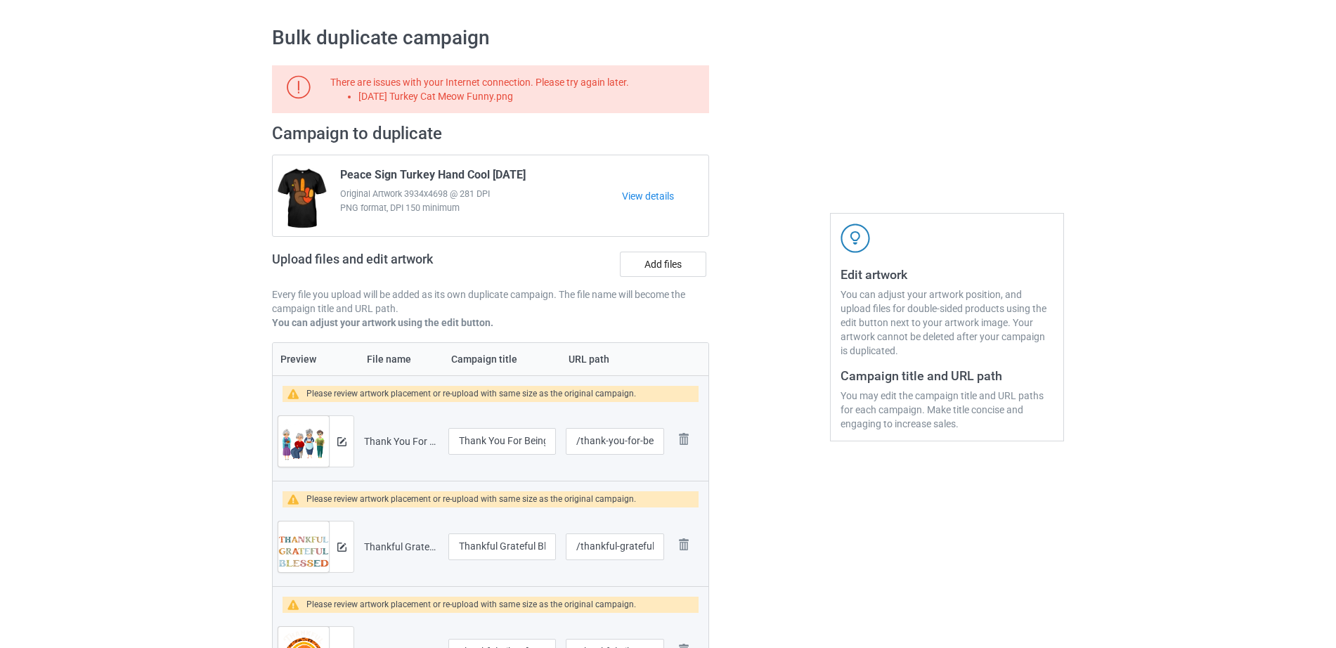
scroll to position [0, 0]
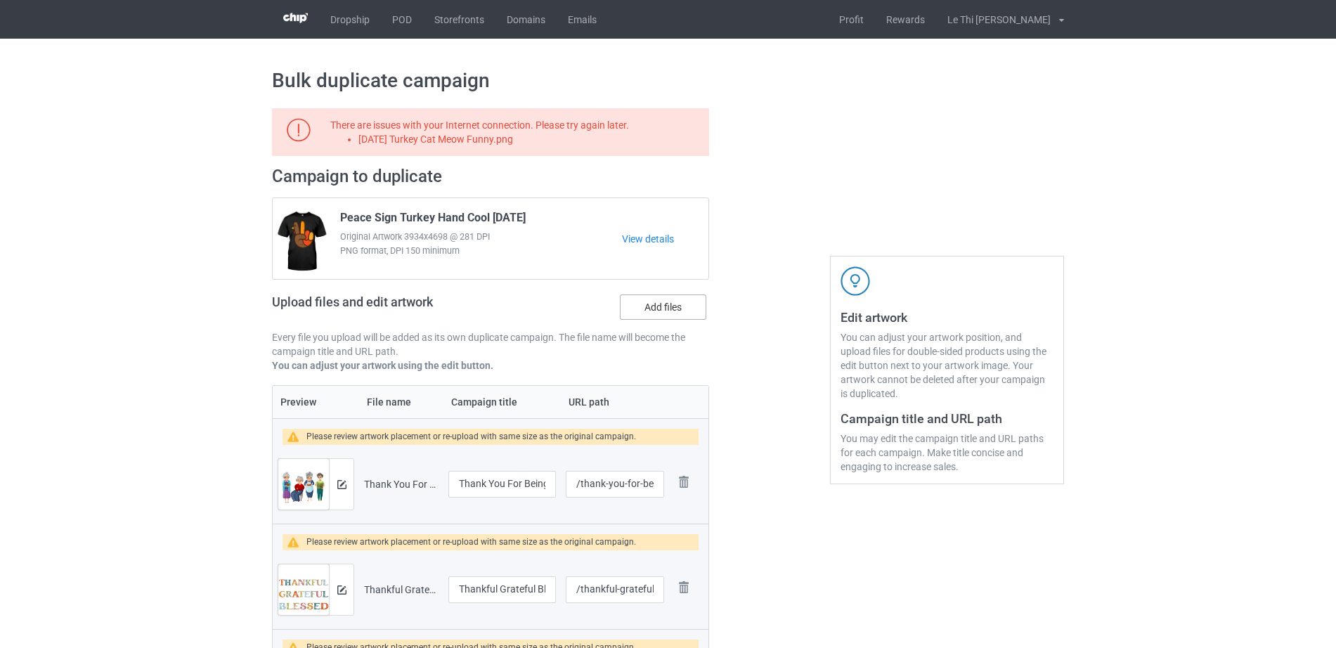
click at [643, 307] on label "Add files" at bounding box center [663, 306] width 86 height 25
click at [0, 0] on input "Add files" at bounding box center [0, 0] width 0 height 0
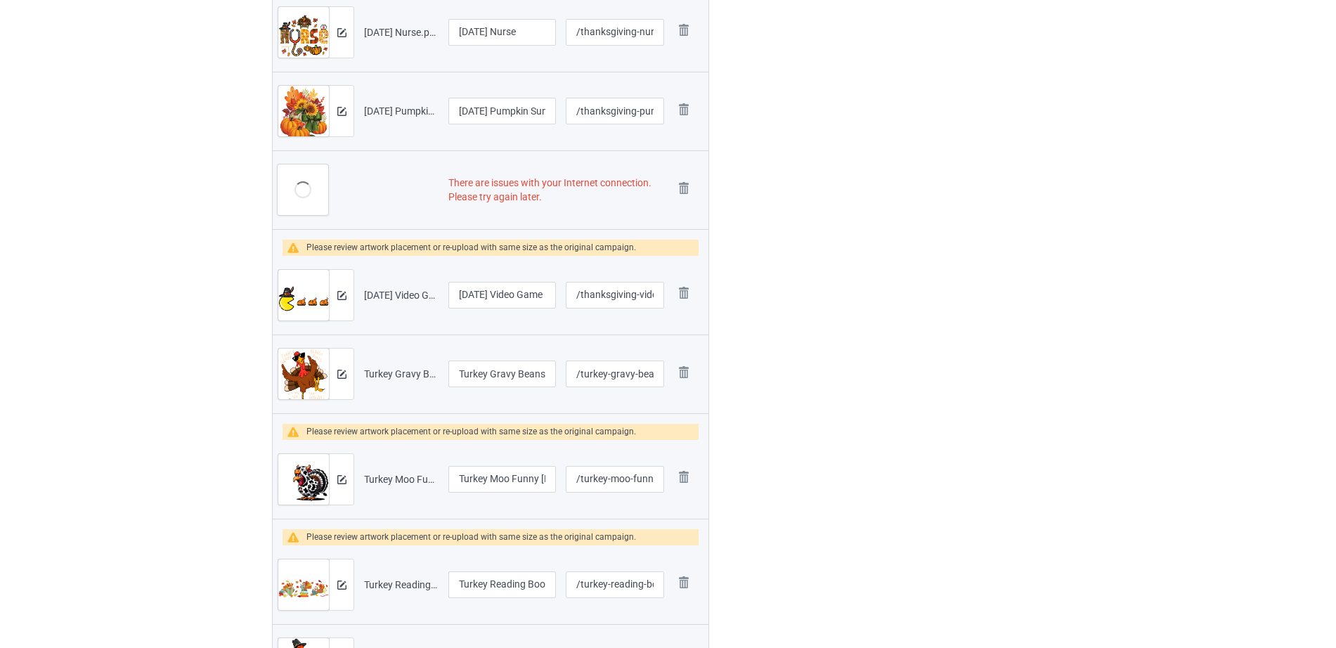
scroll to position [876, 0]
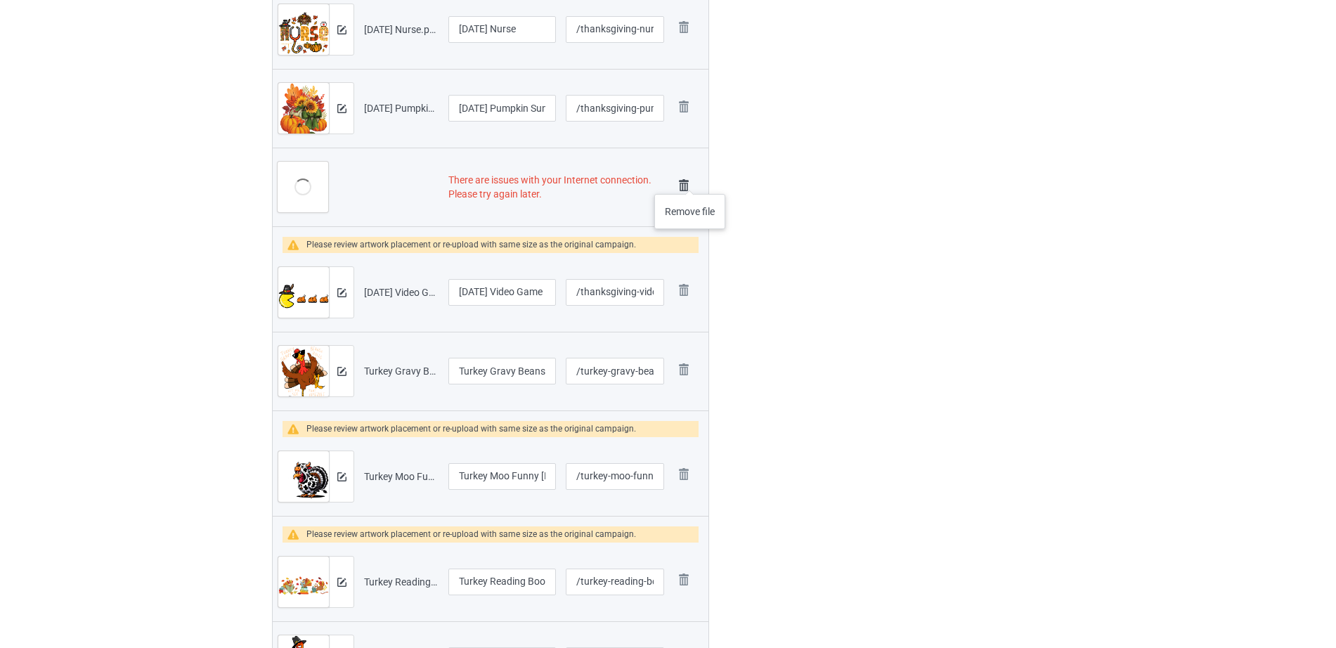
click at [690, 180] on img at bounding box center [684, 186] width 20 height 20
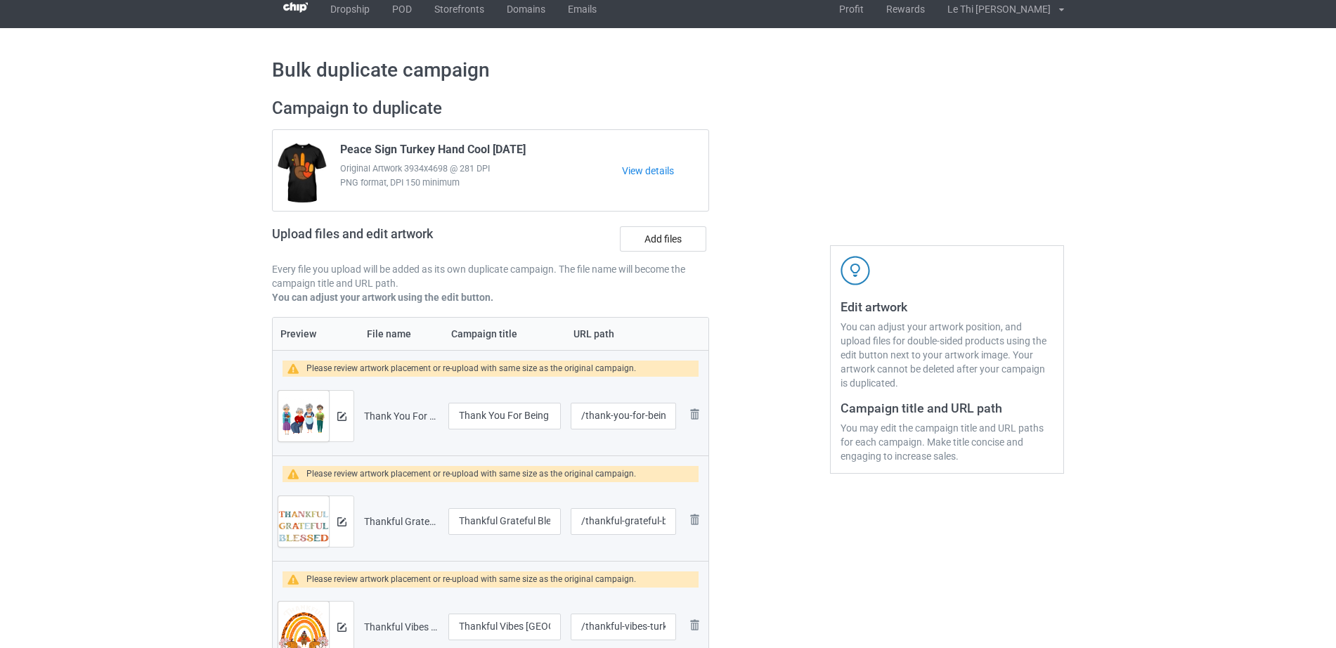
scroll to position [0, 0]
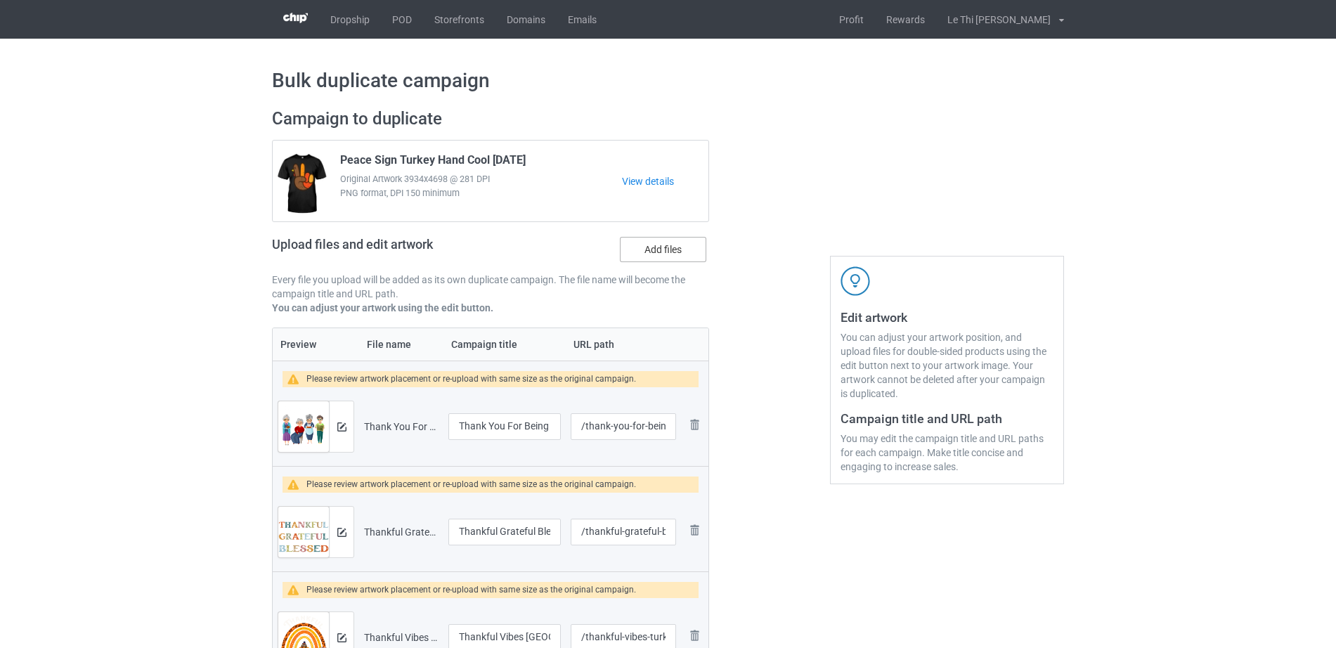
click at [661, 257] on label "Add files" at bounding box center [663, 249] width 86 height 25
click at [0, 0] on input "Add files" at bounding box center [0, 0] width 0 height 0
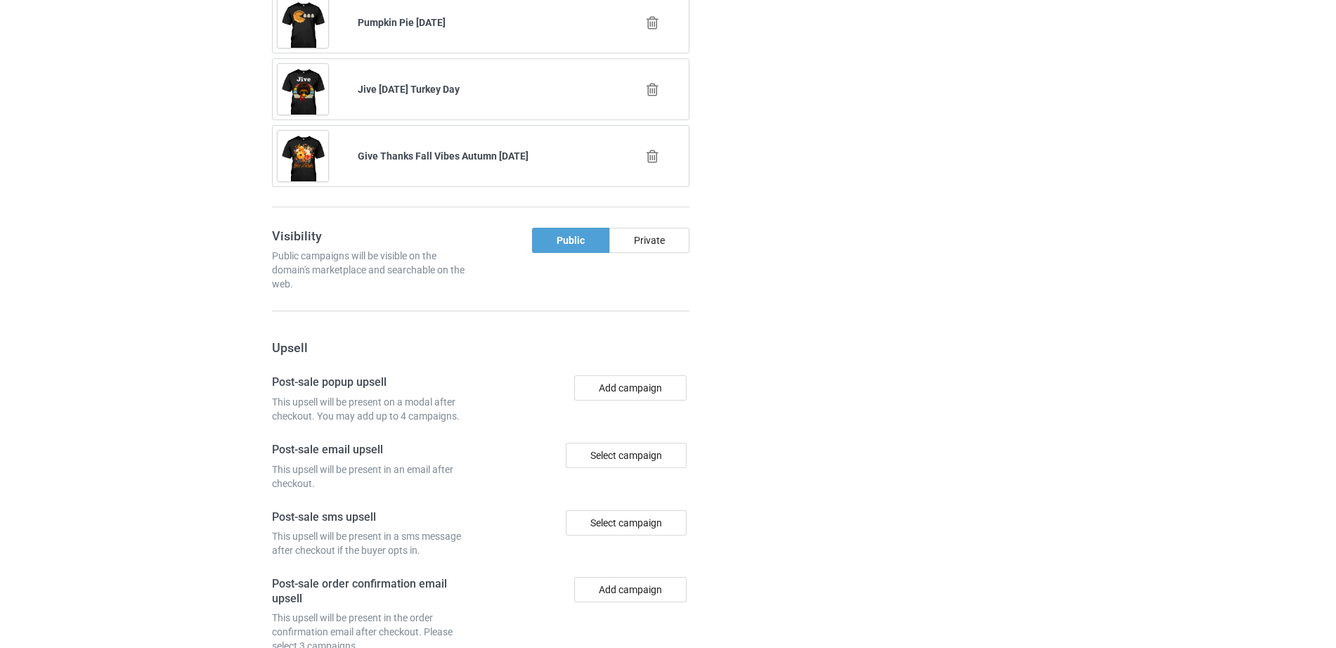
scroll to position [2708, 0]
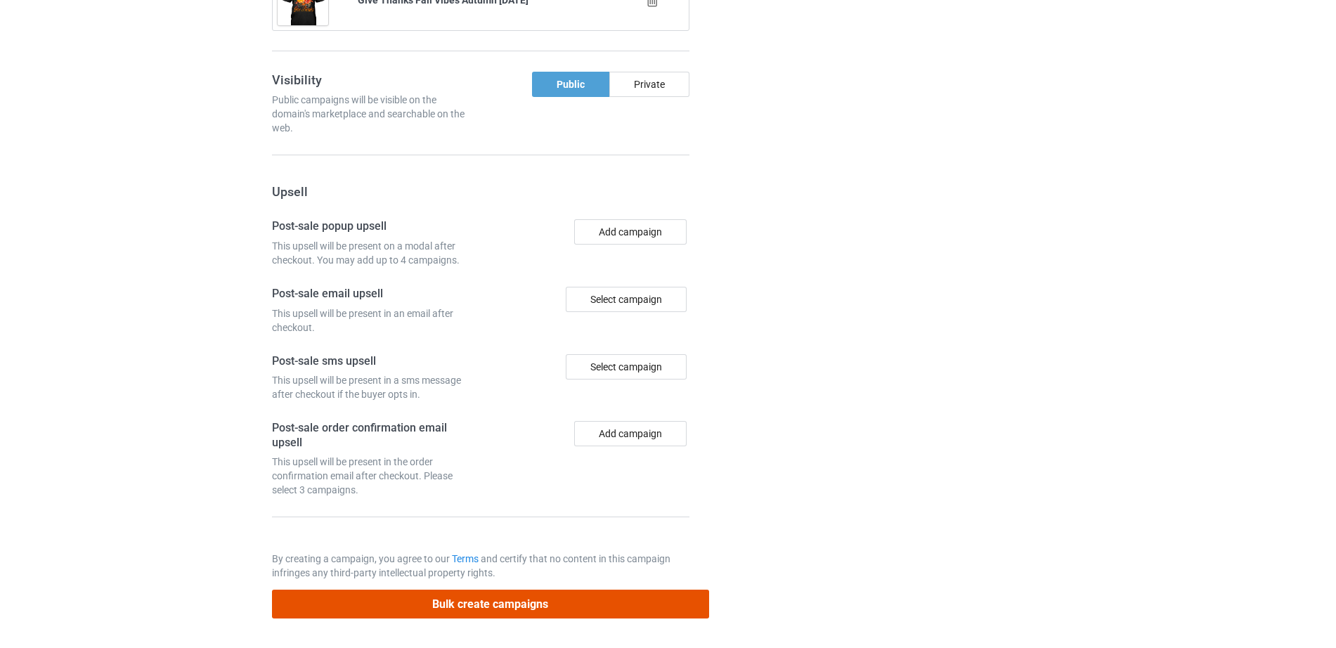
click at [511, 613] on button "Bulk create campaigns" at bounding box center [490, 603] width 437 height 29
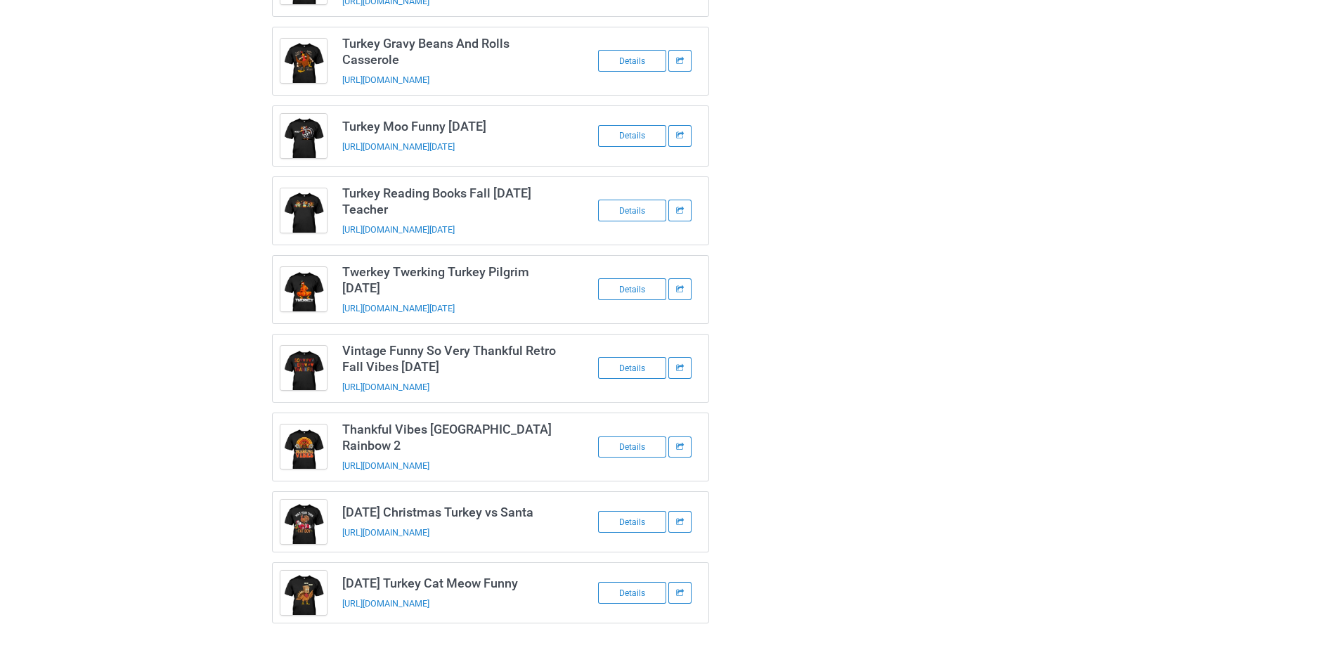
scroll to position [0, 0]
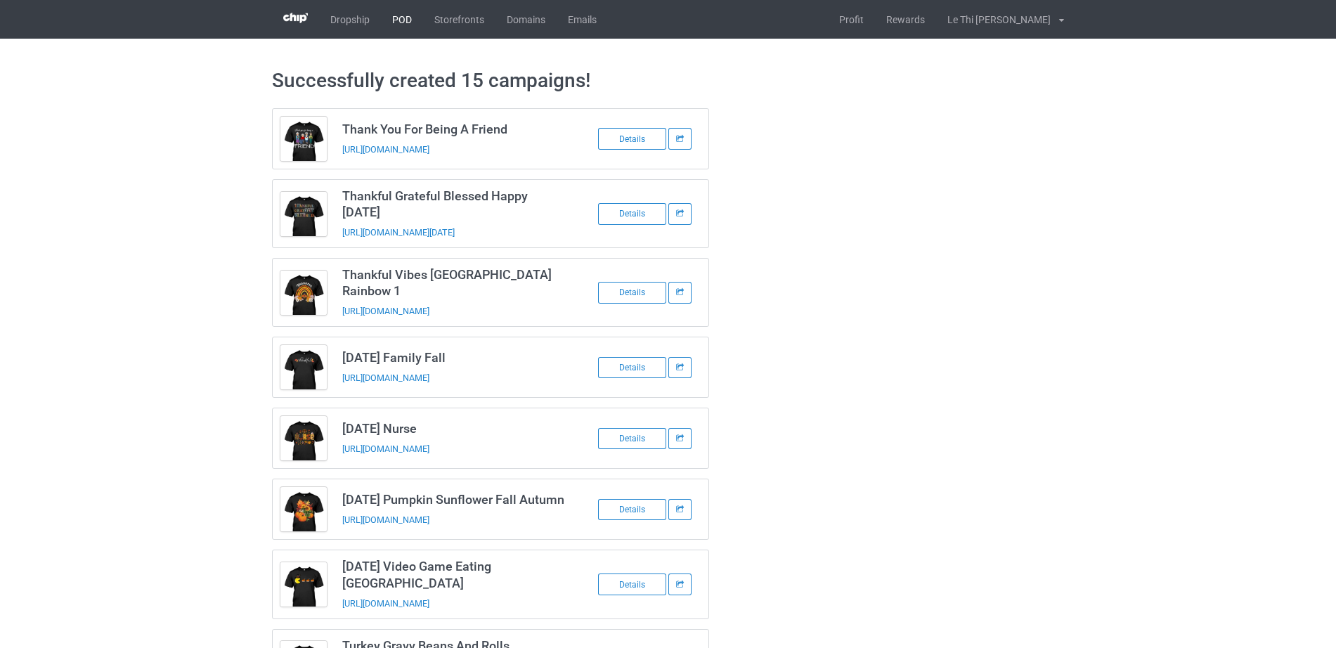
click at [393, 19] on link "POD" at bounding box center [402, 19] width 42 height 39
